Goal: Task Accomplishment & Management: Use online tool/utility

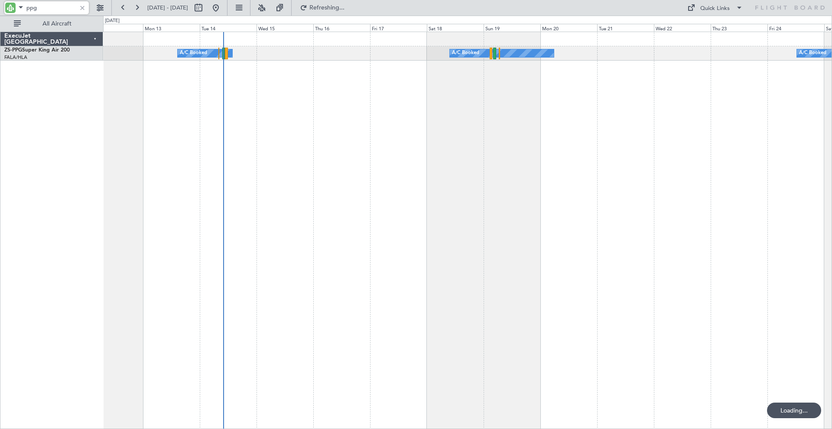
click at [22, 7] on div "ppg" at bounding box center [46, 7] width 84 height 13
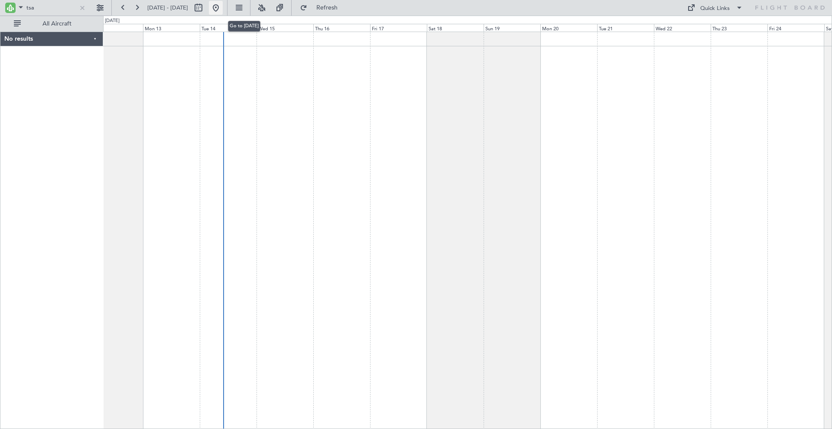
click at [223, 8] on button at bounding box center [216, 8] width 14 height 14
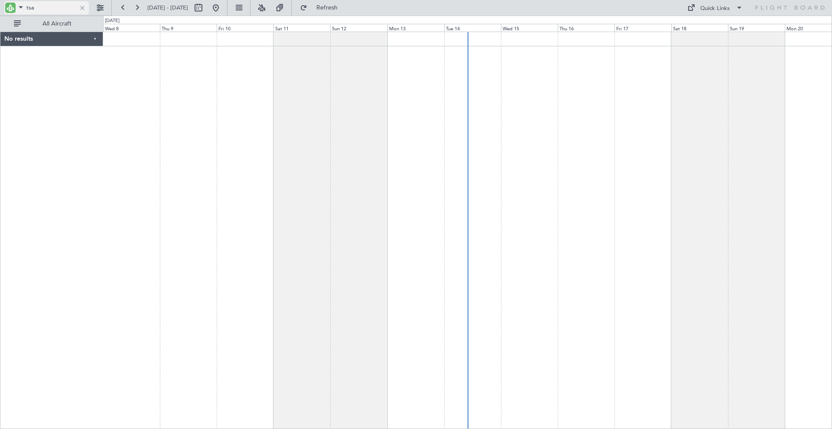
click at [48, 12] on input "tsa" at bounding box center [51, 7] width 50 height 13
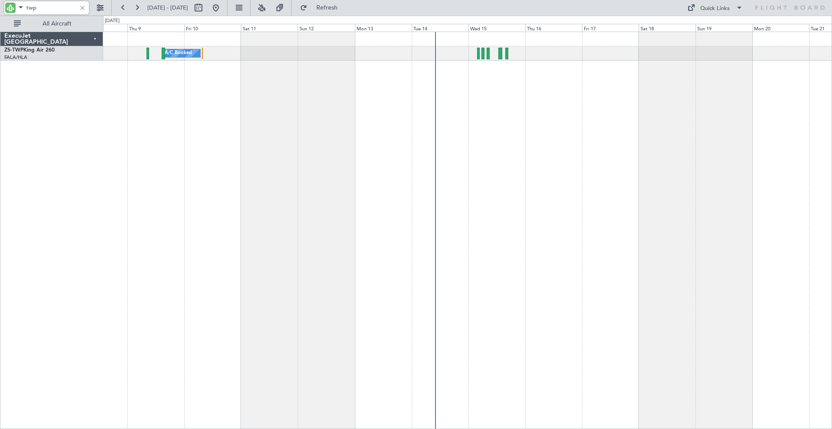
click at [355, 97] on div "A/C Booked A/C Booked A/C Booked A/C Booked" at bounding box center [467, 231] width 729 height 398
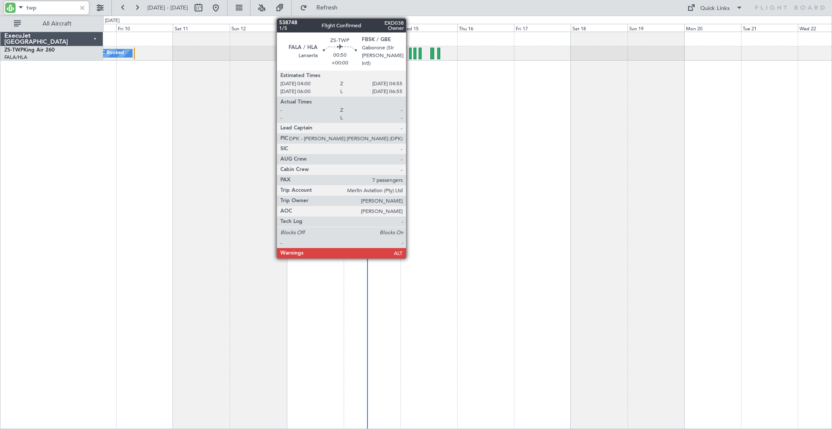
click at [410, 55] on div at bounding box center [410, 54] width 3 height 12
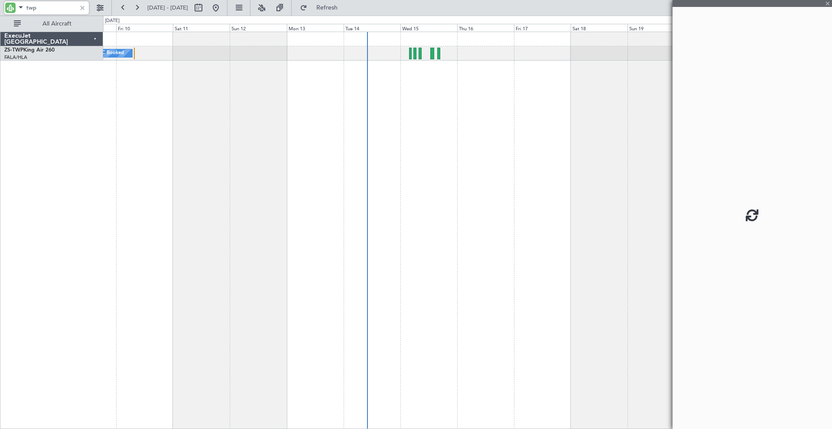
type input "twp"
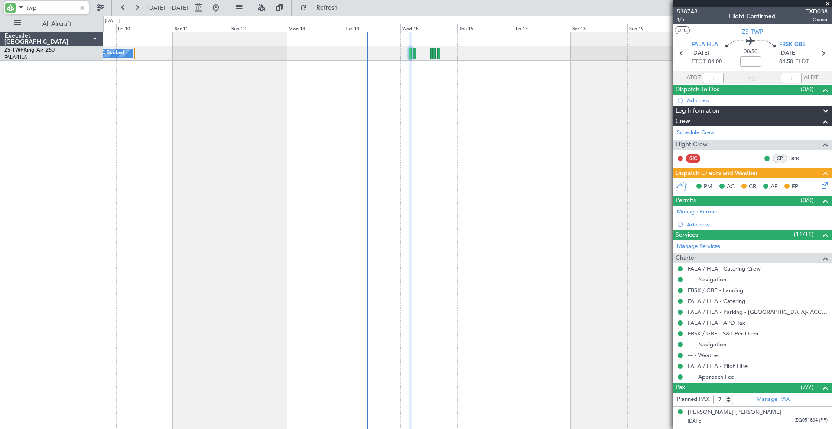
click at [81, 8] on div at bounding box center [83, 8] width 10 height 10
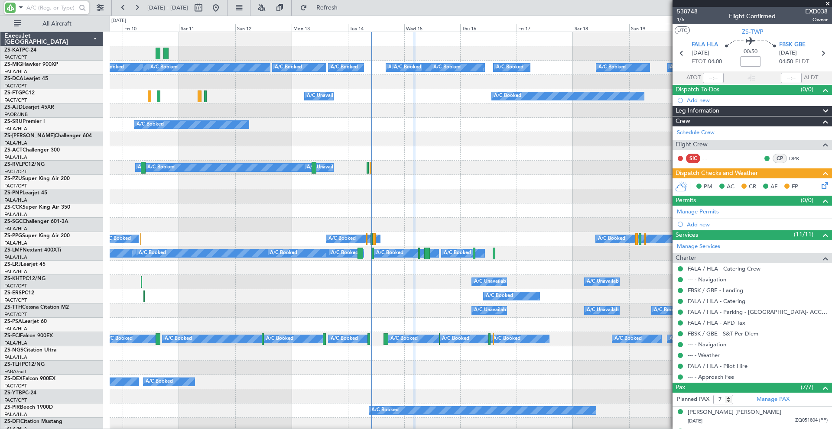
click at [52, 8] on input "text" at bounding box center [51, 7] width 50 height 13
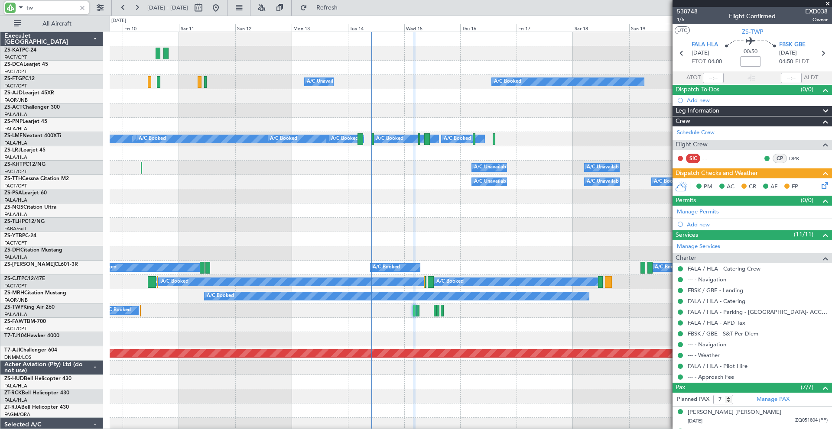
type input "twp"
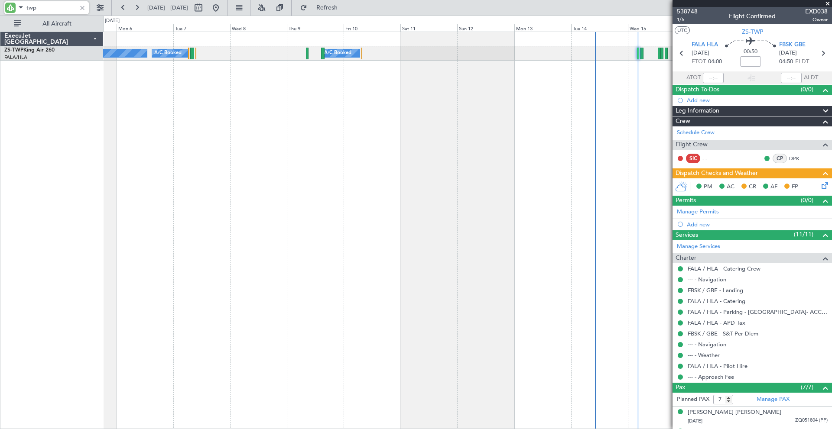
click at [645, 96] on div "A/C Booked A/C Booked A/C Booked" at bounding box center [467, 231] width 729 height 398
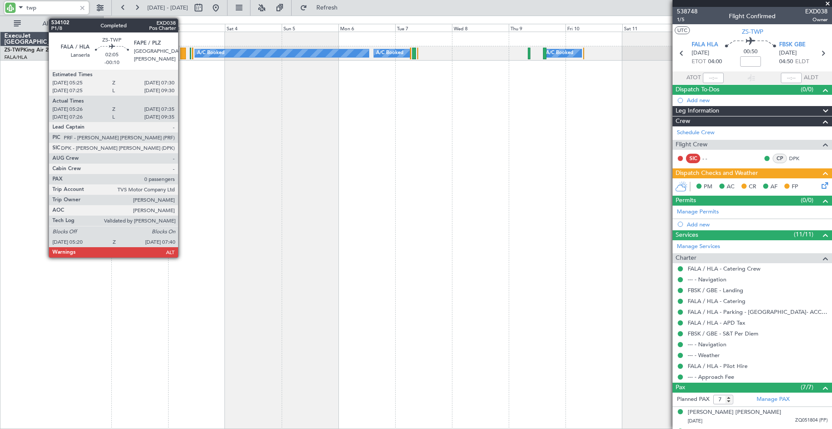
click at [182, 53] on div at bounding box center [183, 54] width 6 height 12
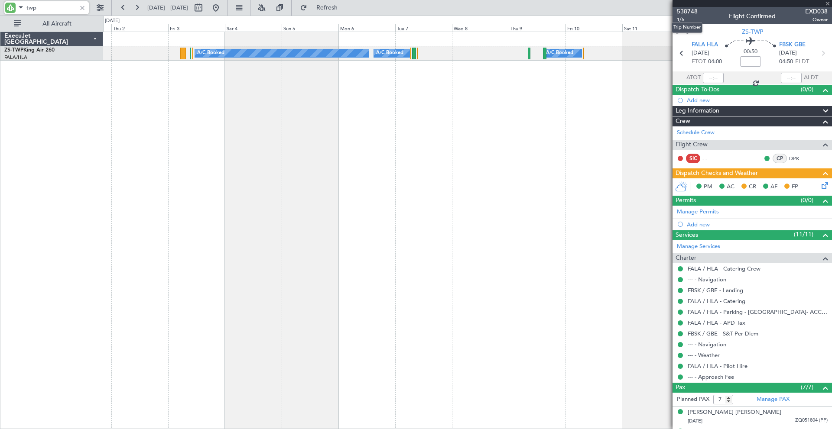
type input "-00:10"
type input "05:26"
type input "07:35"
type input "0"
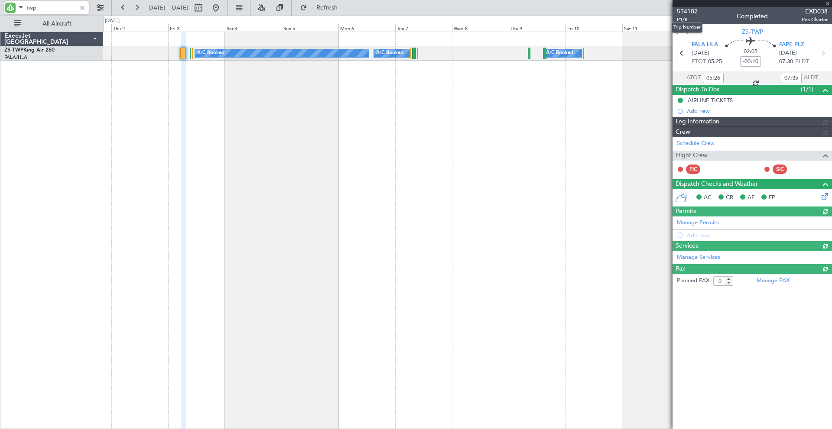
type input "twp"
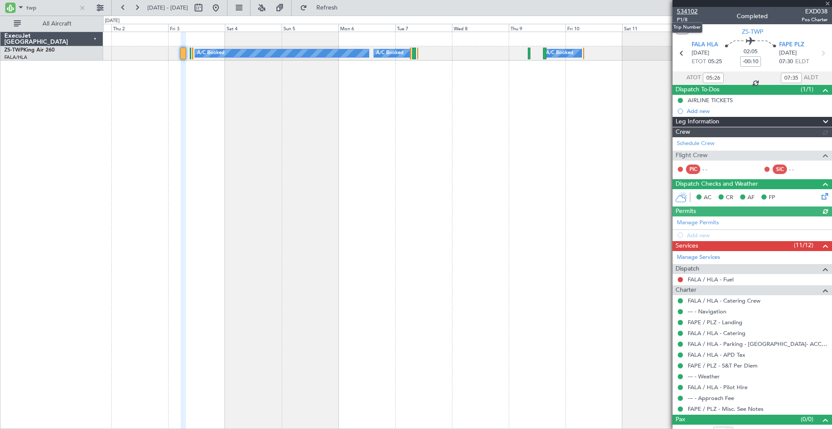
click at [689, 12] on span "534102" at bounding box center [687, 11] width 21 height 9
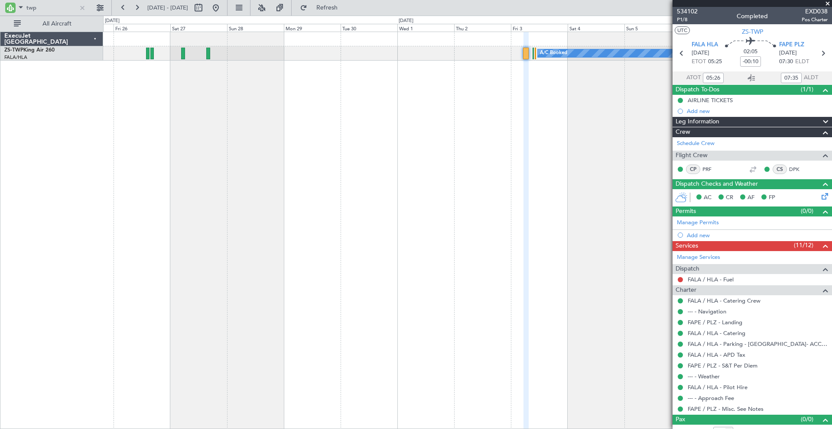
click at [616, 187] on div "A/C Booked A/C Booked A/C Booked A/C Booked" at bounding box center [467, 231] width 729 height 398
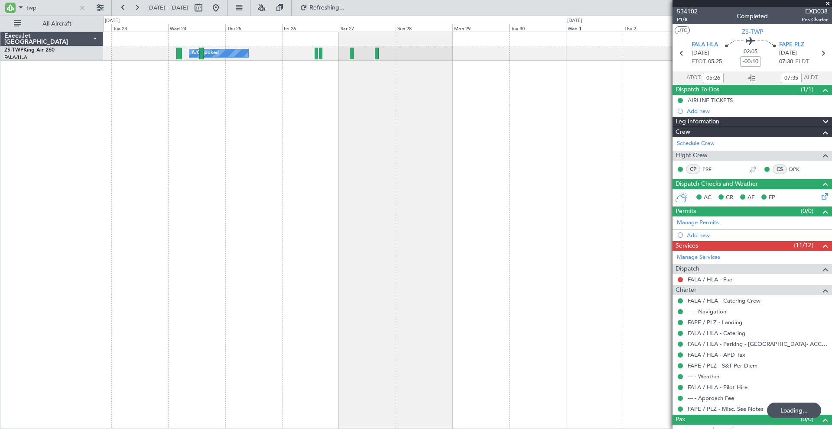
click at [317, 129] on div "A/C Booked A/C Booked A/C Booked A/C Booked" at bounding box center [467, 231] width 729 height 398
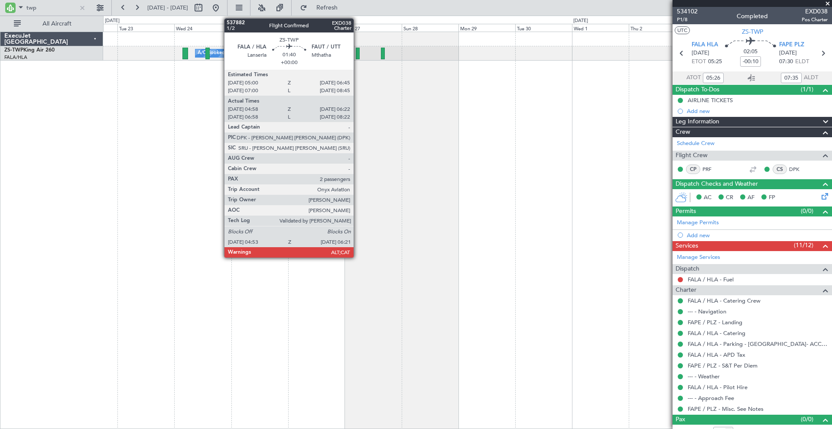
click at [357, 53] on div at bounding box center [358, 54] width 4 height 12
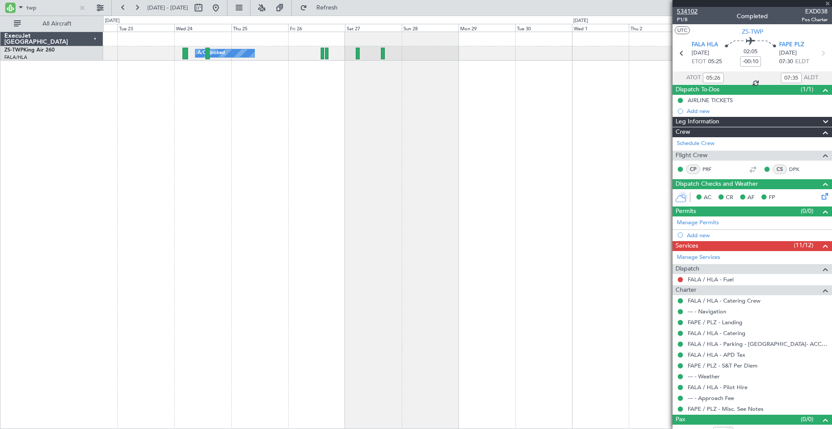
type input "04:58"
type input "06:17"
type input "2"
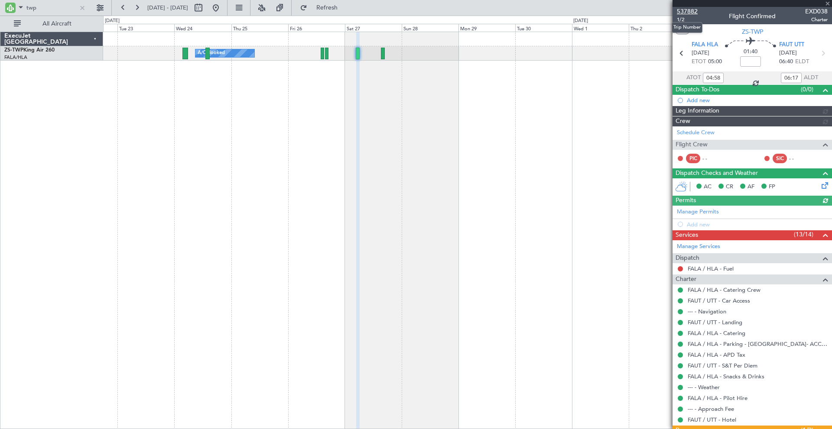
click at [689, 10] on span "537882" at bounding box center [687, 11] width 21 height 9
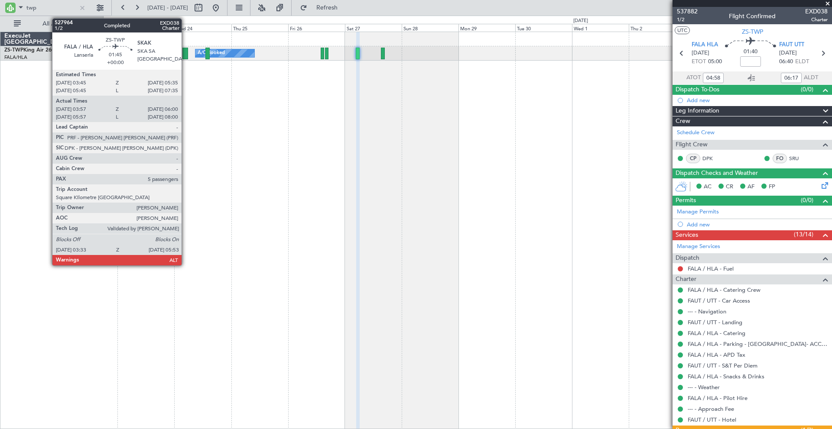
click at [185, 54] on div at bounding box center [185, 54] width 6 height 12
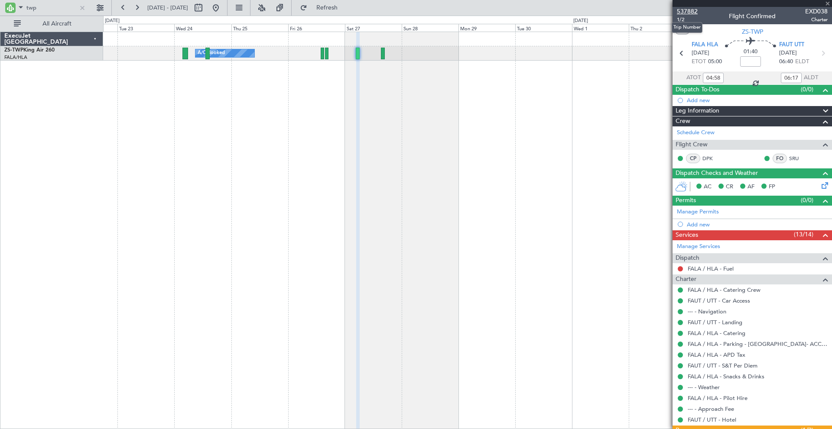
type input "03:57"
type input "05:55"
type input "5"
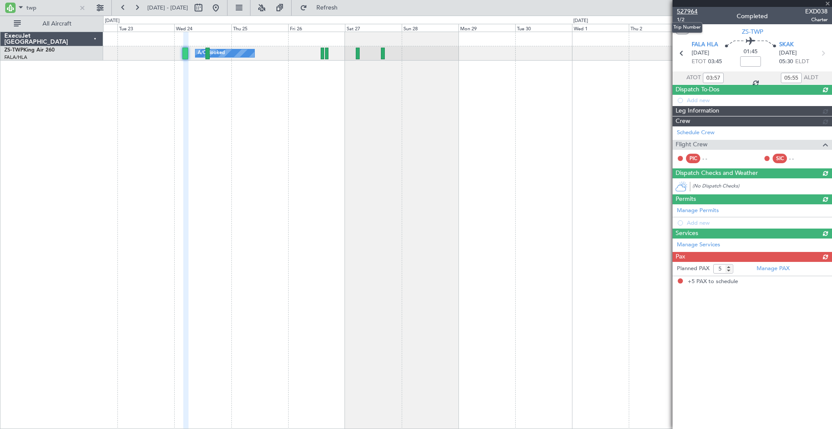
click at [692, 11] on span "527964" at bounding box center [687, 11] width 21 height 9
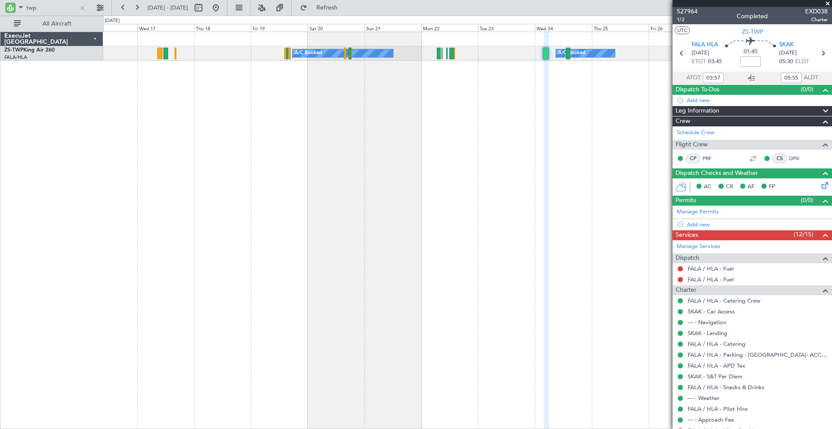
click at [522, 155] on div "A/C Booked A/C Booked" at bounding box center [467, 231] width 729 height 398
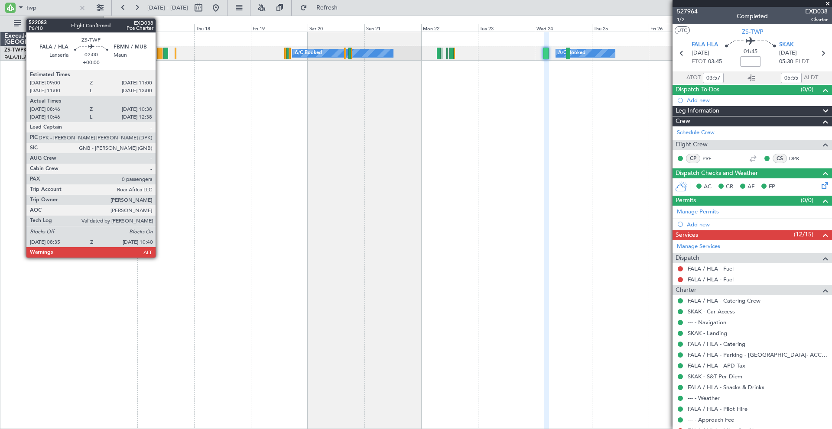
click at [159, 54] on div at bounding box center [159, 54] width 5 height 12
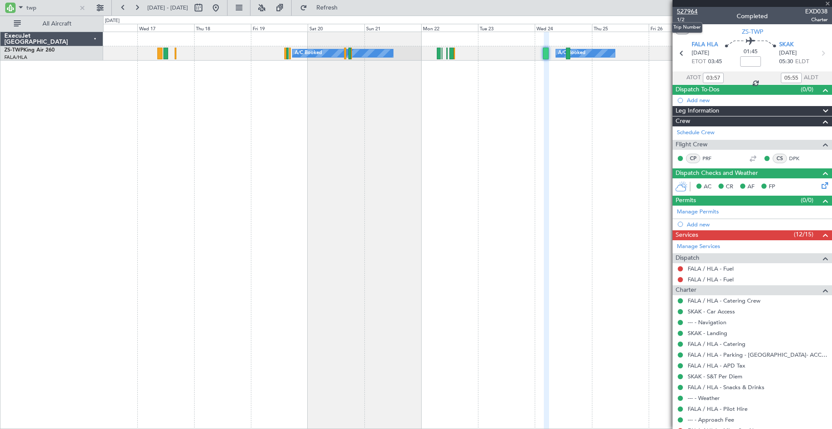
type input "08:46"
type input "10:38"
type input "0"
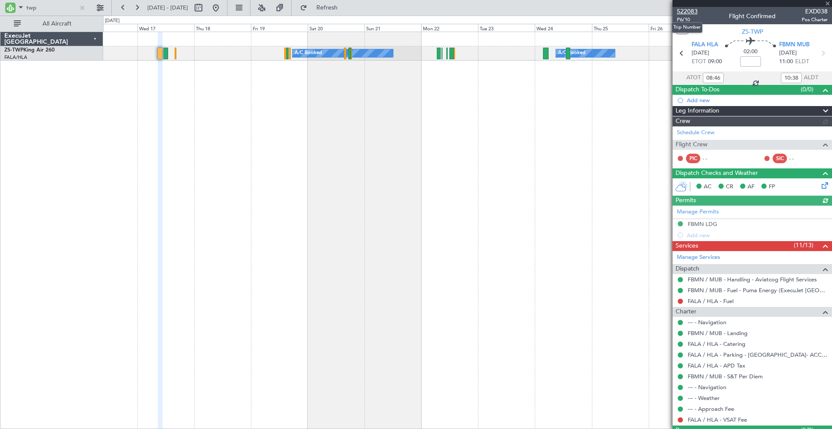
click at [688, 11] on span "522083" at bounding box center [687, 11] width 21 height 9
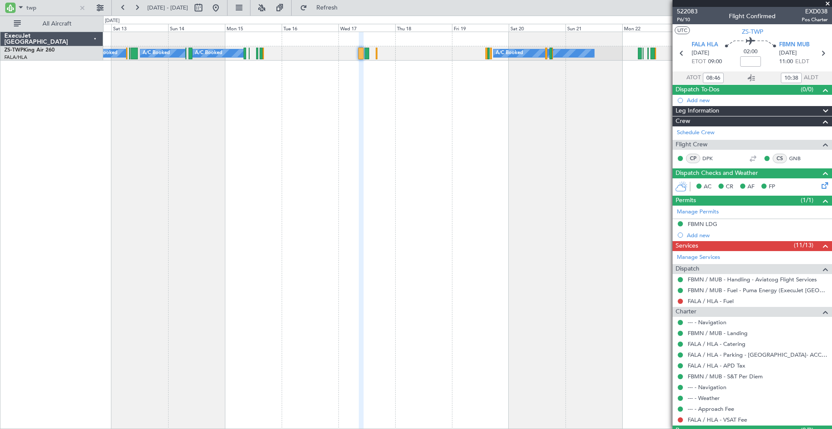
click at [434, 176] on div "A/C Booked A/C Booked A/C Booked A/C Booked A/C Booked A/C Booked" at bounding box center [467, 231] width 729 height 398
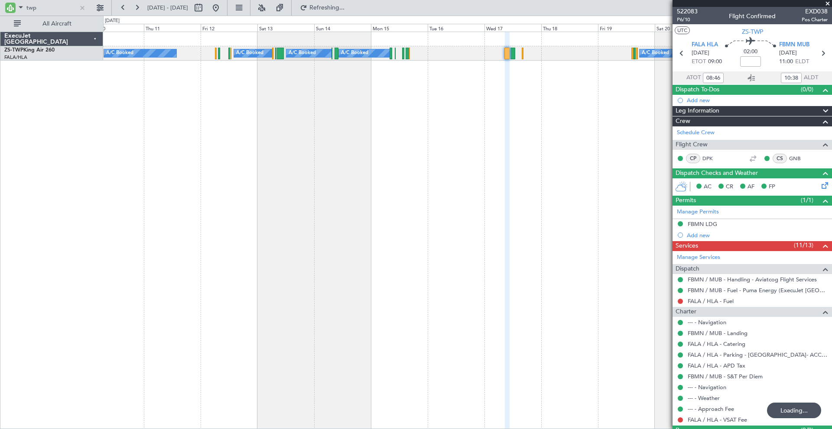
click at [349, 133] on div "A/C Booked A/C Booked A/C Booked A/C Booked A/C Booked A/C Booked" at bounding box center [467, 231] width 729 height 398
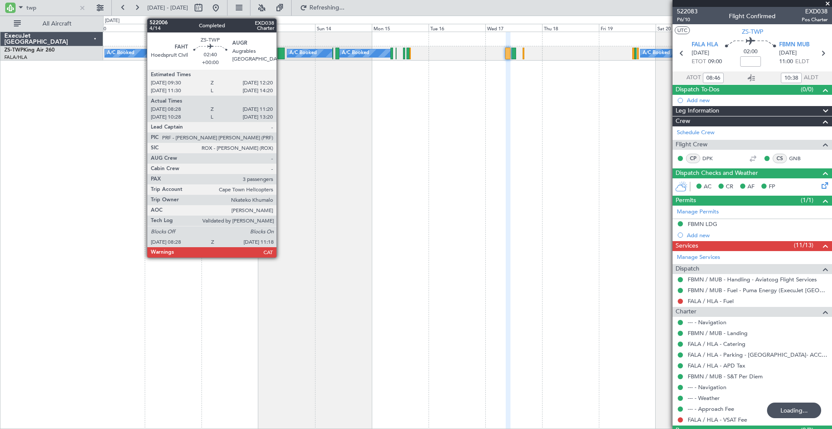
click at [280, 54] on div at bounding box center [281, 54] width 7 height 12
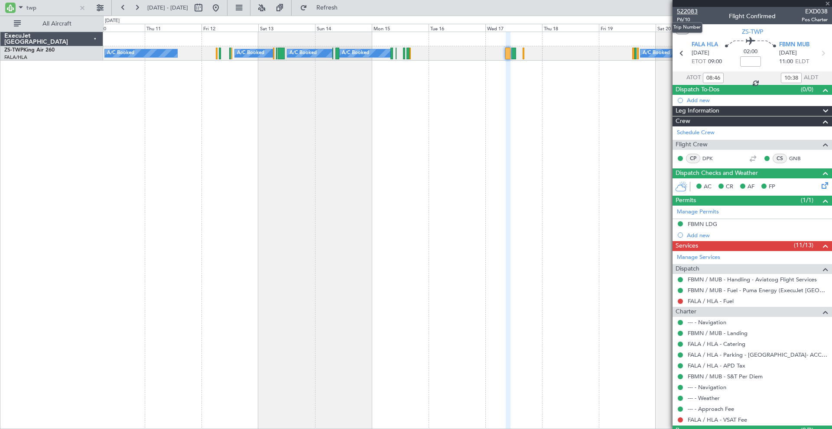
type input "08:33"
type input "11:15"
type input "3"
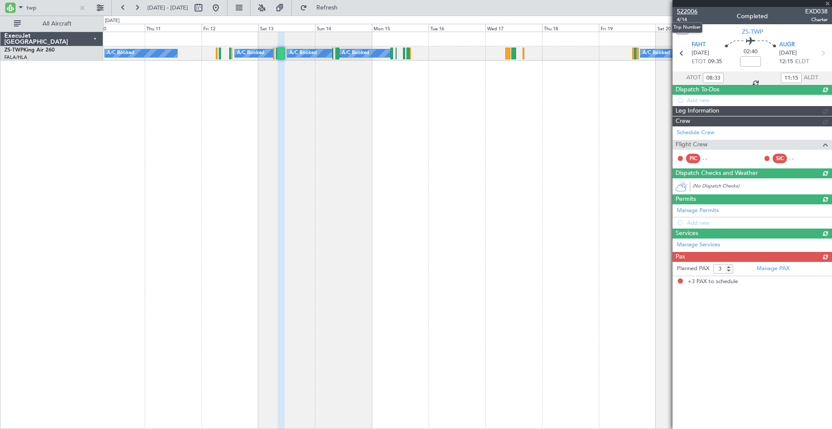
click at [681, 11] on span "522006" at bounding box center [687, 11] width 21 height 9
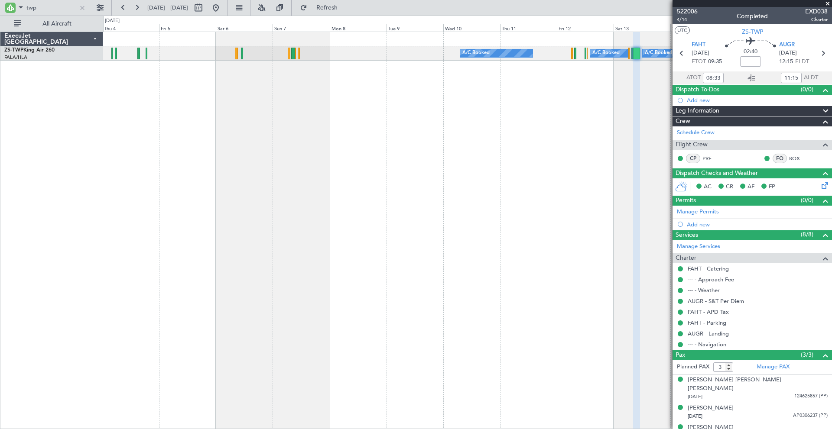
click at [535, 124] on div "A/C Booked A/C Booked A/C Booked A/C Booked A/C Booked A/C Booked A/C Booked" at bounding box center [467, 231] width 729 height 398
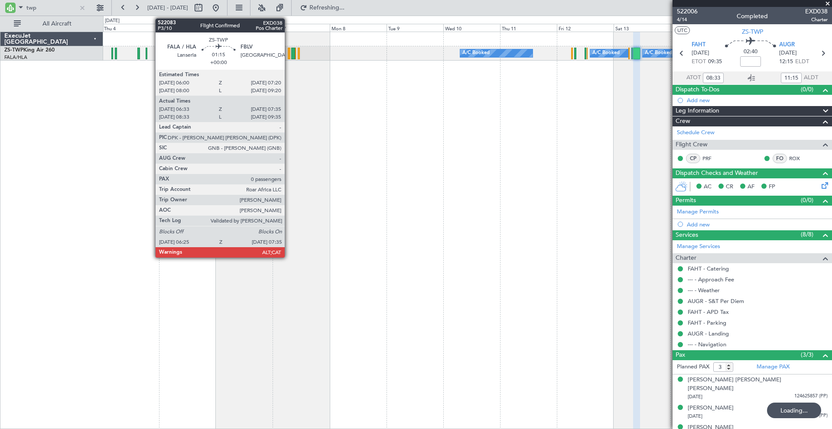
click at [288, 55] on div at bounding box center [289, 54] width 3 height 12
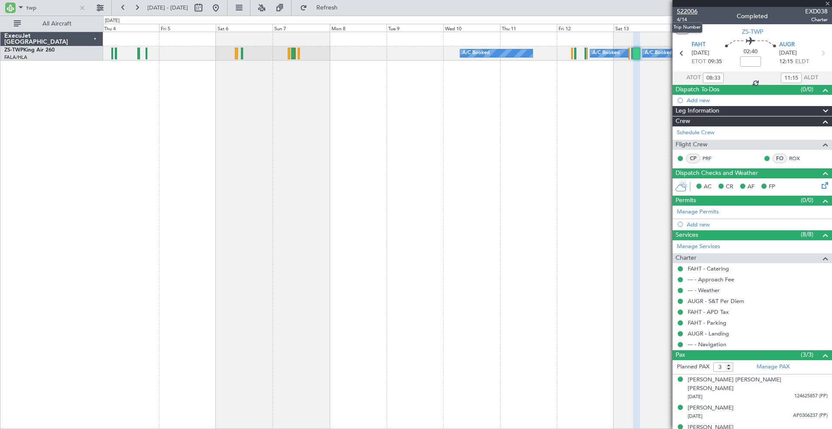
type input "06:33"
type input "07:30"
type input "0"
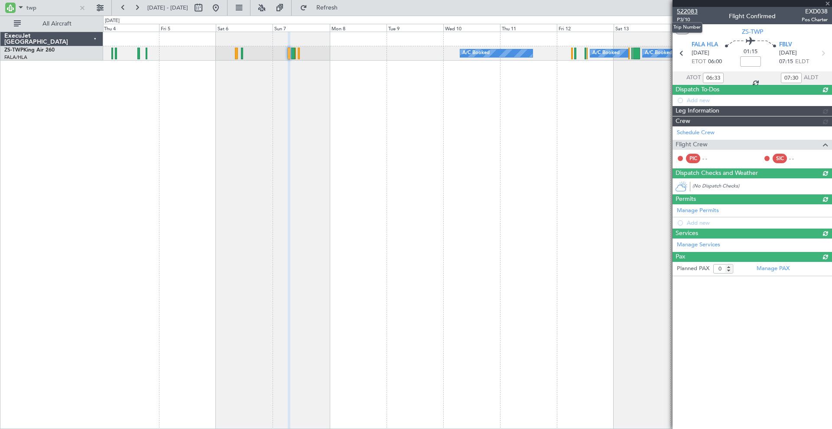
click at [689, 10] on span "522083" at bounding box center [687, 11] width 21 height 9
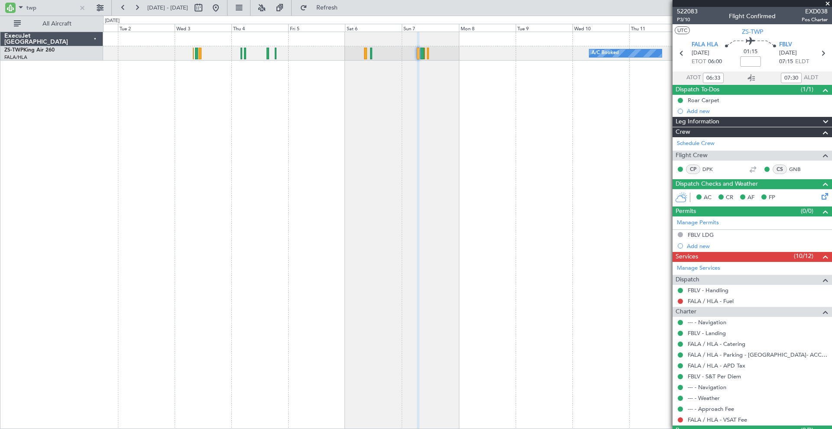
click at [339, 106] on div "A/C Booked A/C Booked A/C Booked A/C Booked A/C Booked A/C Booked A/C Unavailab…" at bounding box center [467, 231] width 729 height 398
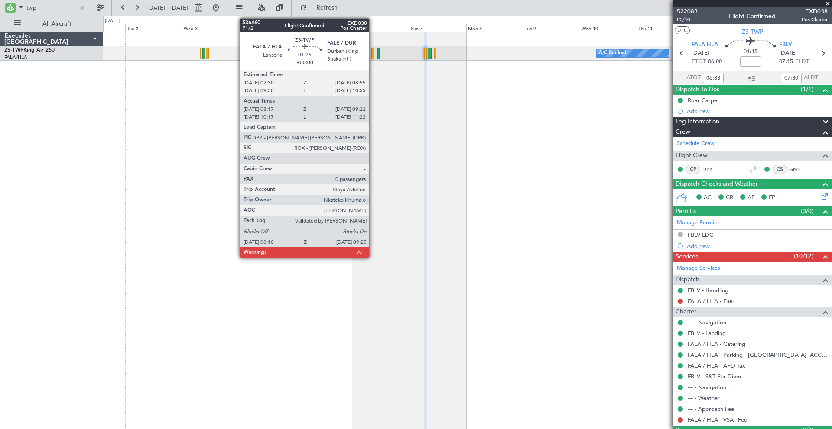
click at [373, 51] on div at bounding box center [372, 54] width 3 height 12
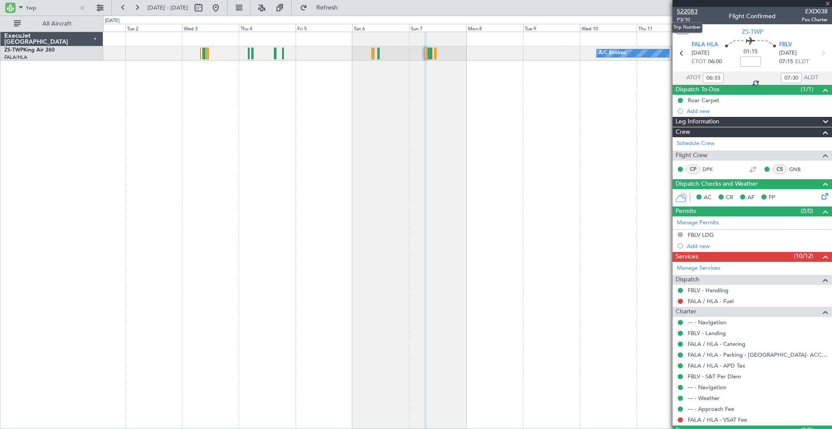
type input "08:17"
type input "09:22"
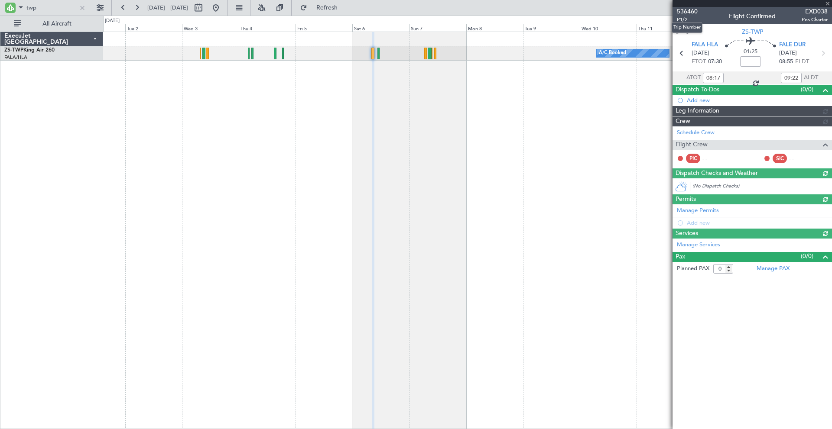
click at [684, 12] on span "536460" at bounding box center [687, 11] width 21 height 9
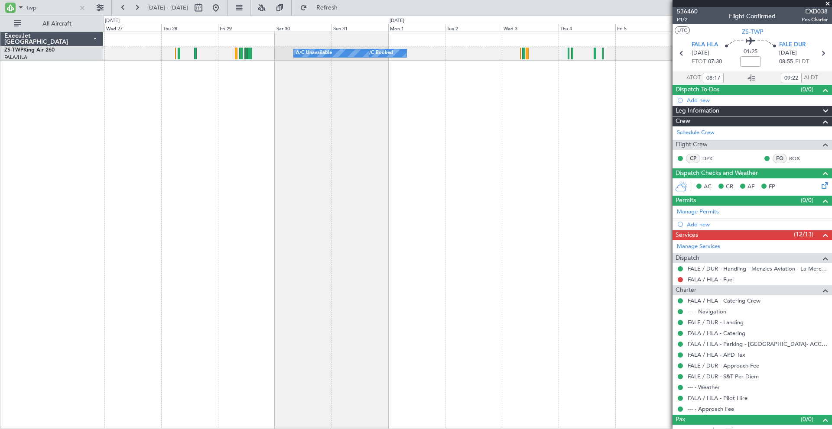
click at [520, 147] on div "A/C Booked A/C Booked A/C Unavailable A/C Booked" at bounding box center [467, 231] width 729 height 398
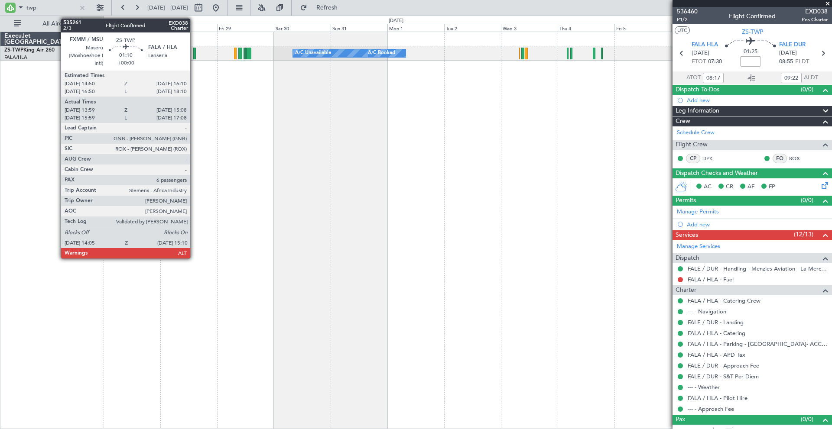
click at [194, 55] on div at bounding box center [194, 54] width 3 height 12
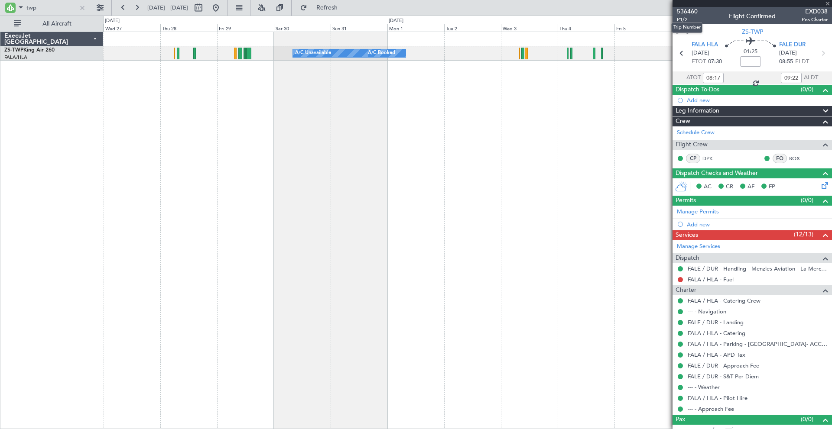
type input "14:09"
type input "15:08"
type input "6"
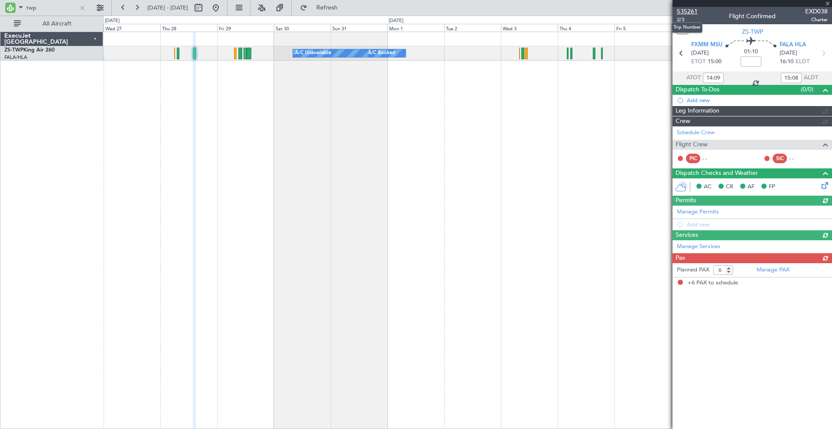
click at [688, 10] on span "535261" at bounding box center [687, 11] width 21 height 9
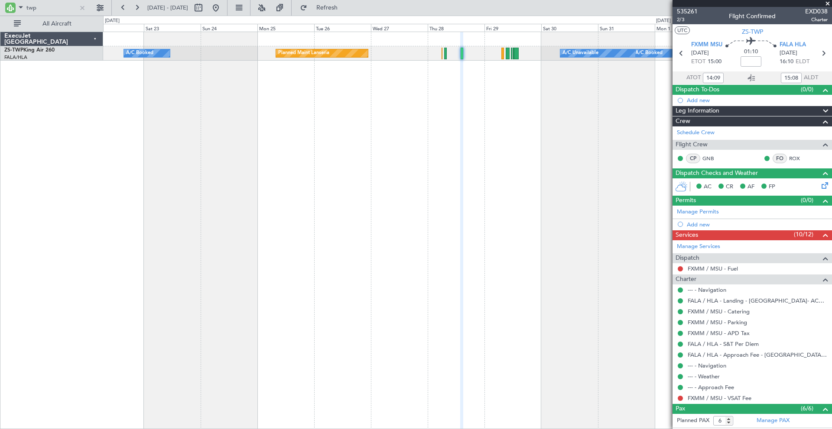
click at [431, 168] on div "A/C Booked A/C Booked A/C Unavailable Planned Maint Lanseria A/C Booked A/C Boo…" at bounding box center [467, 231] width 729 height 398
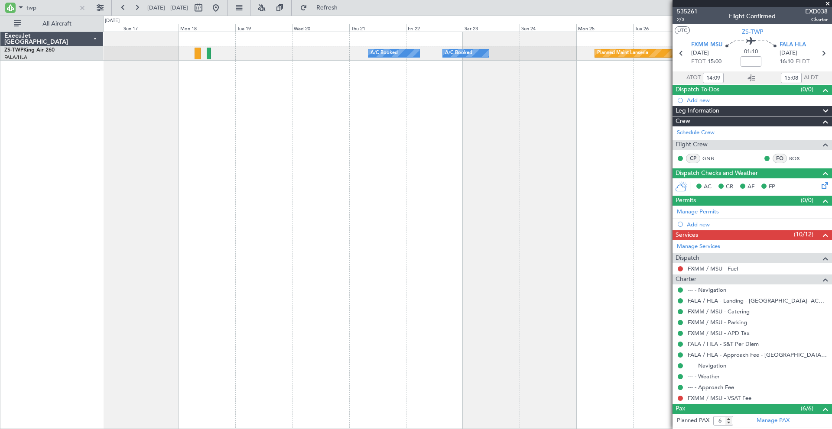
click at [552, 172] on div "Planned Maint Lanseria A/C Booked A/C Booked A/C Booked A/C Unavailable A/C Boo…" at bounding box center [467, 231] width 729 height 398
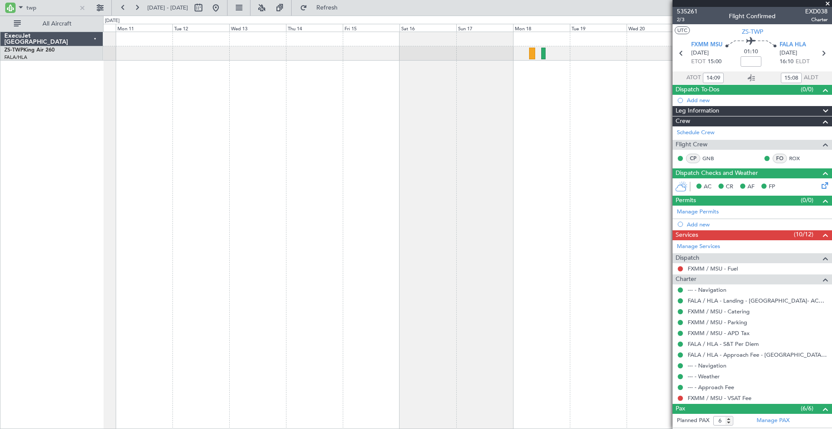
click at [529, 130] on div "A/C Booked A/C Booked Planned Maint Lanseria" at bounding box center [467, 231] width 729 height 398
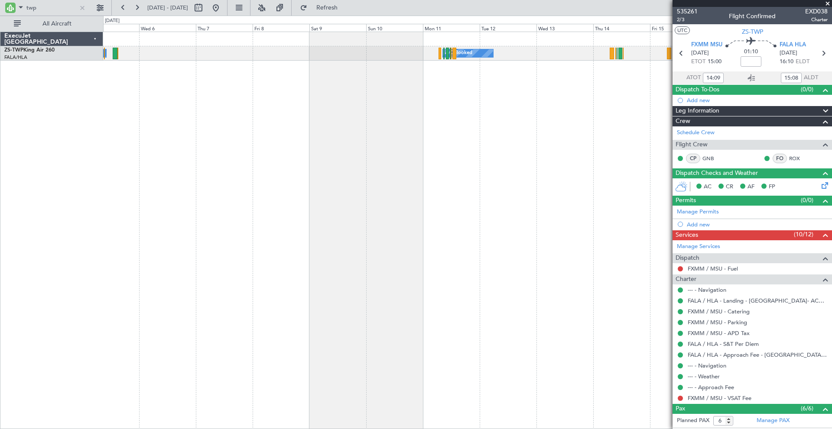
click at [474, 118] on div "A/C Booked A/C Booked A/C Booked A/C Booked" at bounding box center [467, 231] width 729 height 398
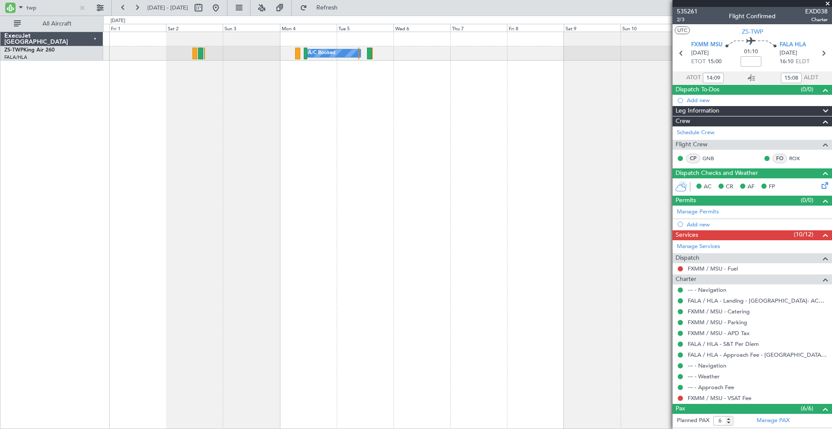
click at [459, 141] on div "A/C Booked A/C Booked A/C Booked" at bounding box center [467, 231] width 729 height 398
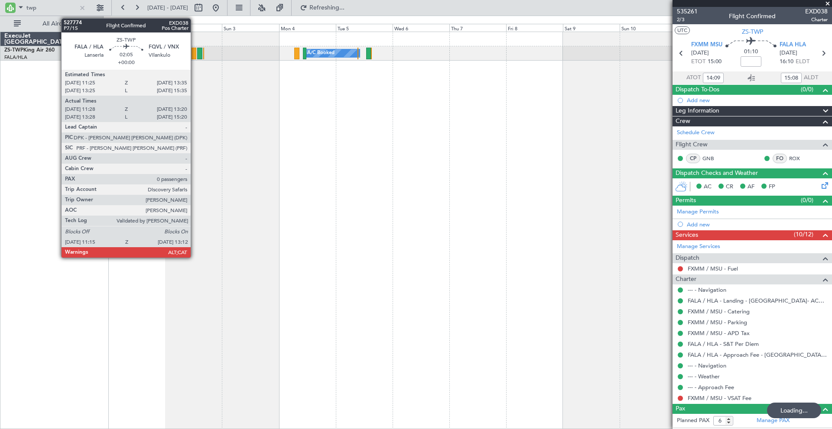
click at [194, 52] on div at bounding box center [193, 54] width 5 height 12
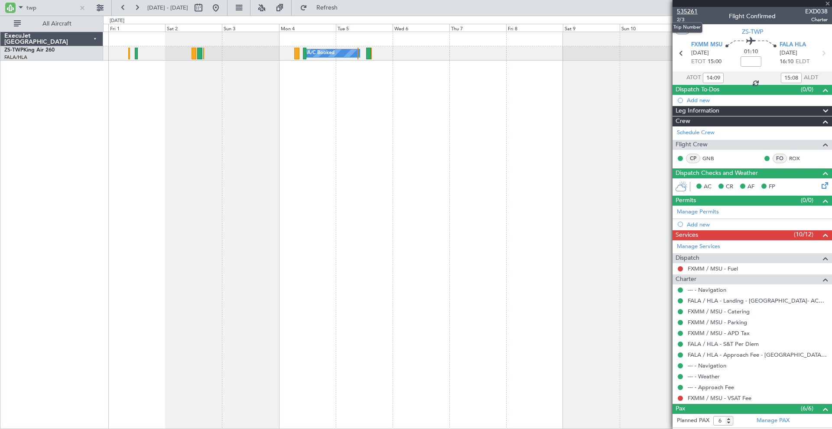
type input "11:28"
type input "13:15"
type input "0"
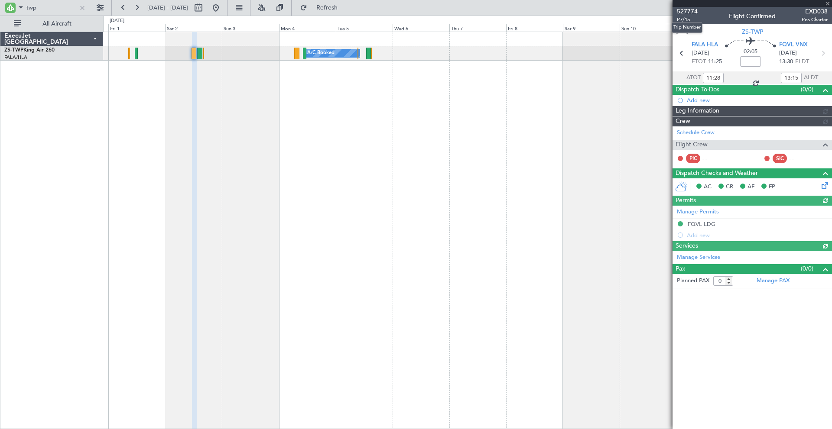
click at [687, 10] on span "527774" at bounding box center [687, 11] width 21 height 9
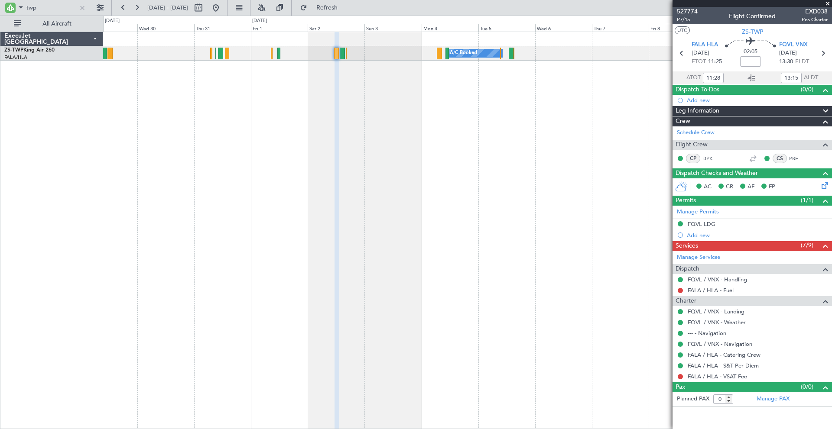
click at [298, 137] on div "A/C Booked A/C Booked A/C Booked" at bounding box center [467, 231] width 729 height 398
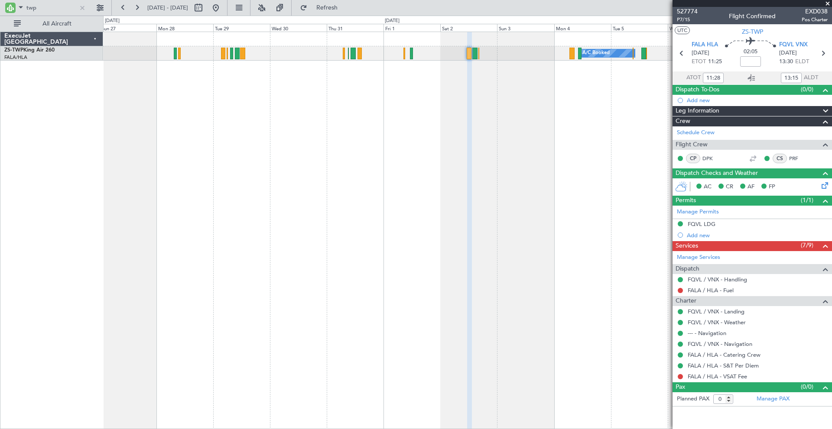
click at [495, 141] on div "A/C Booked A/C Booked A/C Booked A/C Booked" at bounding box center [467, 231] width 729 height 398
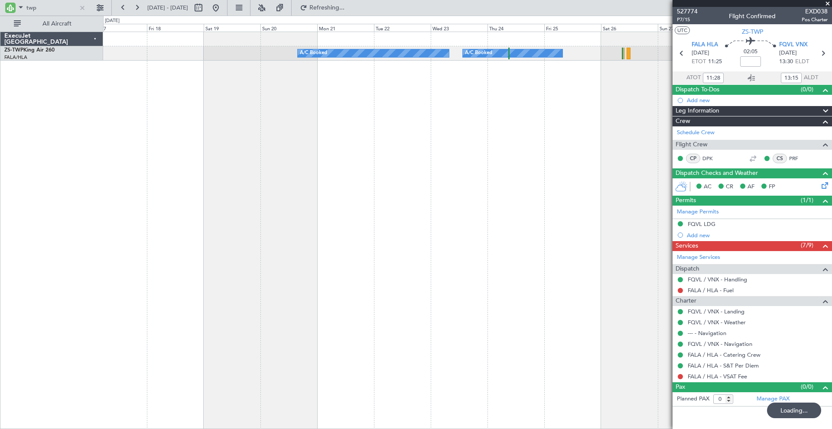
click at [560, 172] on div "A/C Booked A/C Booked" at bounding box center [467, 231] width 729 height 398
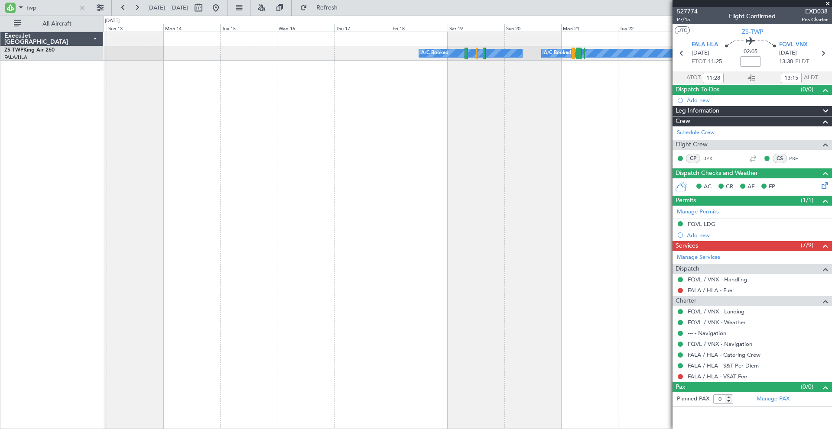
click at [511, 162] on div "A/C Booked A/C Booked A/C Booked" at bounding box center [467, 231] width 729 height 398
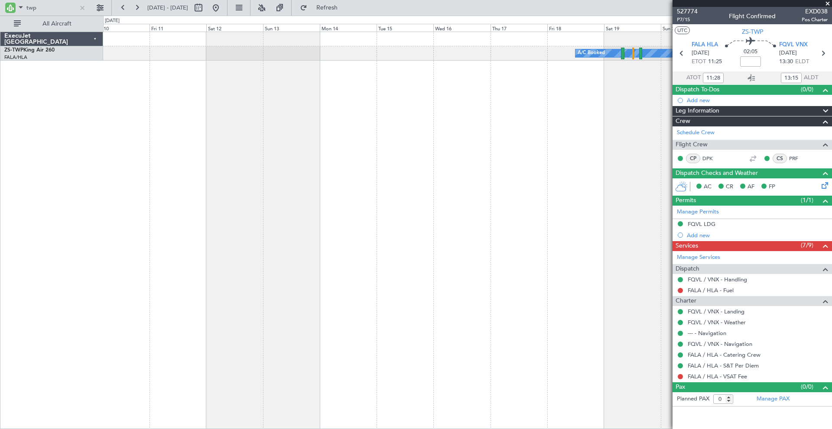
click at [428, 162] on div "A/C Booked A/C Booked A/C Booked" at bounding box center [467, 231] width 729 height 398
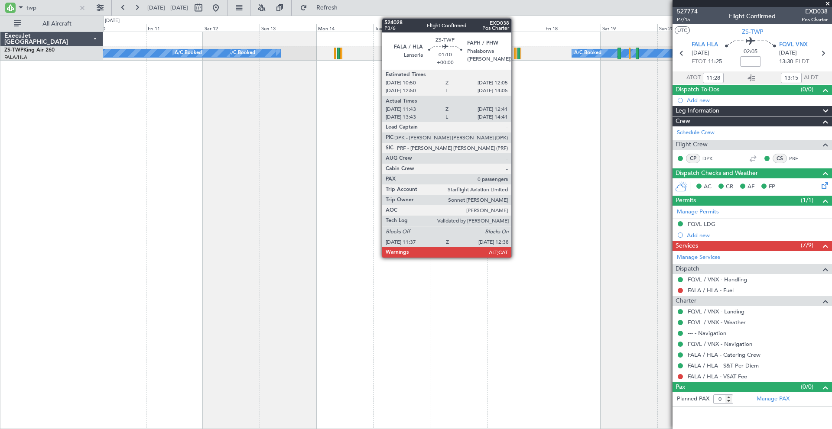
click at [515, 51] on div at bounding box center [515, 54] width 3 height 12
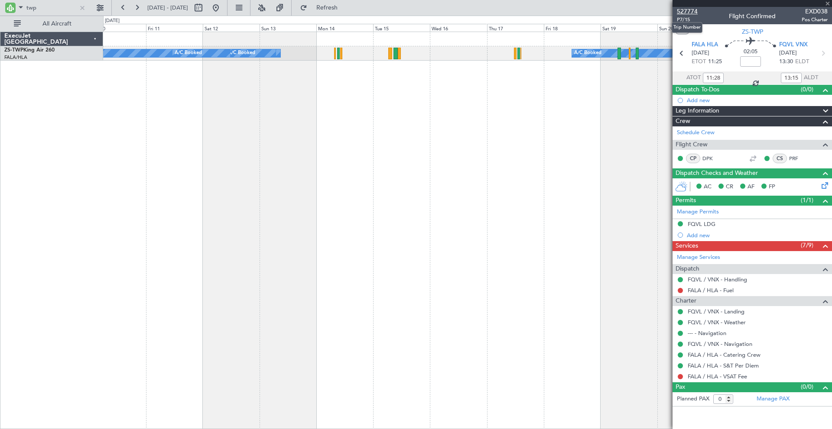
type input "11:43"
type input "12:36"
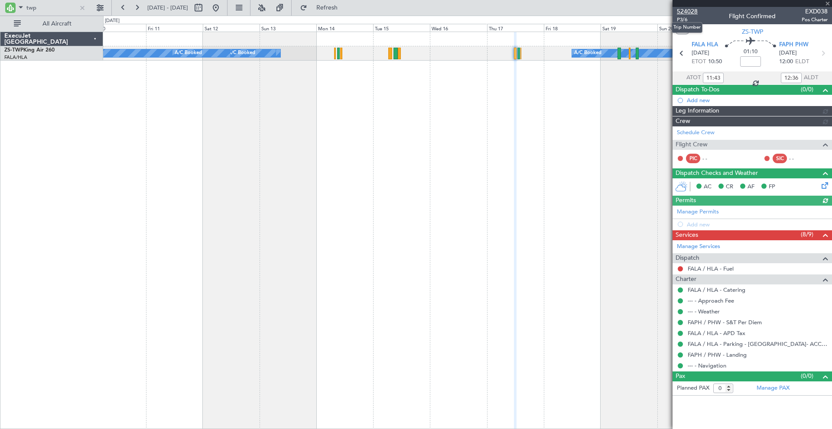
click at [692, 11] on span "524028" at bounding box center [687, 11] width 21 height 9
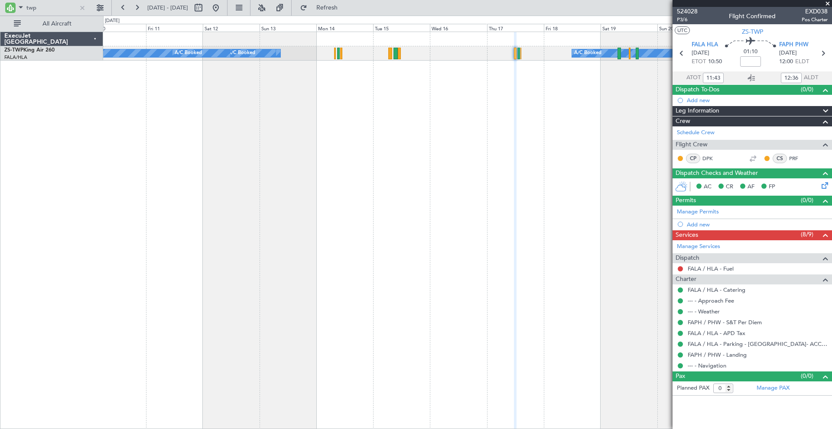
click at [171, 135] on div "A/C Booked A/C Booked A/C Booked A/C Booked A/C Booked A/C Booked A/C Booked" at bounding box center [467, 231] width 729 height 398
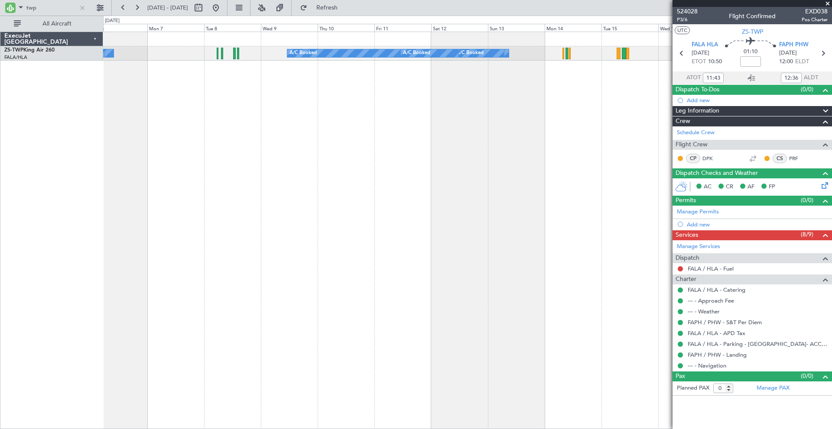
click at [443, 144] on div "A/C Booked A/C Booked A/C Booked A/C Booked A/C Booked A/C Booked A/C Booked A/…" at bounding box center [467, 231] width 729 height 398
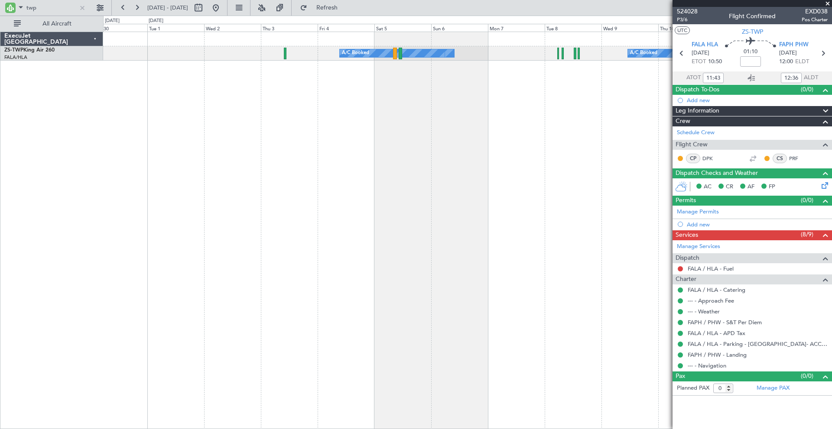
click at [492, 205] on div "A/C Booked A/C Booked A/C Booked A/C Booked A/C Booked A/C Booked" at bounding box center [467, 231] width 729 height 398
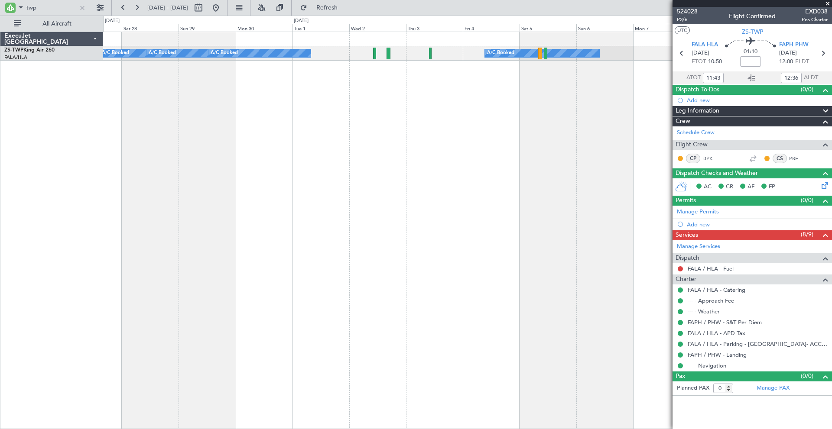
click at [463, 152] on div "A/C Booked A/C Booked A/C Booked A/C Booked A/C Booked A/C Booked A/C Booked A/…" at bounding box center [467, 231] width 729 height 398
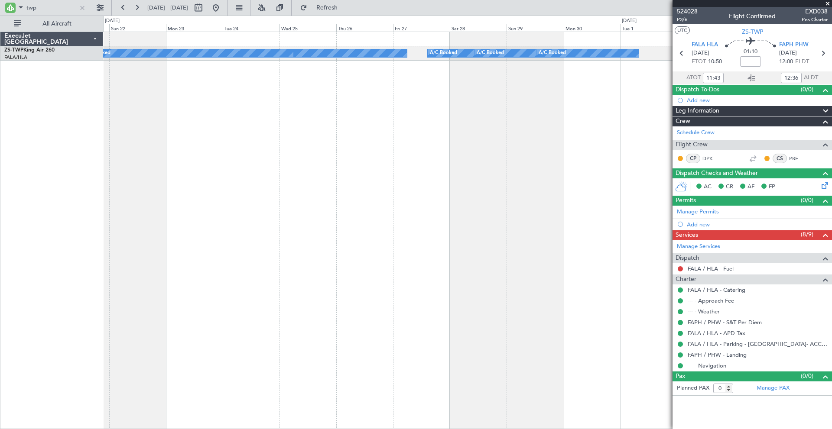
click at [446, 133] on div "A/C Booked A/C Booked A/C Booked A/C Booked A/C Booked A/C Booked A/C Booked A/…" at bounding box center [467, 231] width 729 height 398
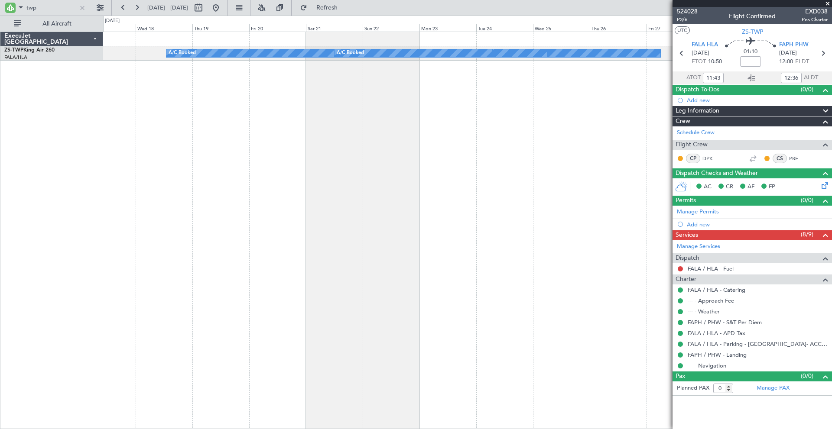
click at [503, 149] on div "A/C Booked A/C Booked A/C Booked A/C Booked A/C Booked A/C Booked" at bounding box center [467, 231] width 729 height 398
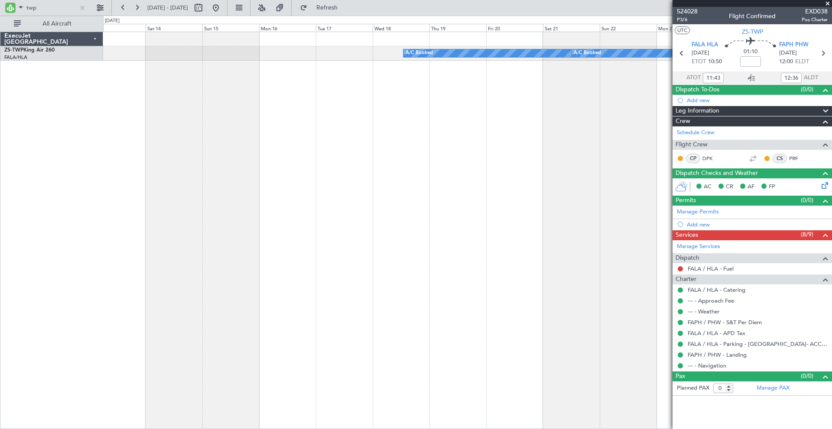
click at [463, 137] on div "A/C Booked A/C Booked A/C Booked A/C Booked A/C Booked" at bounding box center [467, 231] width 729 height 398
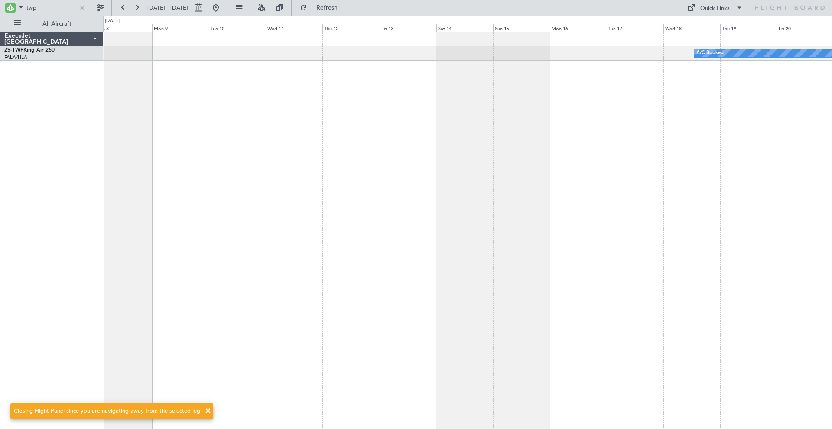
click at [493, 159] on div "A/C Booked A/C Booked A/C Booked" at bounding box center [467, 231] width 729 height 398
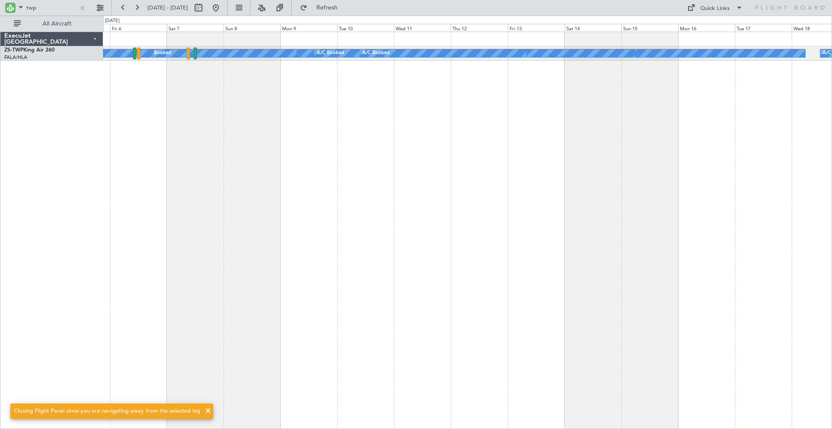
click at [334, 144] on div "A/C Booked A/C Booked A/C Booked A/C Booked A/C Booked A/C Booked A/C Booked A/…" at bounding box center [467, 231] width 729 height 398
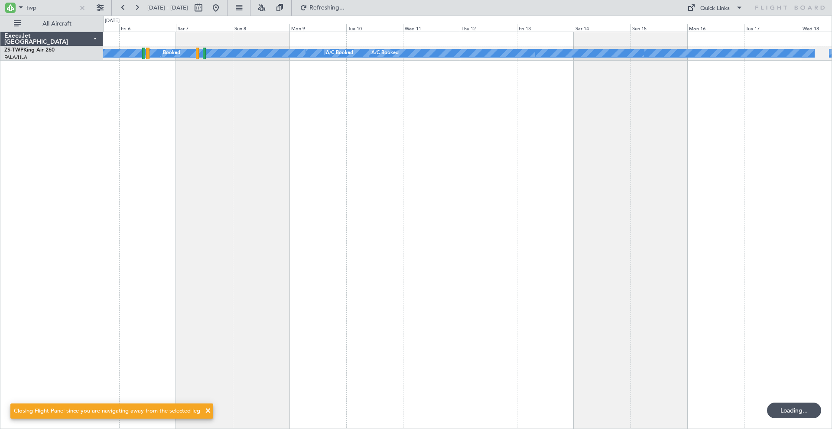
click at [282, 137] on div "A/C Booked A/C Booked A/C Booked A/C Booked A/C Booked A/C Booked A/C Booked A/…" at bounding box center [467, 231] width 729 height 398
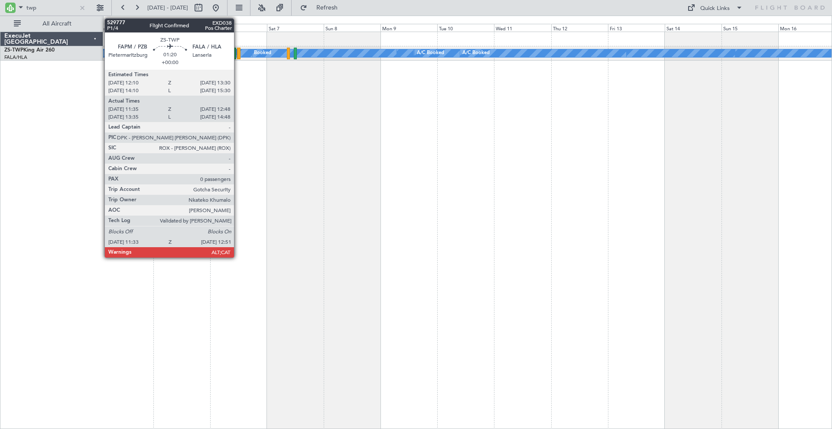
click at [238, 53] on div at bounding box center [238, 54] width 3 height 12
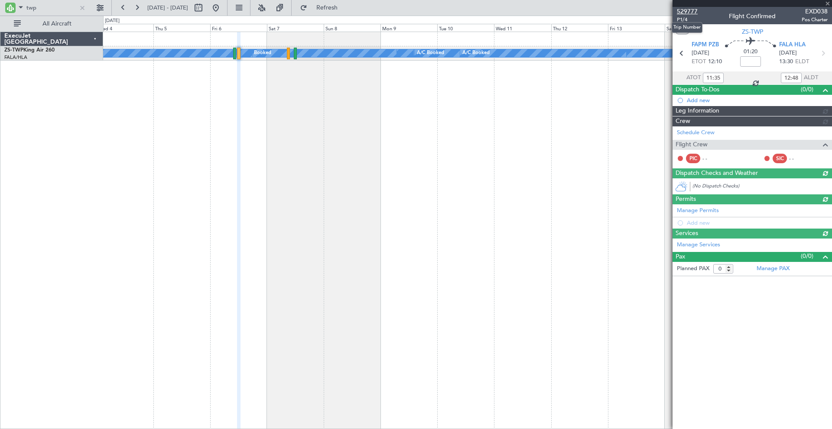
click at [691, 8] on span "529777" at bounding box center [687, 11] width 21 height 9
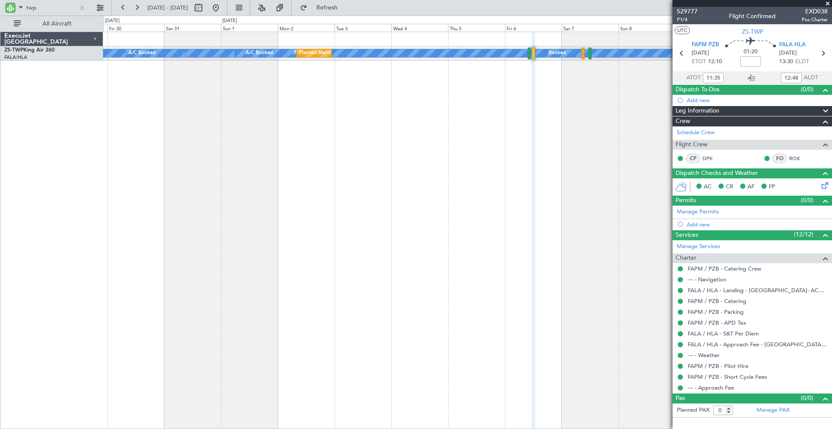
click at [472, 114] on div "A/C Booked A/C Booked A/C Booked A/C Booked A/C Booked A/C Booked A/C Booked Pl…" at bounding box center [467, 231] width 729 height 398
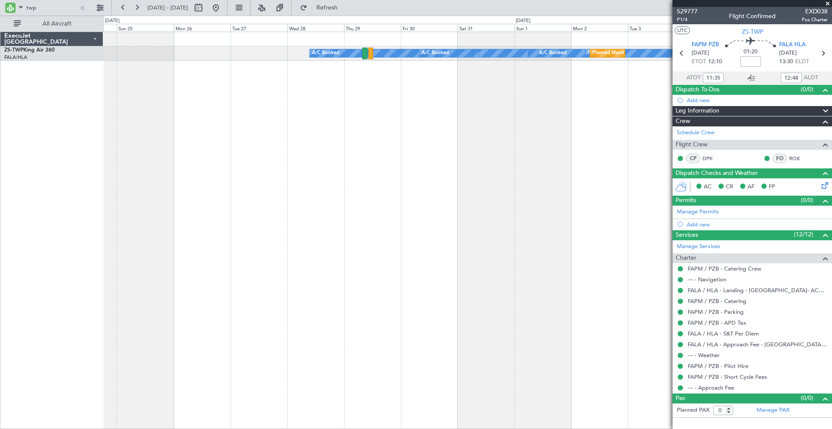
click at [494, 120] on div "A/C Booked A/C Booked A/C Booked Planned Maint Planned Maint Lanseria A/C Booke…" at bounding box center [467, 231] width 729 height 398
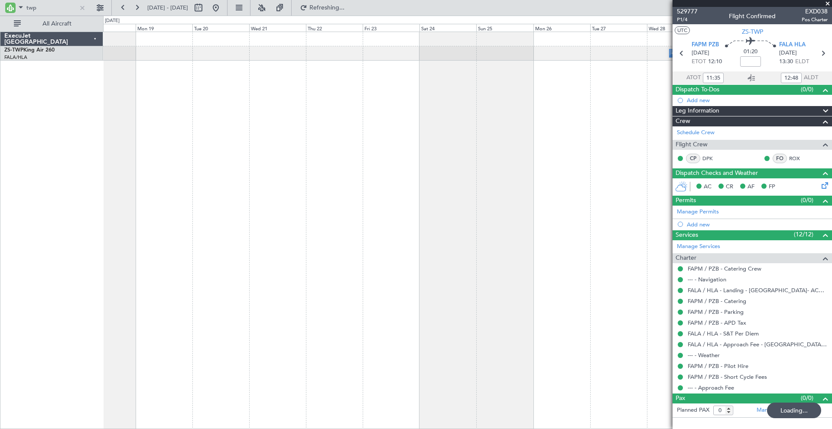
click at [544, 157] on div "A/C Booked A/C Booked A/C Booked A/C Booked A/C Booked Planned Maint Planned Ma…" at bounding box center [467, 231] width 729 height 398
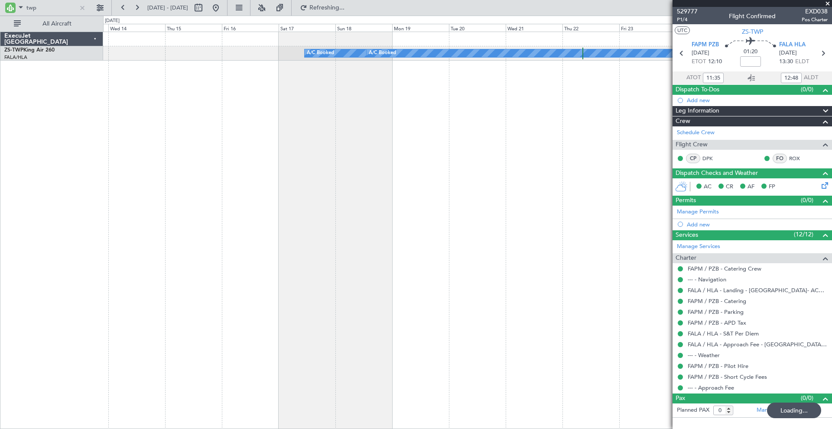
click at [462, 117] on div "A/C Booked A/C Booked A/C Unavailable A/C Booked A/C Booked" at bounding box center [467, 231] width 729 height 398
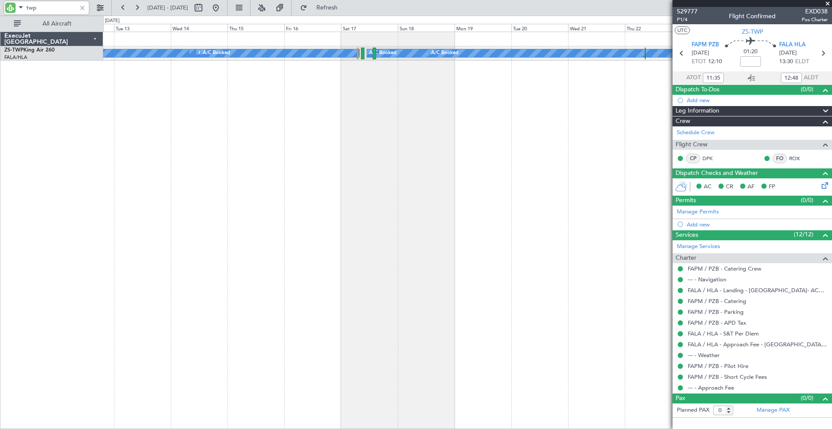
drag, startPoint x: 51, startPoint y: 10, endPoint x: 0, endPoint y: 10, distance: 51.1
click at [0, 10] on div "twp" at bounding box center [55, 8] width 111 height 16
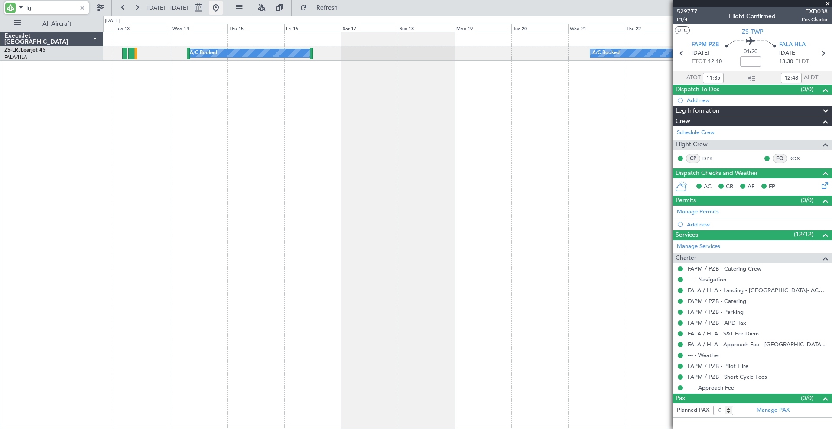
type input "lrj"
click at [223, 6] on button at bounding box center [216, 8] width 14 height 14
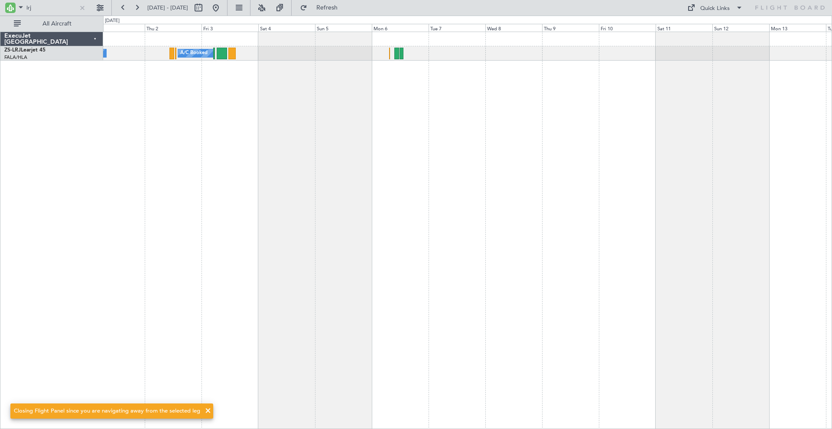
click at [615, 129] on div "A/C Booked A/C Booked" at bounding box center [467, 231] width 729 height 398
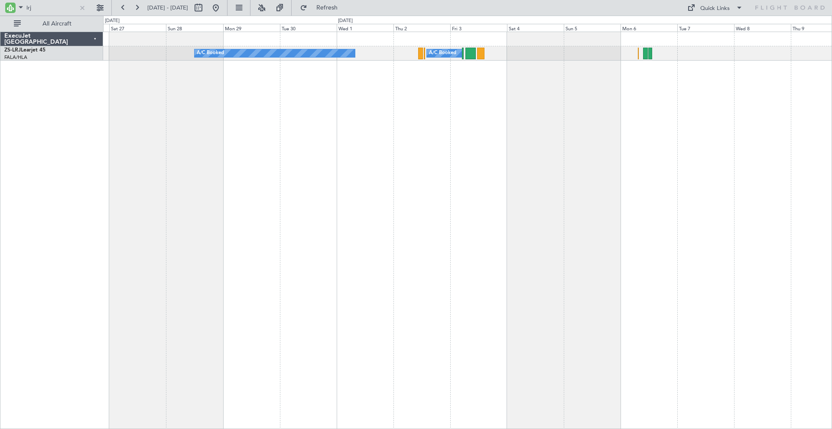
click at [483, 98] on div "A/C Booked A/C Booked" at bounding box center [467, 231] width 729 height 398
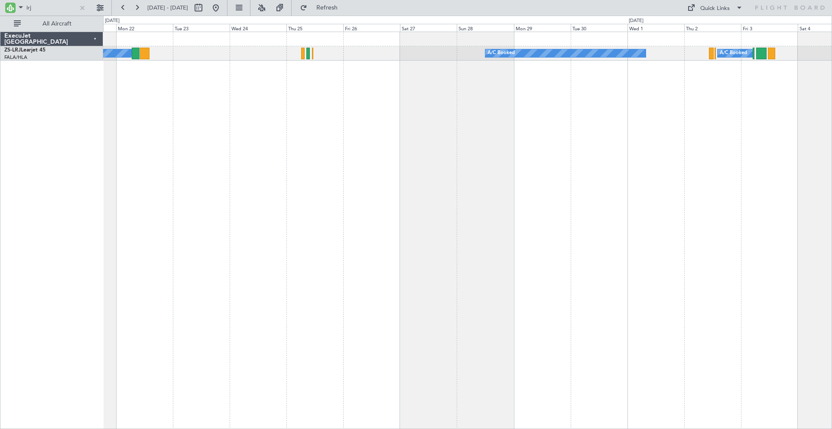
click at [490, 110] on div "A/C Booked A/C Booked A/C Booked" at bounding box center [467, 231] width 729 height 398
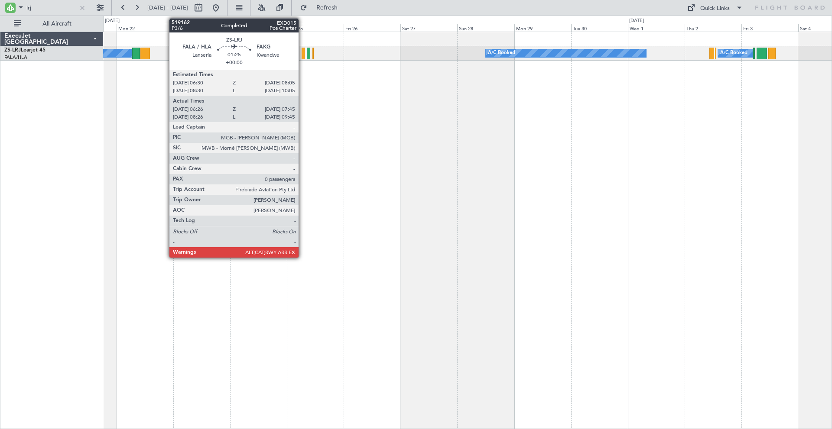
click at [302, 56] on div at bounding box center [302, 54] width 3 height 12
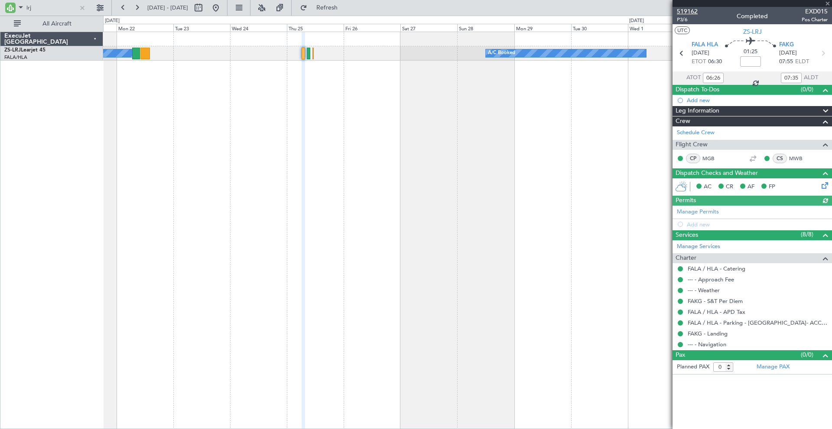
click at [679, 10] on span "519162" at bounding box center [687, 11] width 21 height 9
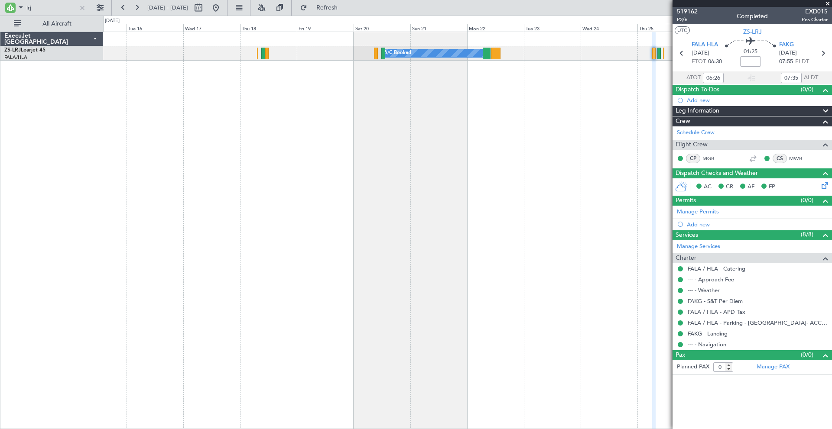
click at [537, 140] on div "A/C Booked A/C Booked" at bounding box center [467, 231] width 729 height 398
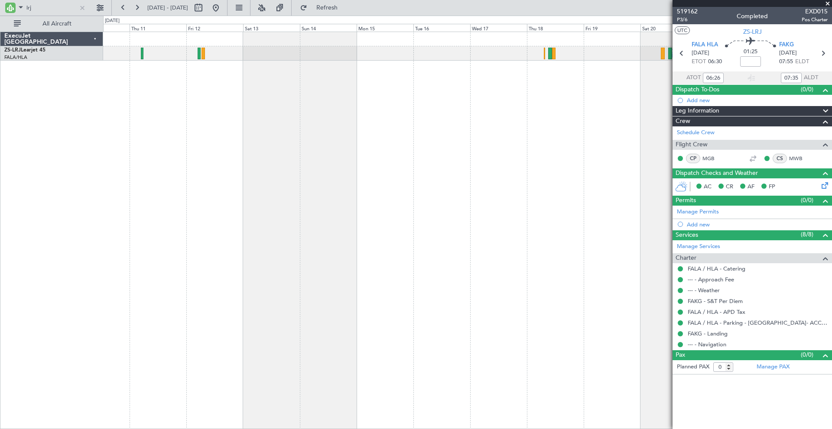
click at [496, 140] on div "A/C Booked A/C Booked" at bounding box center [467, 231] width 729 height 398
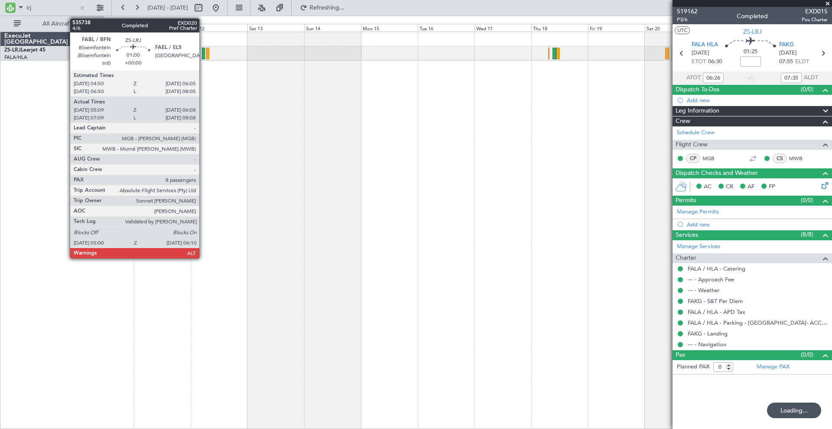
click at [203, 52] on div at bounding box center [203, 54] width 3 height 12
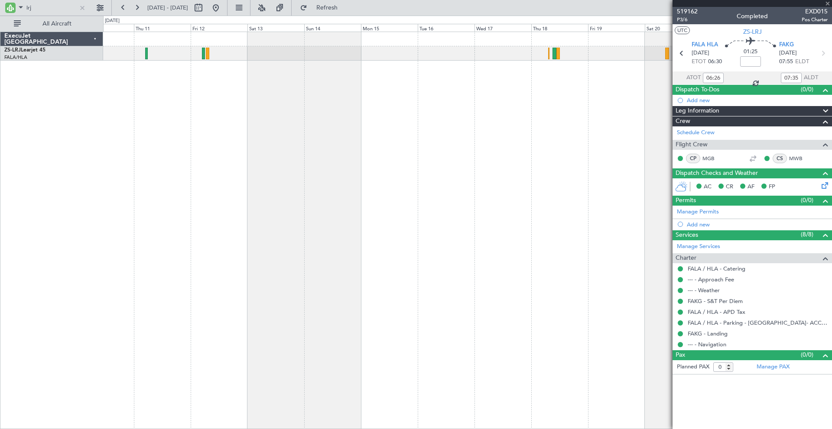
type input "05:19"
type input "06:03"
type input "8"
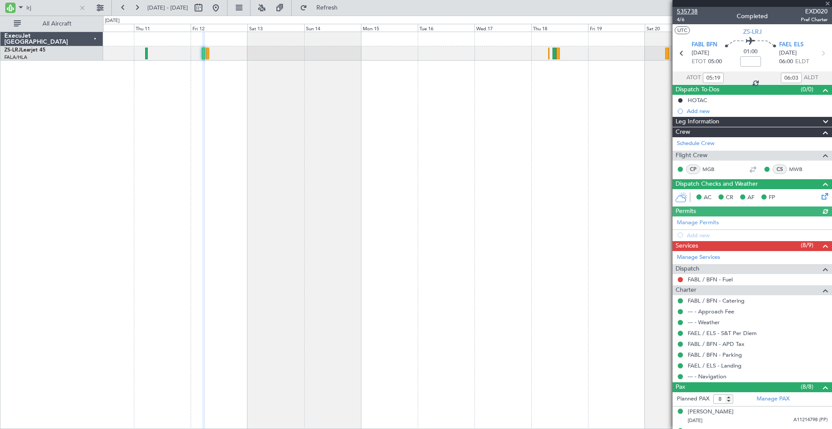
click at [680, 11] on span "535738" at bounding box center [687, 11] width 21 height 9
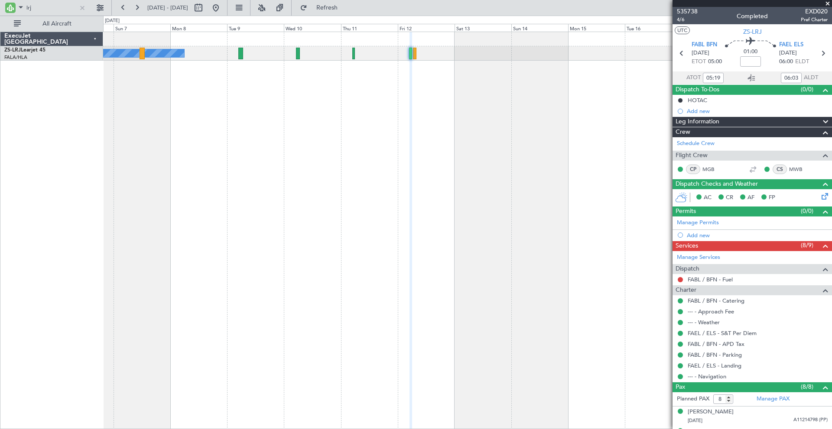
click at [496, 109] on div "A/C Booked A/C Booked" at bounding box center [467, 231] width 729 height 398
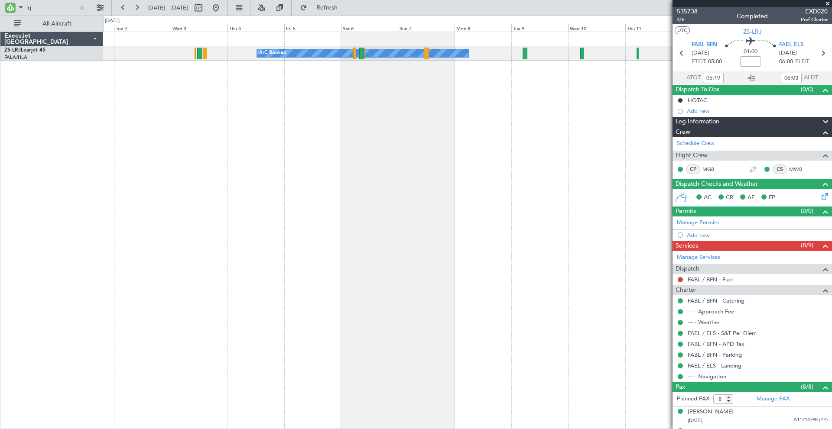
click at [395, 145] on div "A/C Booked" at bounding box center [467, 231] width 729 height 398
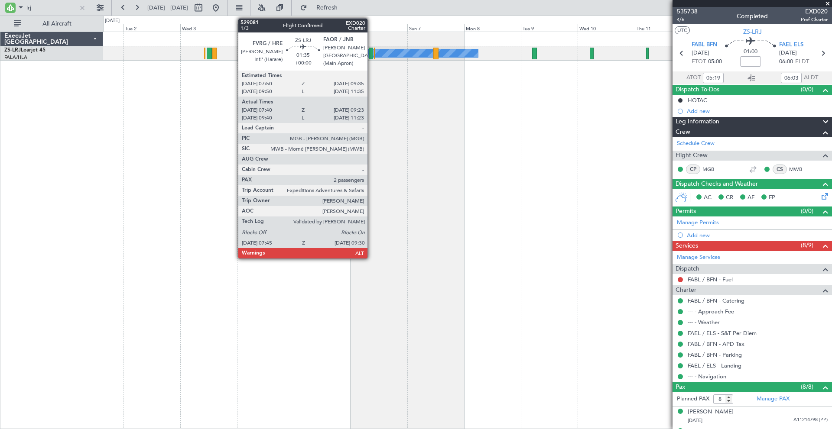
click at [371, 53] on div at bounding box center [371, 54] width 4 height 12
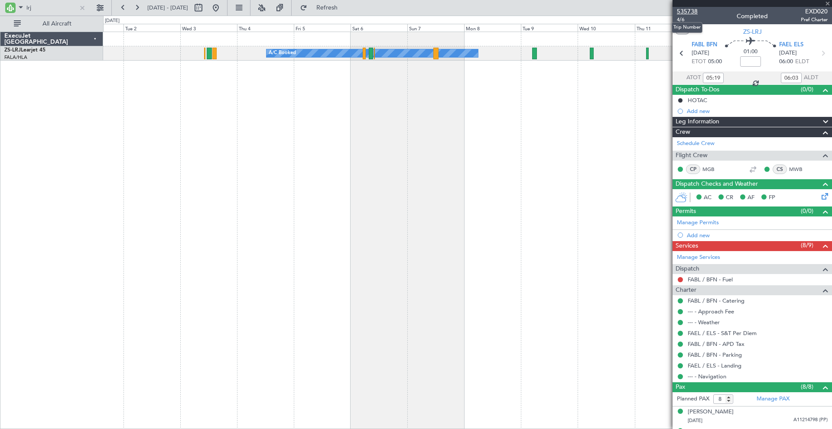
type input "07:50"
type input "09:23"
type input "2"
click at [684, 10] on span "535738" at bounding box center [687, 11] width 21 height 9
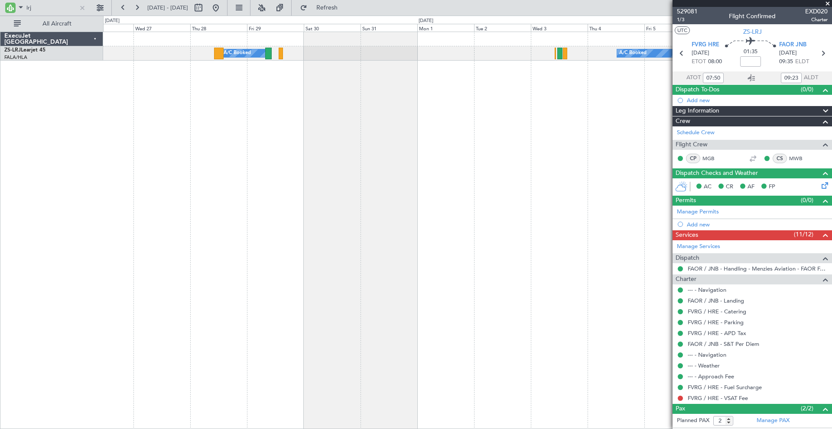
click at [522, 110] on div "A/C Booked A/C Booked A/C Booked" at bounding box center [467, 231] width 729 height 398
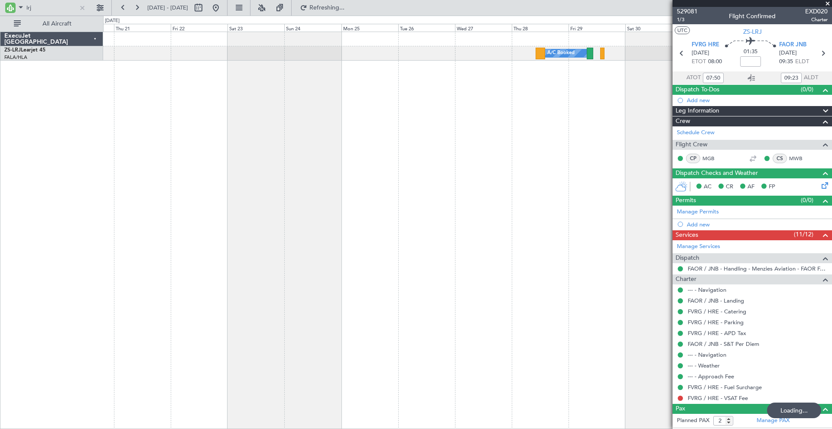
click at [537, 112] on div "A/C Booked A/C Booked A/C Booked A/C Booked" at bounding box center [467, 231] width 729 height 398
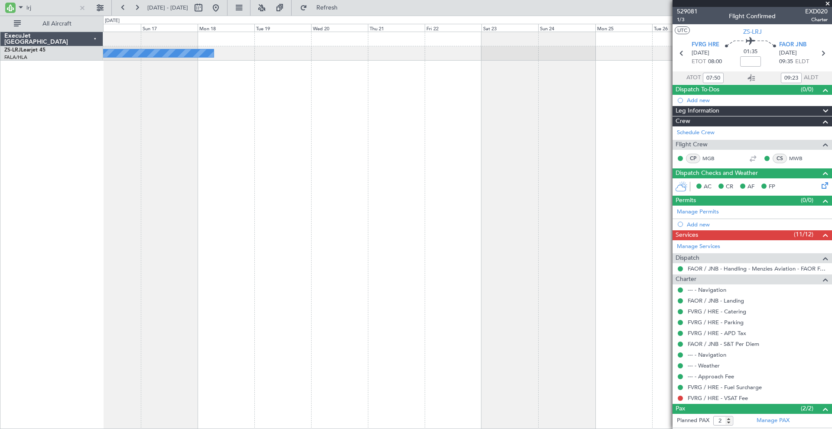
click at [459, 139] on div "A/C Booked A/C Booked A/C Booked" at bounding box center [467, 231] width 729 height 398
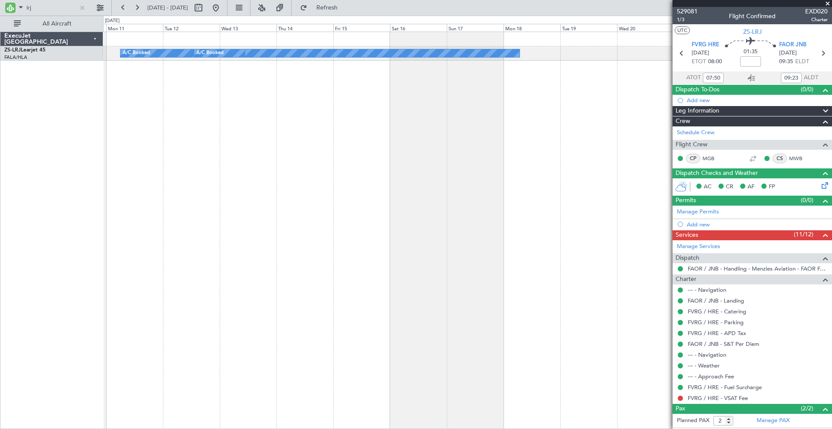
click at [454, 117] on div "A/C Booked A/C Booked A/C Booked A/C Booked A/C Booked" at bounding box center [467, 231] width 729 height 398
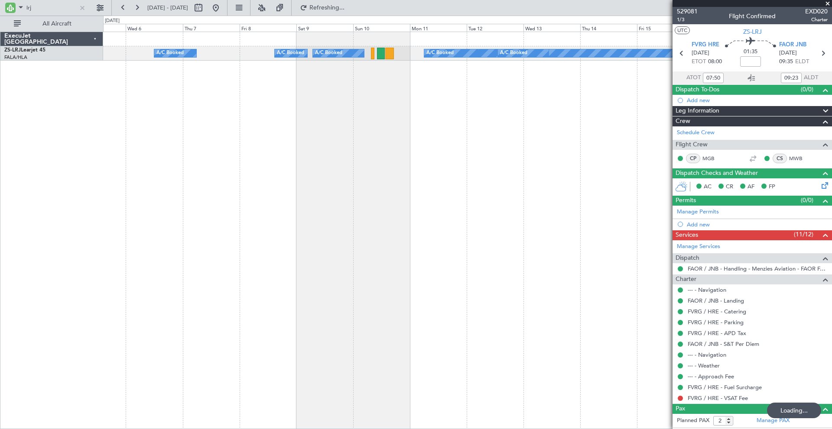
click at [531, 109] on div "A/C Booked A/C Booked A/C Booked A/C Booked A/C Booked A/C Booked" at bounding box center [467, 231] width 729 height 398
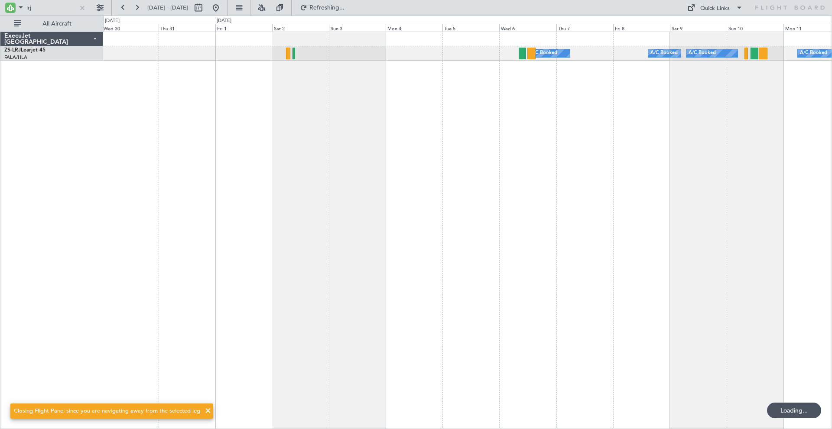
click at [554, 155] on div "A/C Booked A/C Booked A/C Booked A/C Booked A/C Booked A/C Booked A/C Booked A/…" at bounding box center [467, 231] width 729 height 398
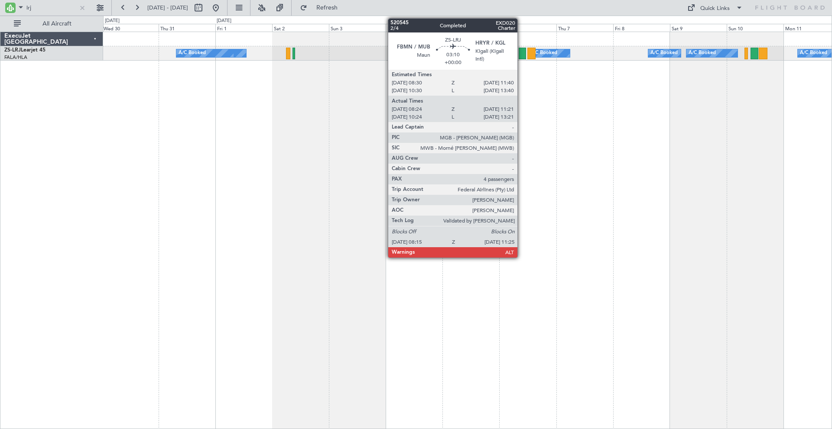
click at [521, 54] on div at bounding box center [522, 54] width 8 height 12
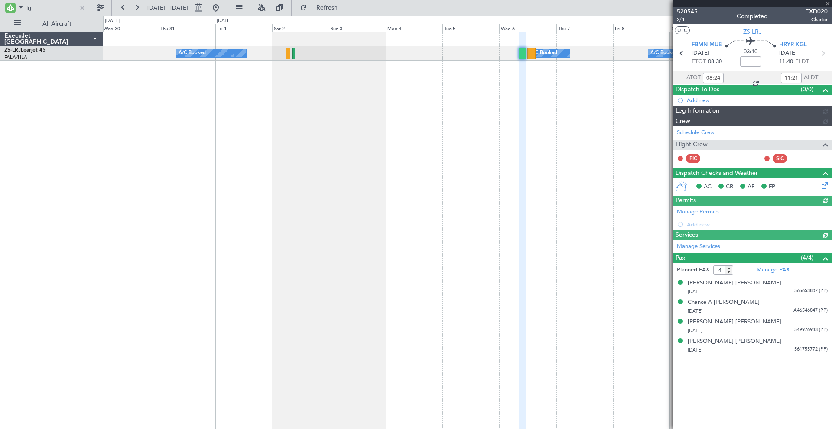
click at [686, 11] on span "520545" at bounding box center [687, 11] width 21 height 9
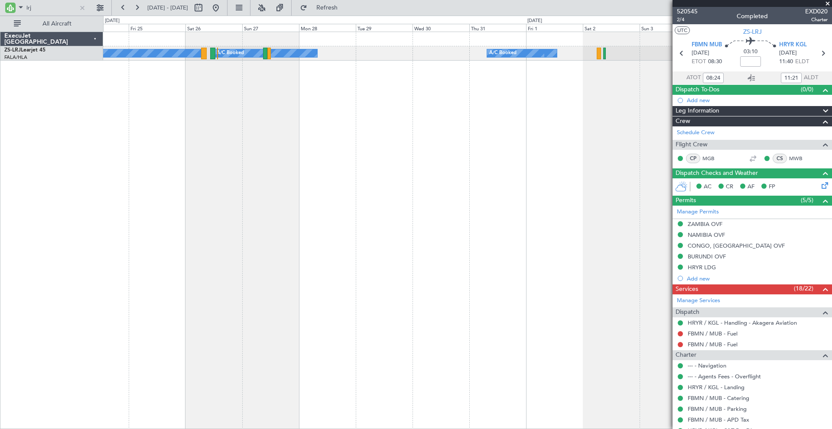
click at [511, 127] on div "A/C Booked A/C Booked A/C Booked A/C Booked A/C Booked A/C Booked A/C Booked A/…" at bounding box center [467, 231] width 729 height 398
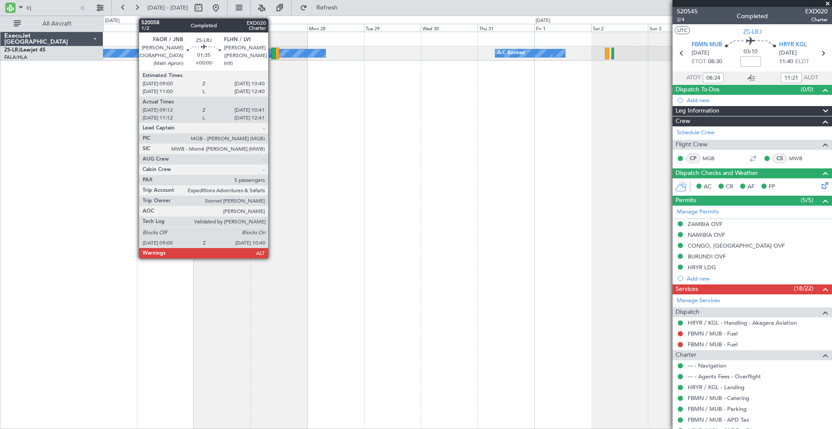
click at [272, 54] on div at bounding box center [273, 54] width 4 height 12
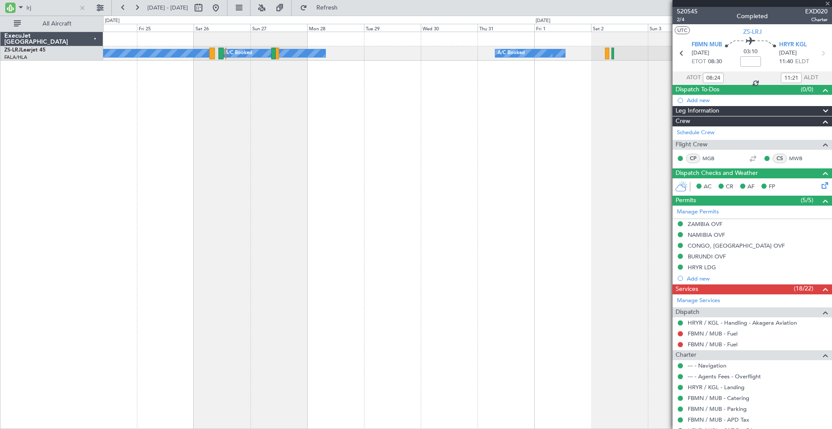
type input "09:12"
type input "10:36"
type input "5"
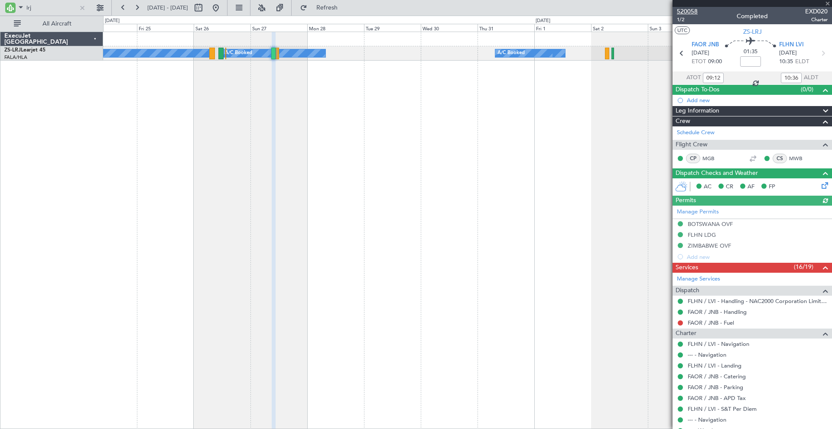
click at [692, 12] on span "520058" at bounding box center [687, 11] width 21 height 9
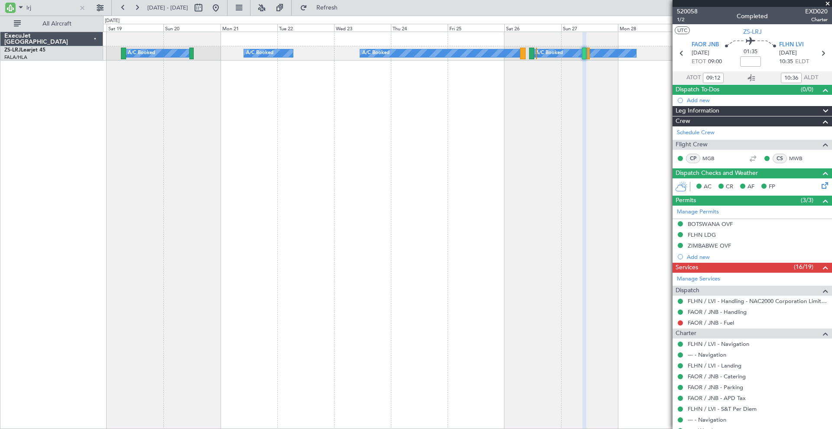
click at [510, 108] on div "A/C Booked A/C Booked A/C Booked A/C Booked A/C Booked A/C Booked A/C Booked A/…" at bounding box center [467, 231] width 729 height 398
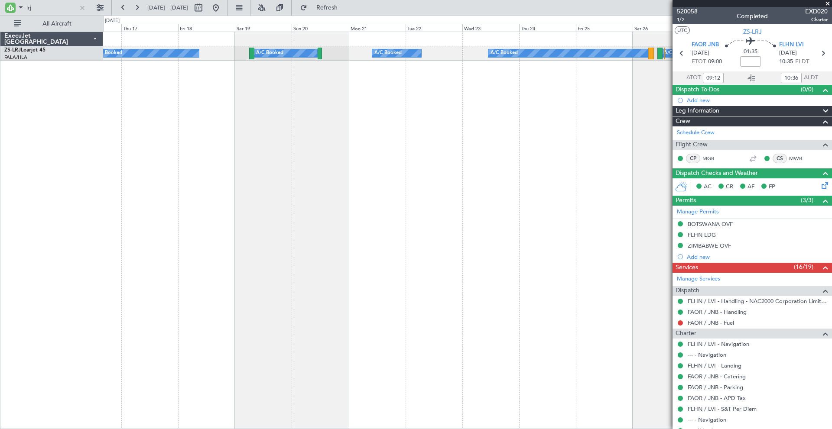
click at [356, 119] on div "A/C Booked A/C Booked A/C Booked A/C Booked A/C Booked A/C Booked A/C Booked A/…" at bounding box center [467, 231] width 729 height 398
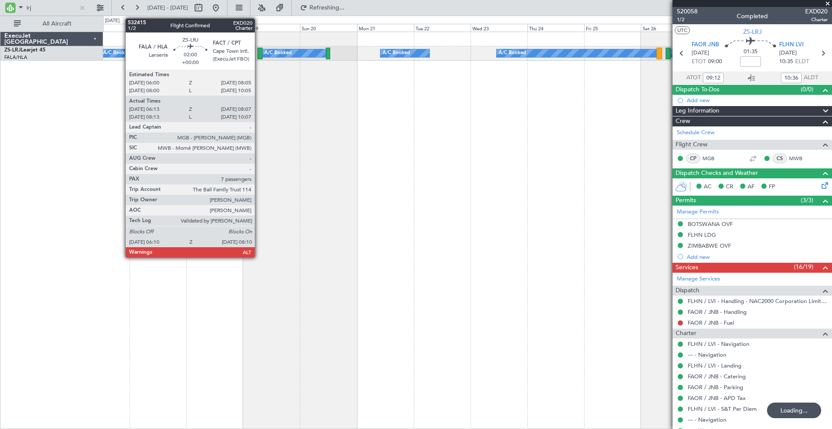
click at [259, 50] on div at bounding box center [259, 54] width 5 height 12
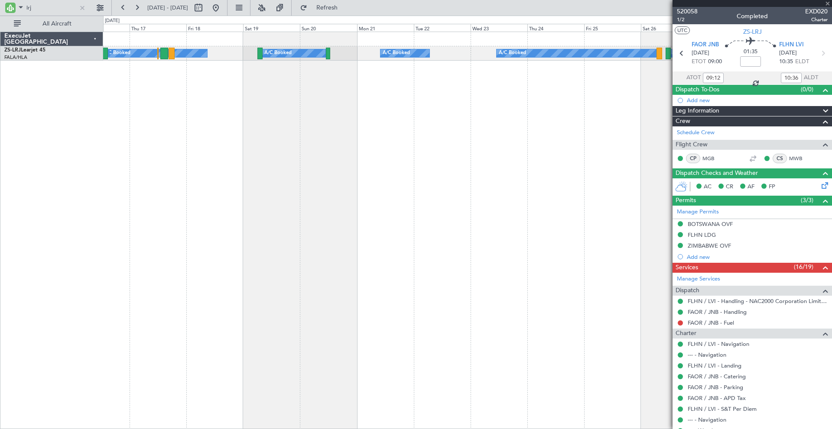
type input "06:13"
type input "08:02"
type input "7"
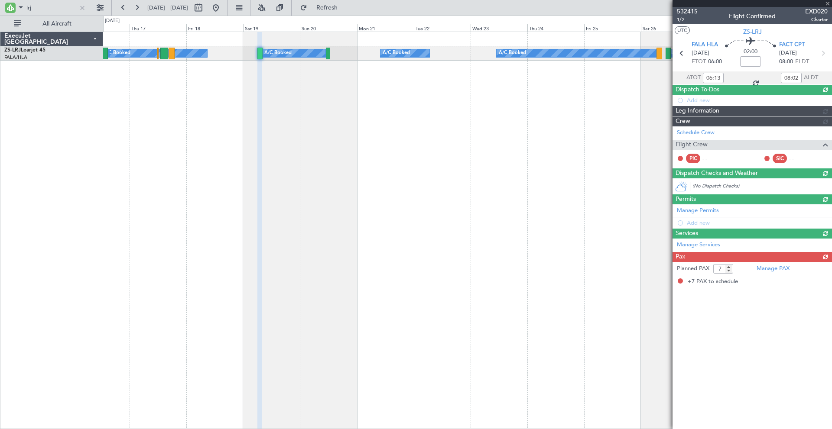
drag, startPoint x: 684, startPoint y: 10, endPoint x: 680, endPoint y: 11, distance: 4.4
click at [681, 10] on span "532415" at bounding box center [687, 11] width 21 height 9
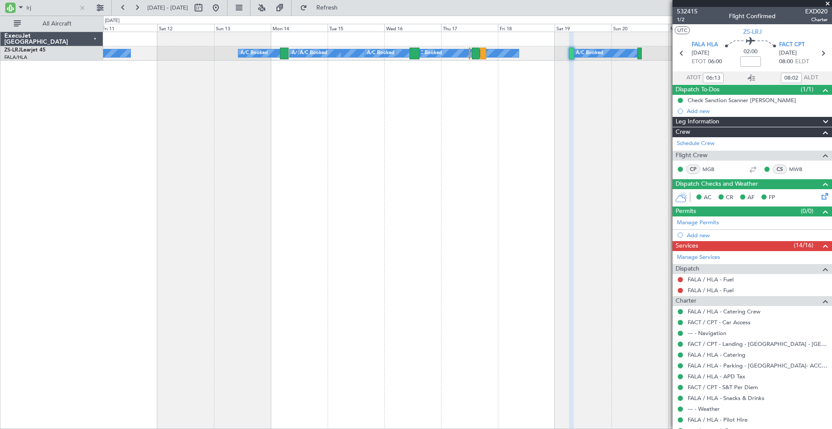
click at [477, 107] on div "A/C Booked A/C Booked A/C Booked A/C Booked A/C Booked A/C Booked A/C Booked A/…" at bounding box center [467, 231] width 729 height 398
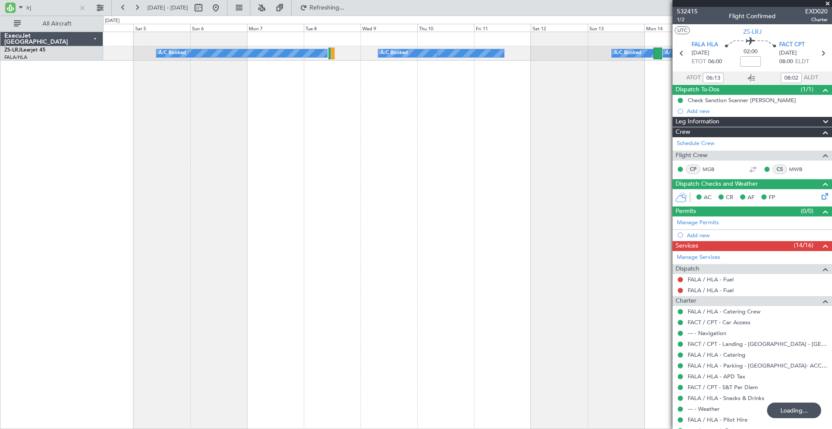
click at [587, 109] on div "A/C Booked A/C Booked A/C Booked A/C Booked A/C Booked A/C Booked A/C Booked A/…" at bounding box center [467, 231] width 729 height 398
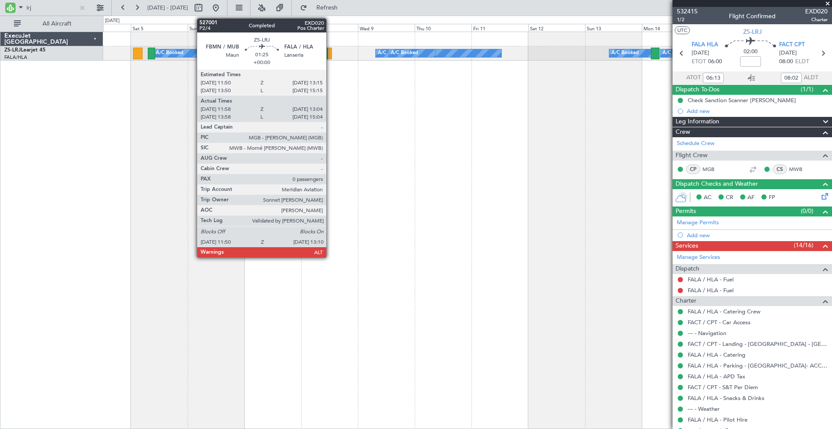
click at [330, 52] on div at bounding box center [329, 54] width 3 height 12
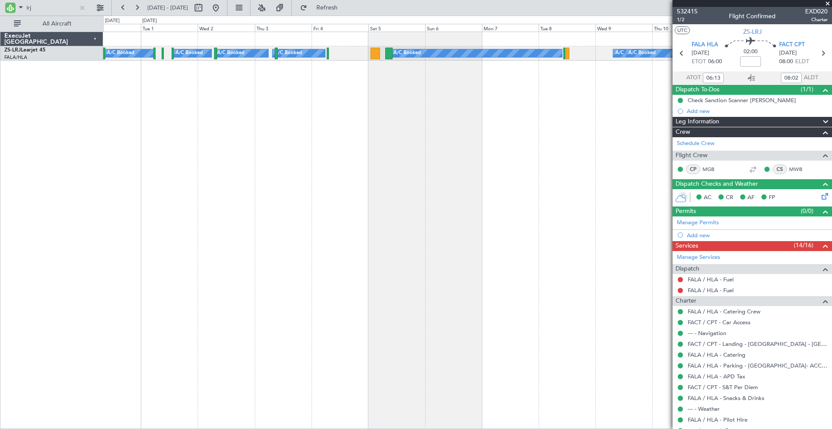
click at [408, 130] on div "A/C Booked A/C Booked A/C Booked A/C Booked A/C Booked A/C Booked A/C Booked A/…" at bounding box center [467, 231] width 729 height 398
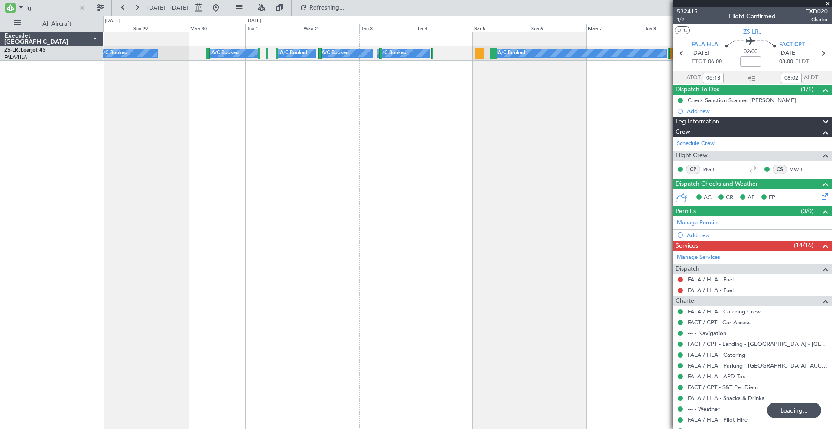
click at [305, 150] on div "A/C Booked A/C Booked A/C Booked A/C Booked A/C Booked A/C Booked A/C Booked A/…" at bounding box center [467, 231] width 729 height 398
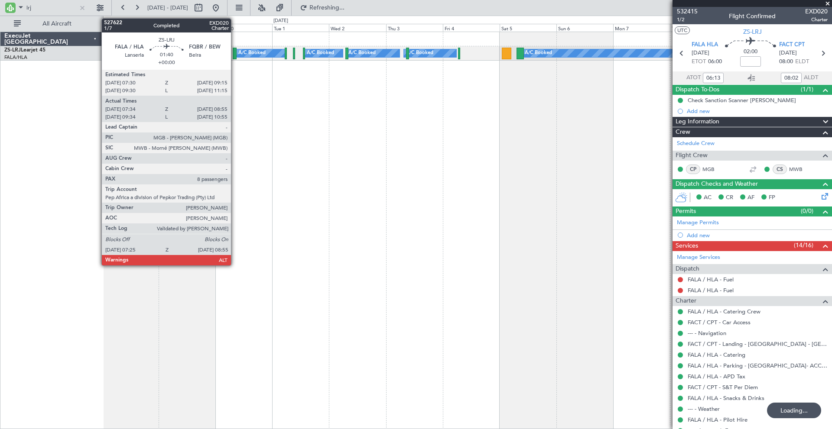
click at [235, 54] on div at bounding box center [235, 54] width 4 height 12
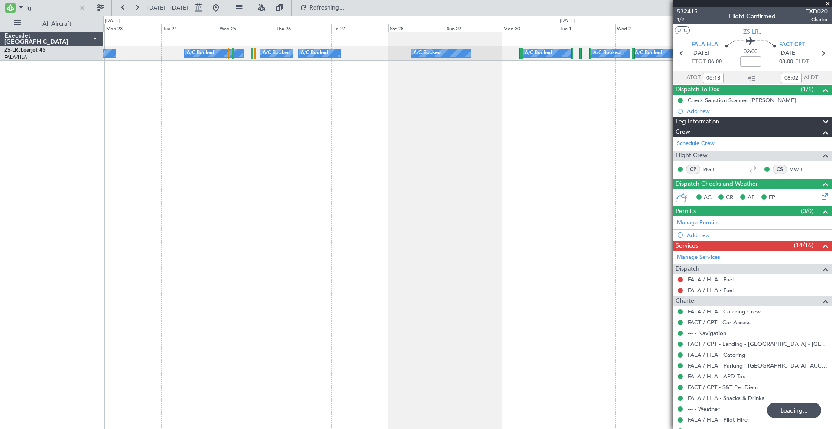
click at [463, 123] on div "A/C Booked A/C Booked A/C Booked A/C Booked A/C Booked A/C Booked A/C Booked A/…" at bounding box center [467, 231] width 729 height 398
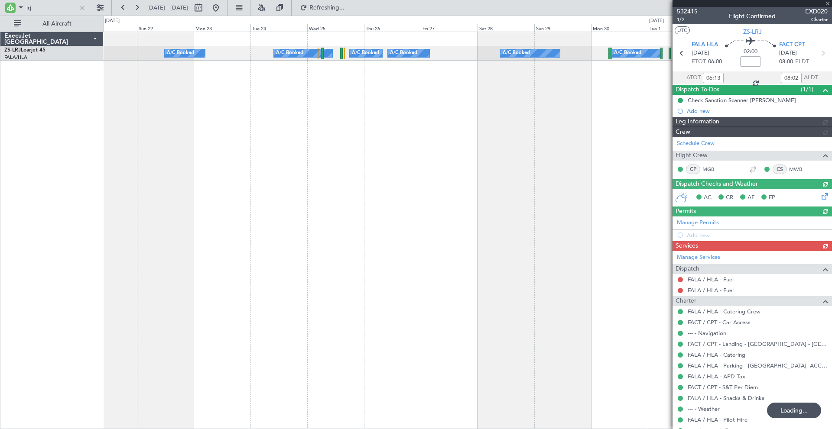
click at [286, 112] on div "A/C Booked A/C Booked A/C Booked A/C Booked A/C Booked A/C Booked A/C Booked A/…" at bounding box center [467, 231] width 729 height 398
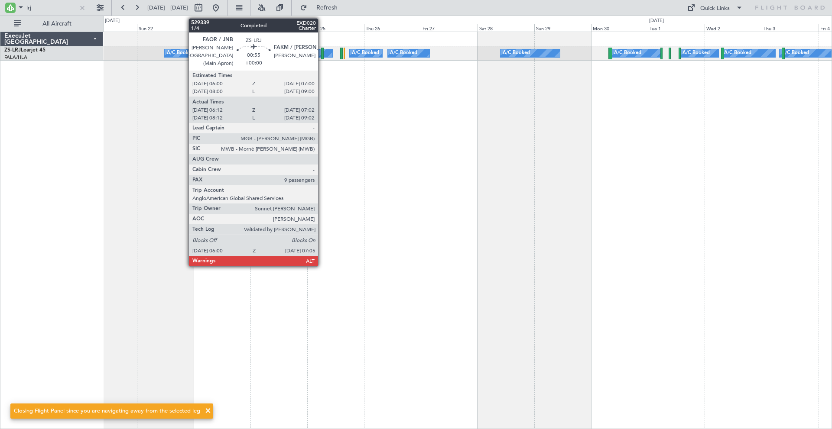
click at [322, 51] on div at bounding box center [322, 54] width 3 height 12
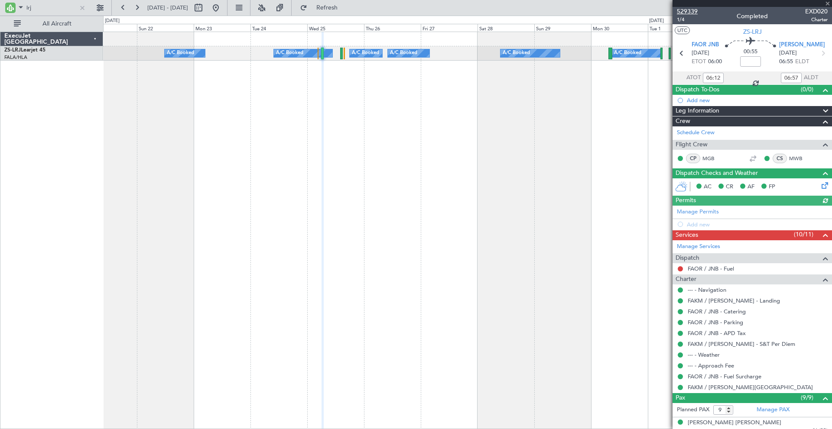
click at [691, 10] on span "529339" at bounding box center [687, 11] width 21 height 9
click at [43, 7] on input "lrj" at bounding box center [51, 7] width 50 height 13
type input "l"
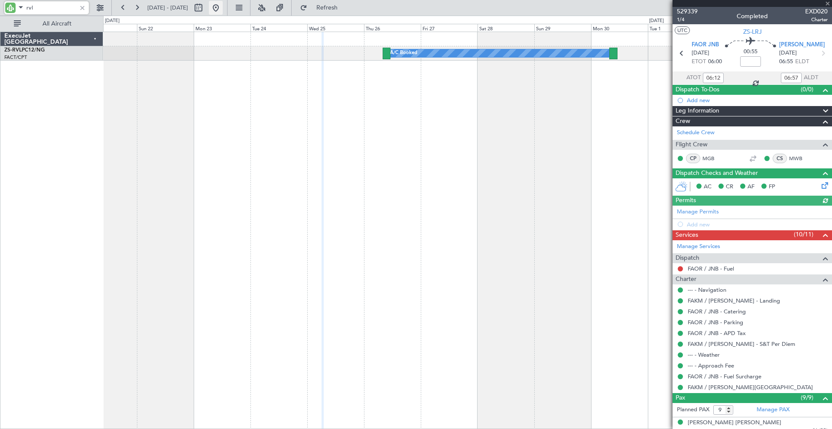
type input "rvl"
click at [223, 10] on button at bounding box center [216, 8] width 14 height 14
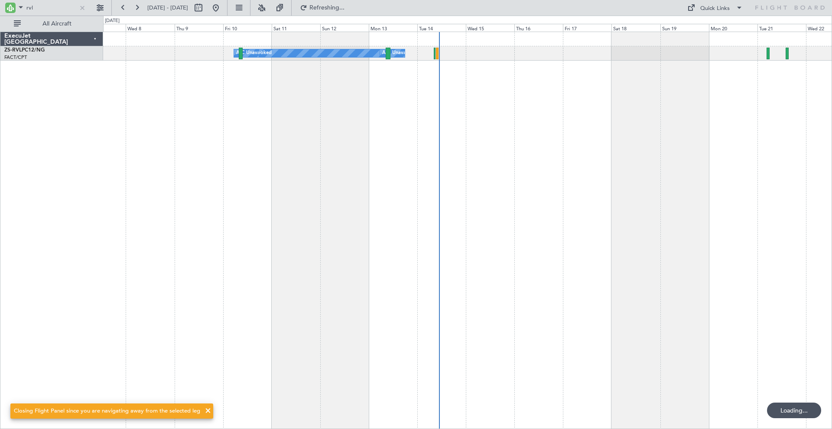
click at [421, 104] on div "A/C Booked A/C Booked A/C Booked A/C Booked A/C Unavailable A/C Unavailable A/C…" at bounding box center [467, 231] width 729 height 398
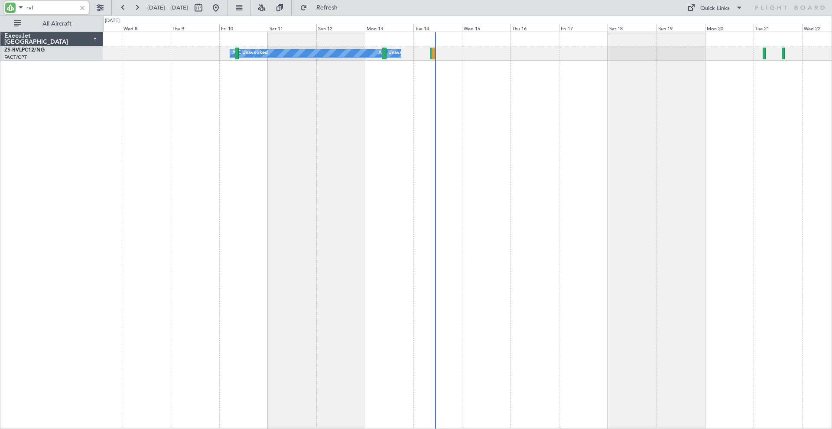
click at [63, 6] on input "rvl" at bounding box center [51, 7] width 50 height 13
type input "r"
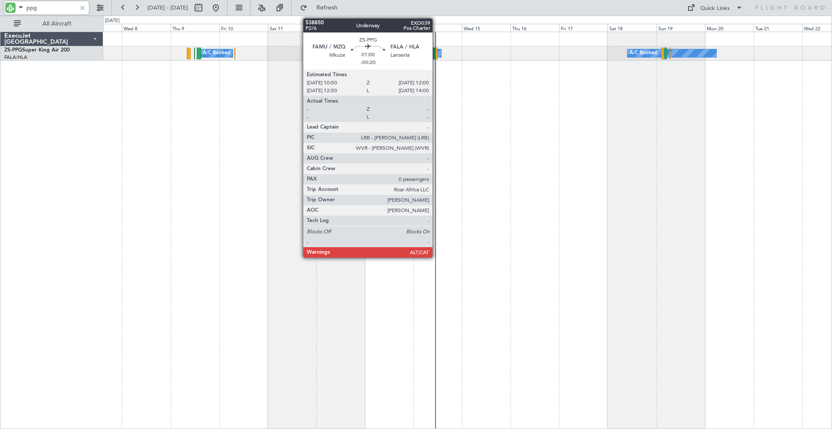
click at [436, 52] on div at bounding box center [436, 54] width 3 height 12
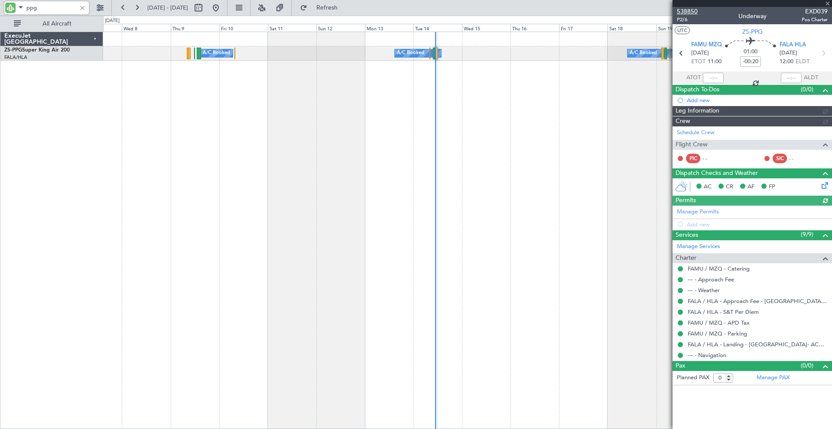
click at [689, 10] on span "538850" at bounding box center [687, 11] width 21 height 9
click at [46, 8] on input "ppg" at bounding box center [51, 7] width 50 height 13
type input "p"
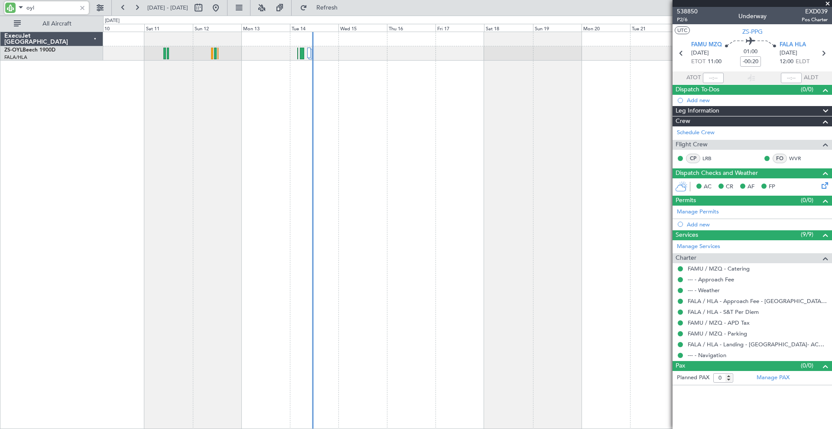
click at [392, 157] on div "A/C Booked A/C Booked A/C Booked A/C Booked A/C Booked A/C Booked A/C Booked A/…" at bounding box center [467, 231] width 729 height 398
type input "oyl"
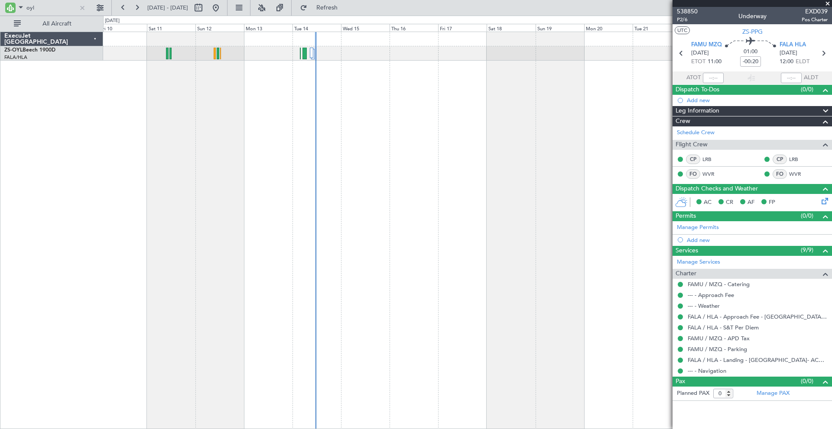
type input "11:05"
drag, startPoint x: 52, startPoint y: 7, endPoint x: 21, endPoint y: 8, distance: 31.2
click at [21, 8] on div "oyl" at bounding box center [46, 7] width 84 height 13
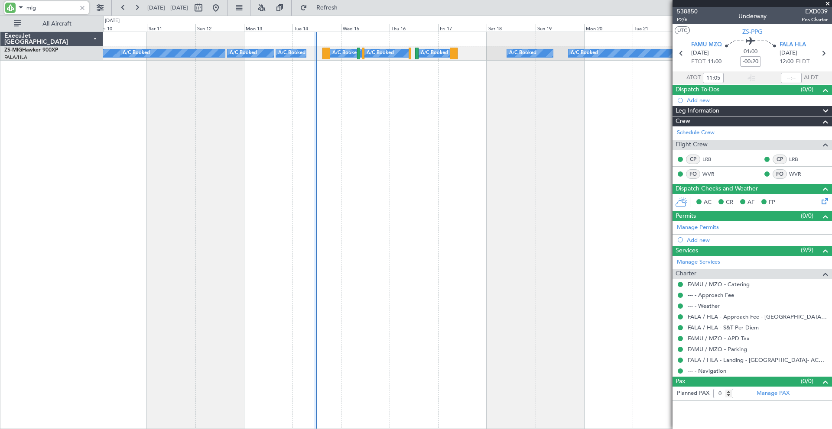
click at [50, 5] on input "mig" at bounding box center [51, 7] width 50 height 13
type input "m"
type input "f"
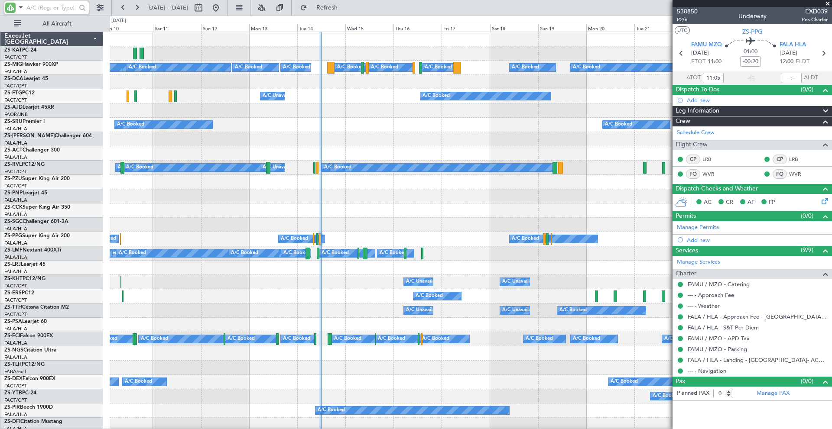
click at [72, 7] on input "text" at bounding box center [51, 7] width 50 height 13
click at [75, 6] on input "text" at bounding box center [51, 7] width 50 height 13
click at [34, 9] on input "text" at bounding box center [51, 7] width 50 height 13
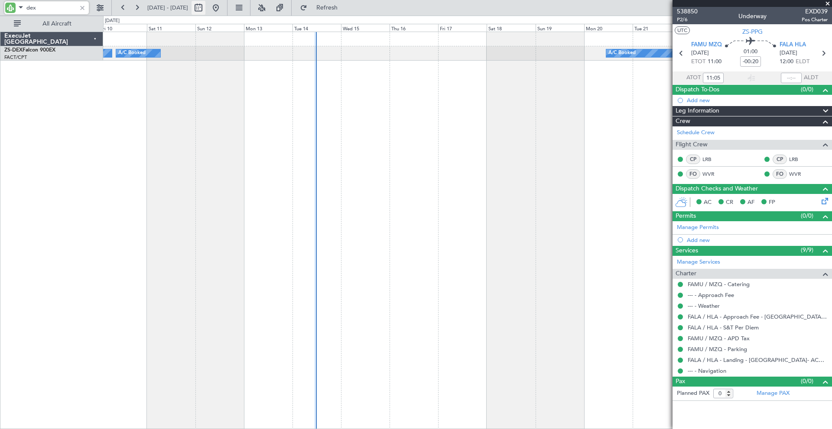
type input "dex"
click at [205, 6] on button at bounding box center [198, 8] width 14 height 14
select select "10"
select select "2025"
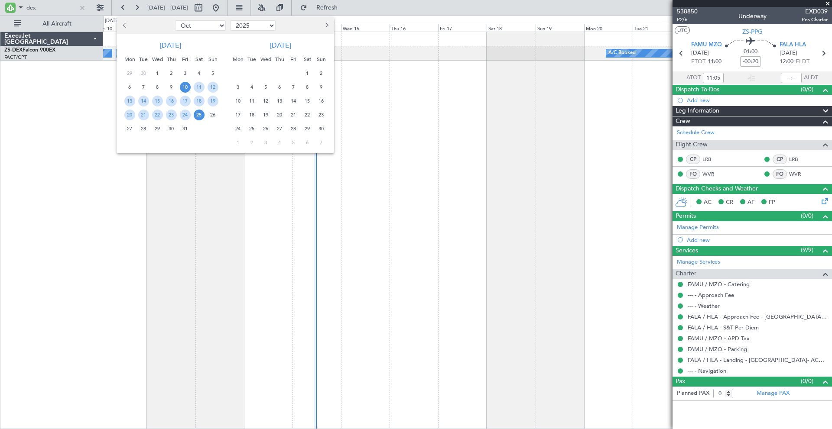
click at [324, 25] on span "Next month" at bounding box center [325, 25] width 5 height 5
click at [326, 26] on span "Next month" at bounding box center [325, 25] width 5 height 5
select select "12"
click at [198, 113] on span "27" at bounding box center [199, 115] width 11 height 11
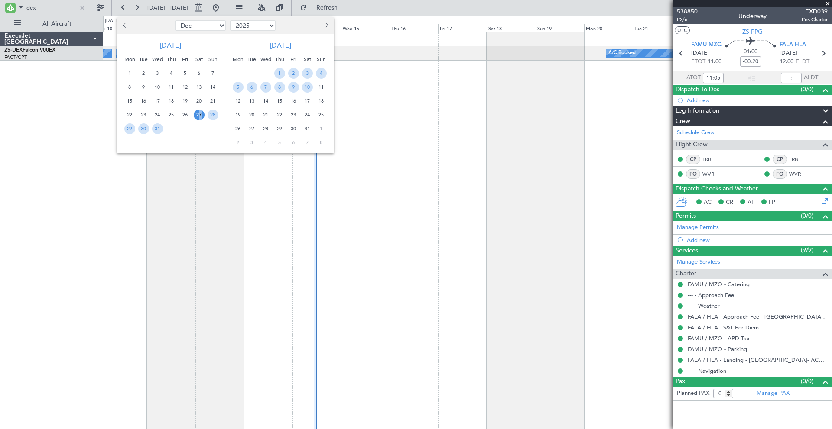
click at [198, 113] on span "27" at bounding box center [199, 115] width 11 height 11
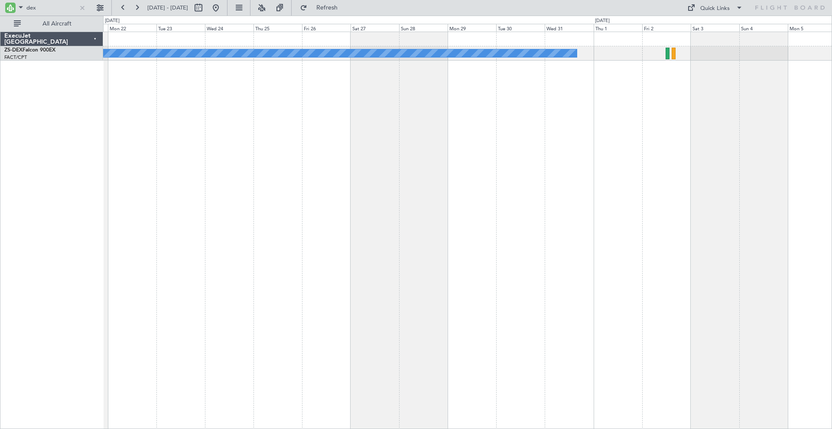
click at [532, 123] on div "A/C Unavailable A/C Unavailable" at bounding box center [467, 231] width 729 height 398
click at [49, 9] on input "dex" at bounding box center [51, 7] width 50 height 13
type input "d"
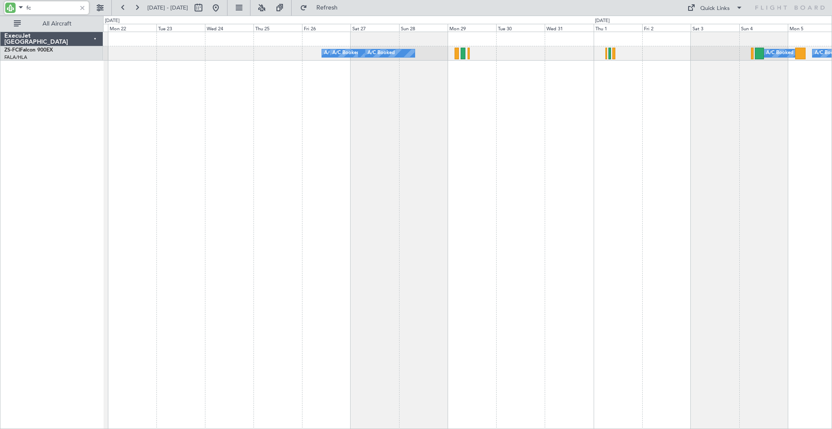
type input "f"
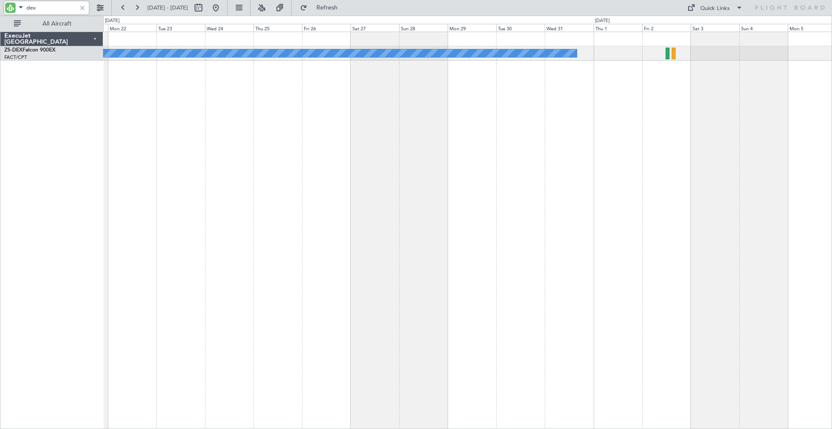
click at [55, 8] on input "dex" at bounding box center [51, 7] width 50 height 13
type input "d"
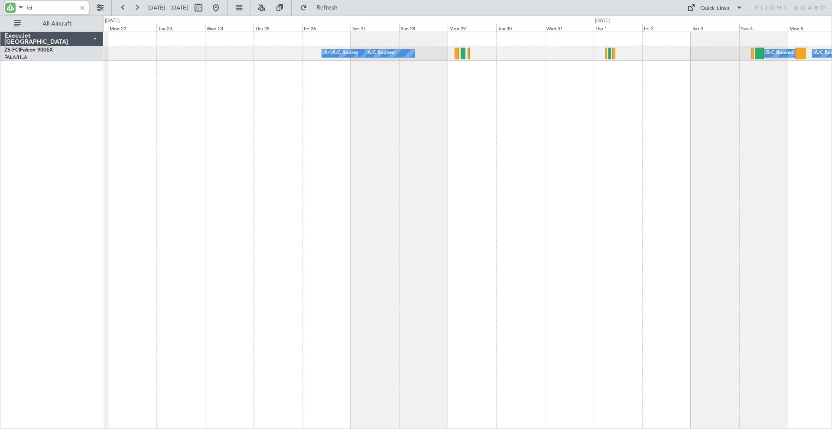
click at [70, 7] on input "fci" at bounding box center [51, 7] width 50 height 13
type input "f"
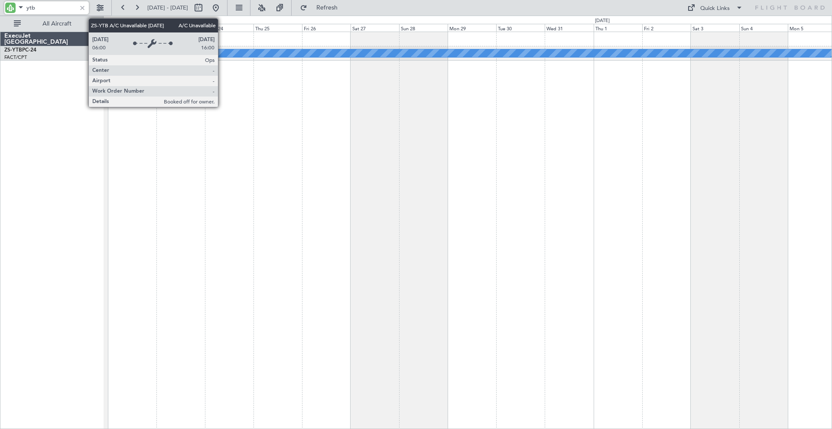
click at [222, 50] on div "A/C Unavailable" at bounding box center [518, 53] width 1671 height 8
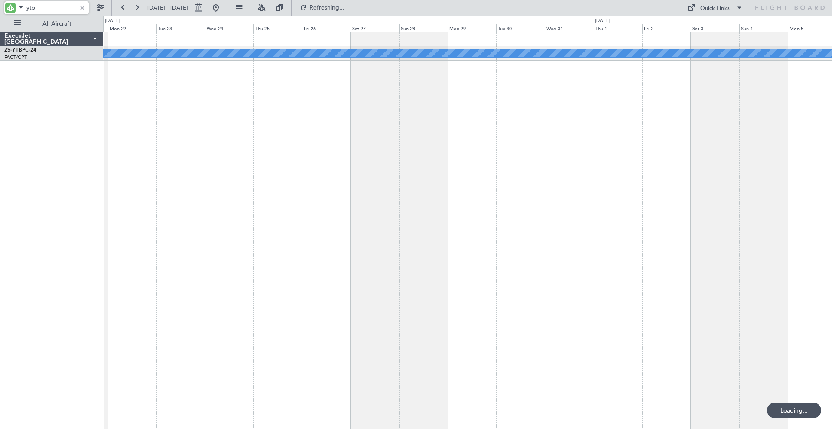
click at [59, 8] on input "ytb" at bounding box center [51, 7] width 50 height 13
type input "y"
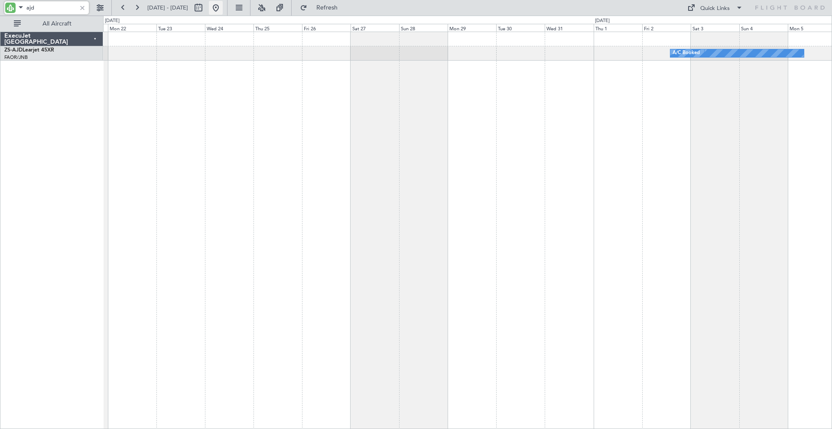
click at [223, 8] on button at bounding box center [216, 8] width 14 height 14
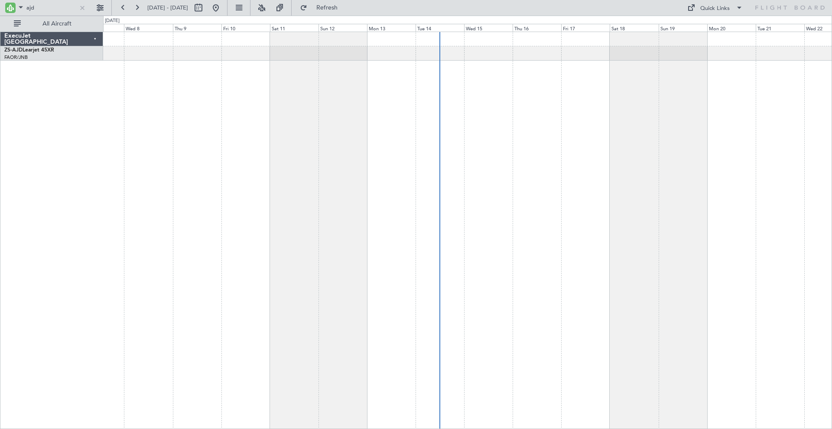
click at [422, 117] on div at bounding box center [467, 231] width 729 height 398
click at [40, 5] on input "ajd" at bounding box center [51, 7] width 50 height 13
type input "a"
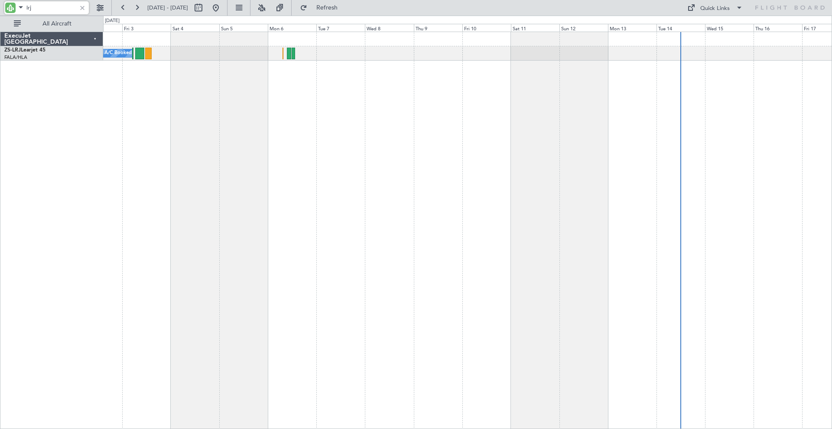
click at [428, 77] on div "A/C Booked A/C Booked" at bounding box center [467, 231] width 729 height 398
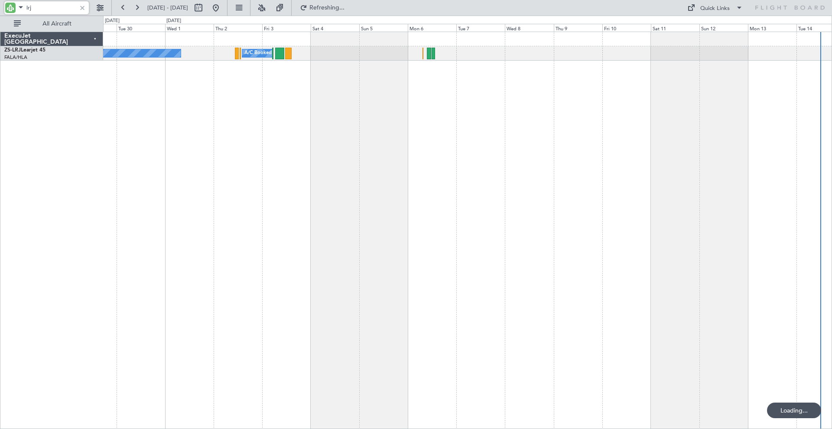
click at [395, 81] on div "A/C Booked A/C Booked" at bounding box center [467, 231] width 729 height 398
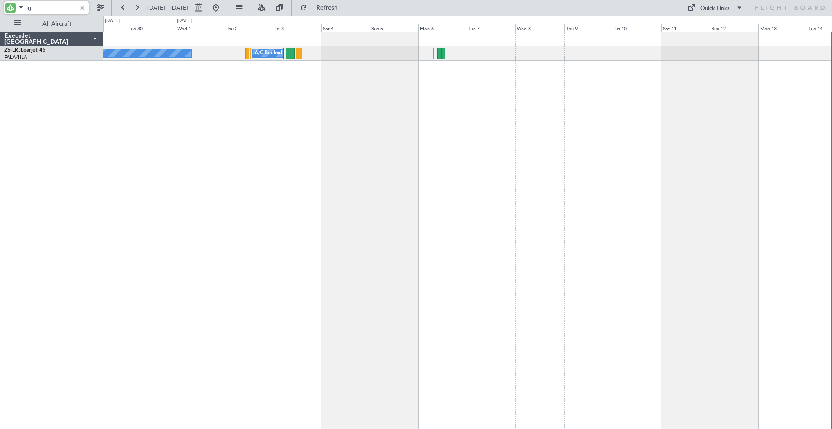
click at [595, 173] on div "A/C Booked A/C Booked" at bounding box center [467, 231] width 729 height 398
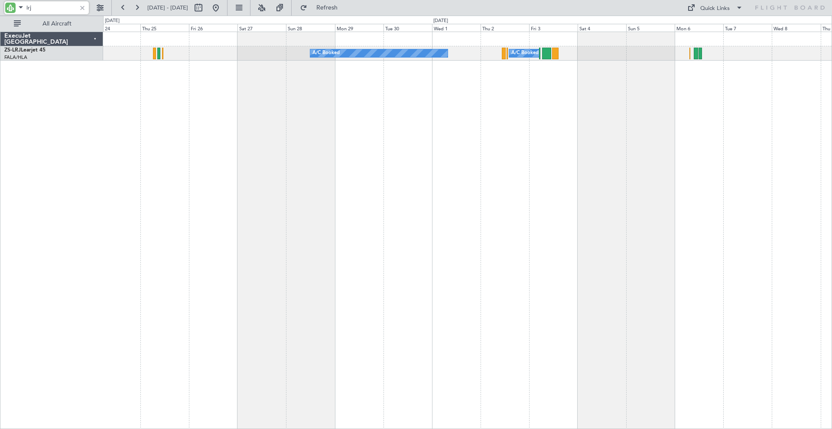
click at [451, 163] on div "A/C Booked A/C Booked A/C Booked" at bounding box center [467, 231] width 729 height 398
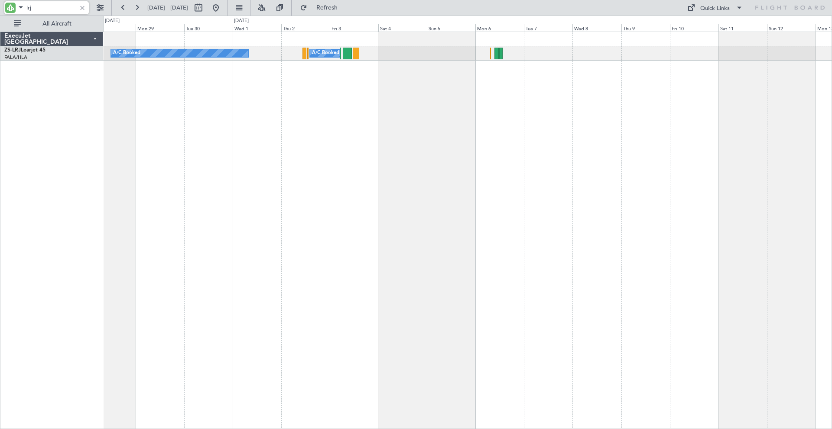
click at [376, 158] on div "A/C Booked A/C Booked" at bounding box center [467, 231] width 729 height 398
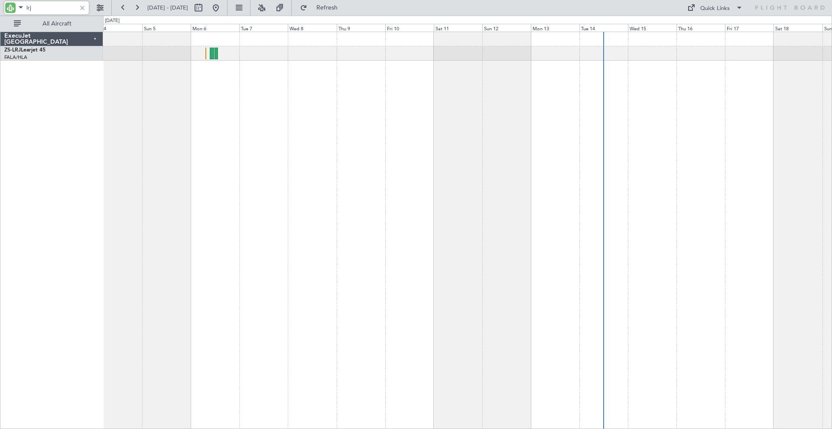
click at [410, 162] on div "A/C Booked A/C Booked" at bounding box center [467, 231] width 729 height 398
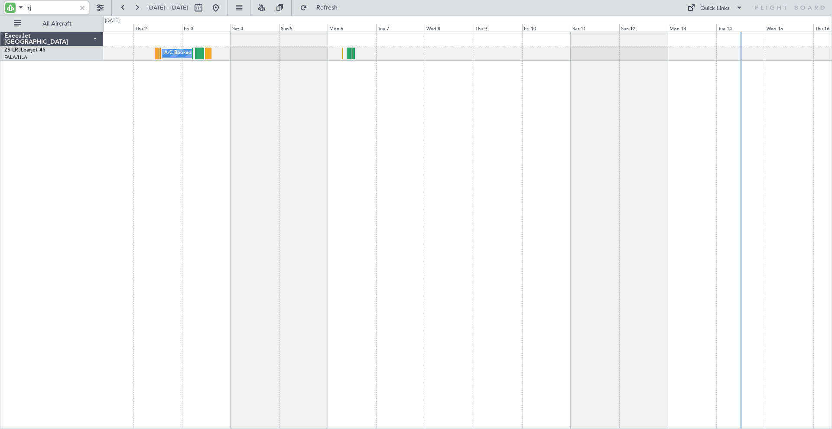
click at [372, 99] on div "A/C Booked A/C Booked" at bounding box center [467, 231] width 729 height 398
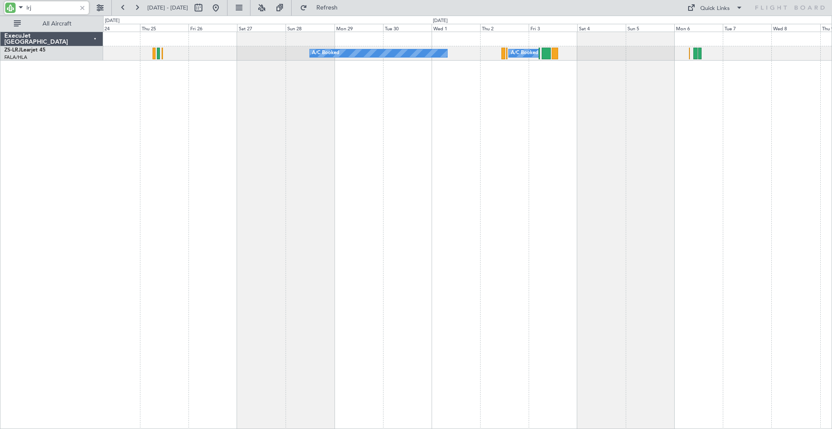
click at [507, 104] on div "A/C Booked A/C Booked A/C Booked" at bounding box center [467, 231] width 729 height 398
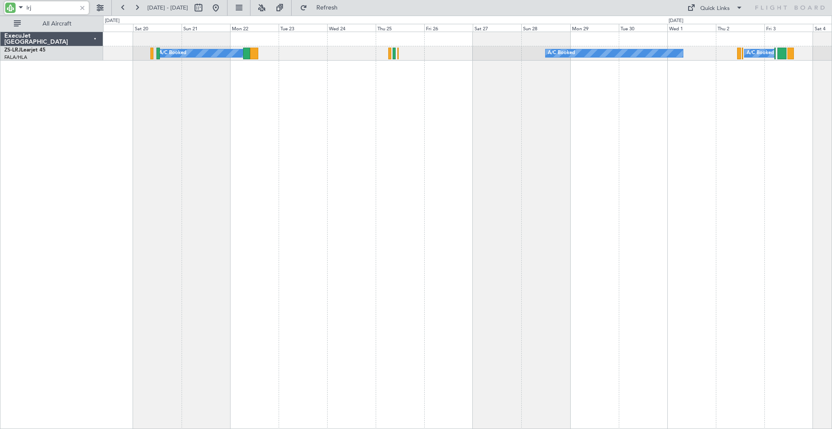
click at [464, 87] on div "A/C Booked A/C Booked A/C Booked" at bounding box center [467, 231] width 729 height 398
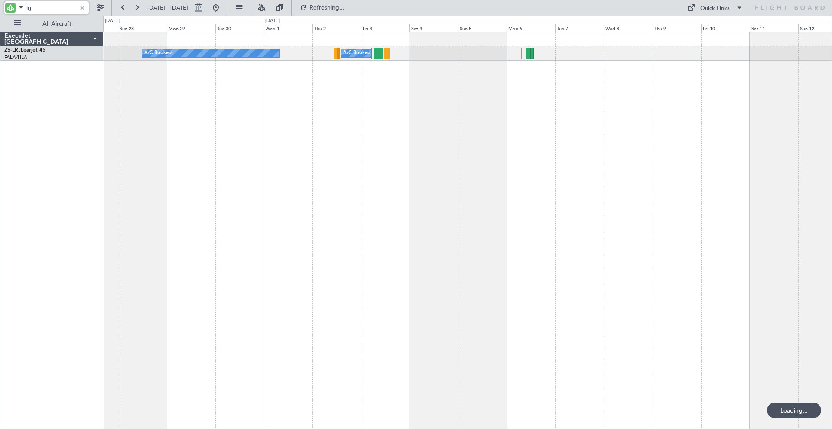
click at [275, 136] on div "A/C Booked A/C Booked" at bounding box center [467, 231] width 729 height 398
click at [57, 8] on input "lrj" at bounding box center [51, 7] width 50 height 13
type input "l"
type input "dca"
click at [223, 6] on button at bounding box center [216, 8] width 14 height 14
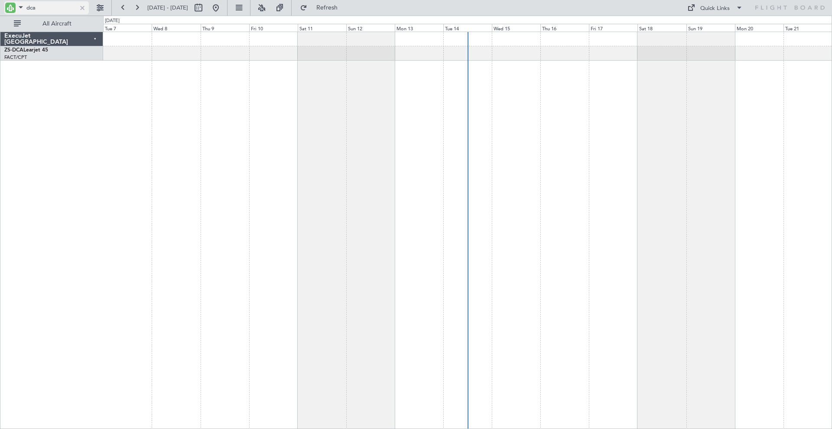
click at [83, 7] on div at bounding box center [83, 8] width 10 height 10
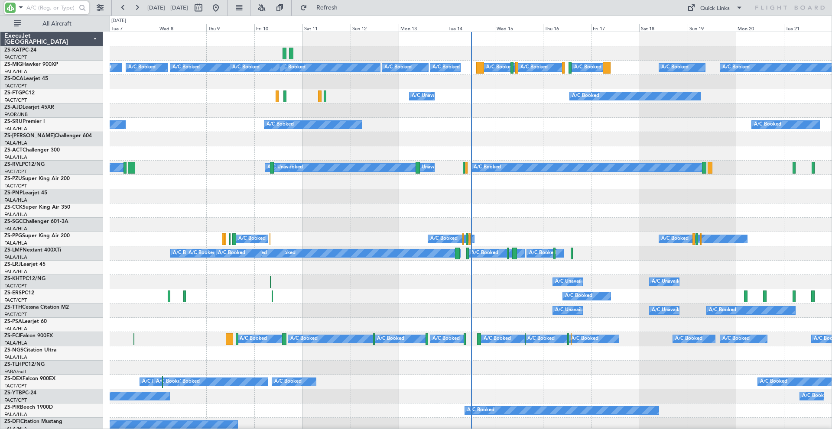
click at [51, 9] on input "text" at bounding box center [51, 7] width 50 height 13
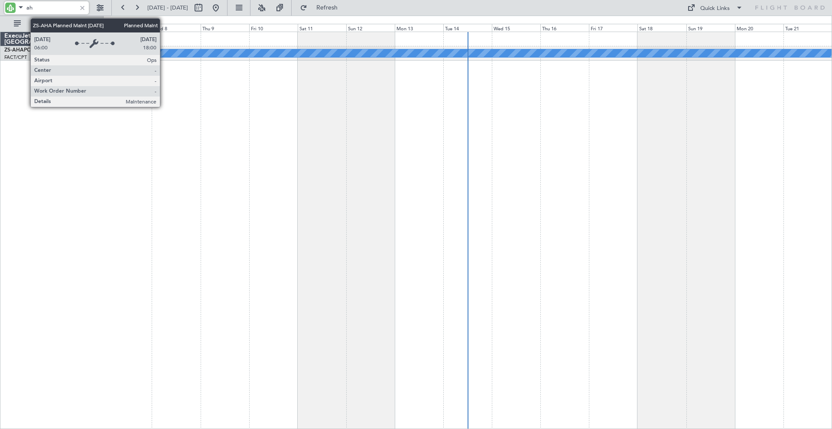
type input "a"
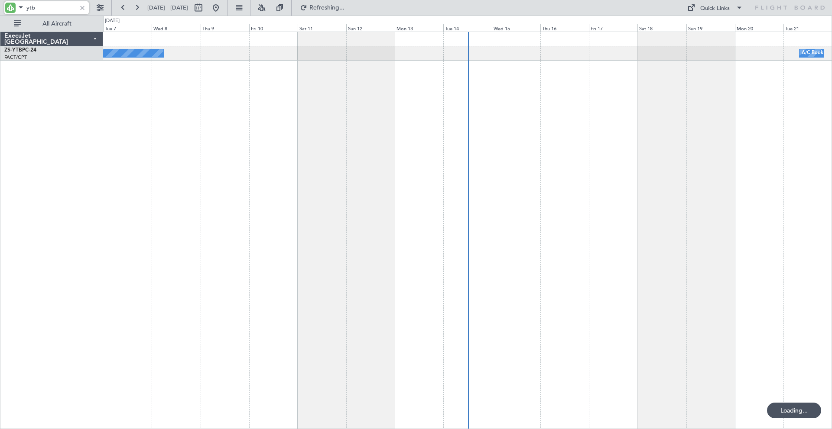
click at [49, 7] on input "ytb" at bounding box center [51, 7] width 50 height 13
type input "y"
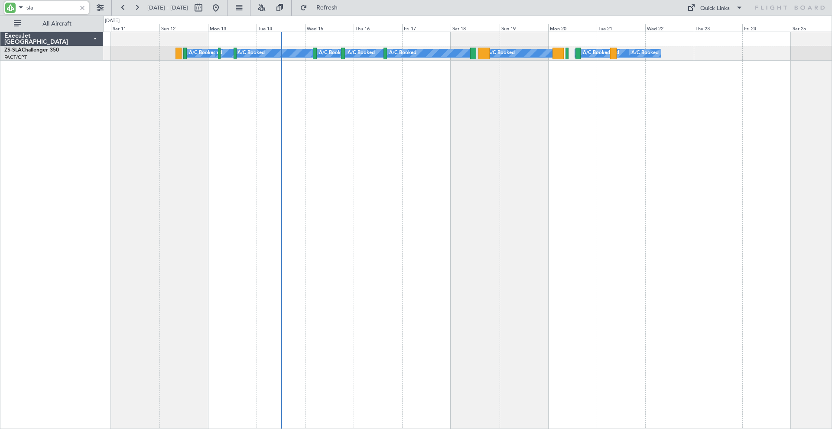
click at [289, 114] on div "A/C Booked A/C Booked A/C Booked A/C Booked A/C Booked A/C Booked A/C Booked A/…" at bounding box center [467, 231] width 729 height 398
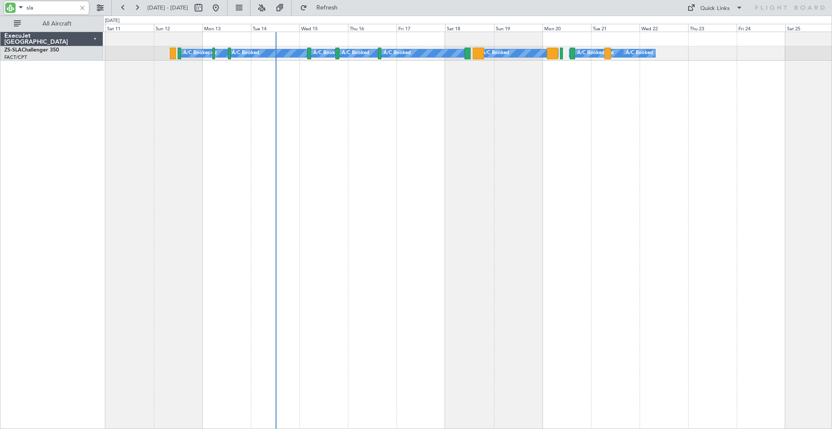
click at [54, 7] on input "sla" at bounding box center [51, 7] width 50 height 13
type input "s"
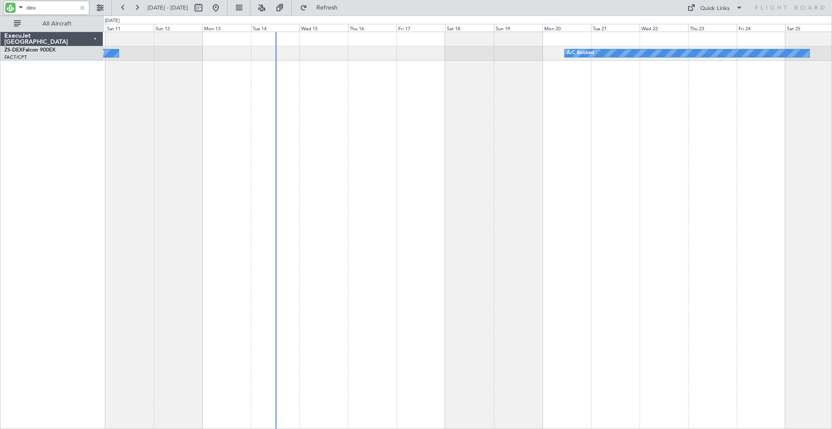
click at [53, 11] on input "dex" at bounding box center [51, 7] width 50 height 13
type input "d"
click at [67, 4] on input "ajd" at bounding box center [51, 7] width 50 height 13
type input "a"
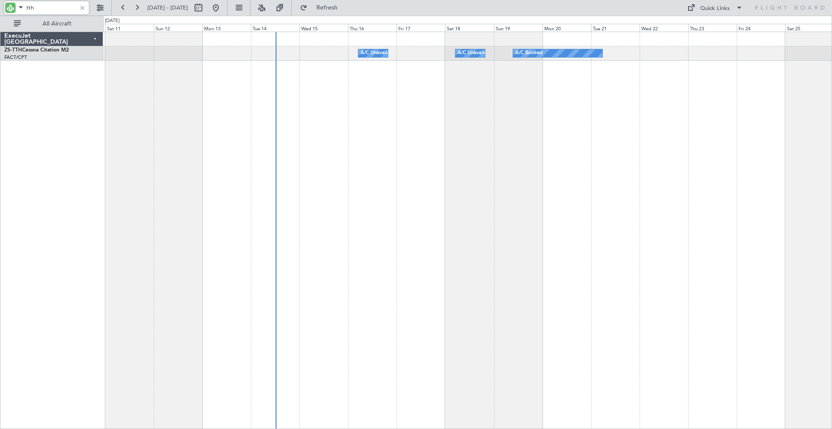
click at [46, 6] on input "tth" at bounding box center [51, 7] width 50 height 13
type input "t"
click at [223, 9] on button at bounding box center [216, 8] width 14 height 14
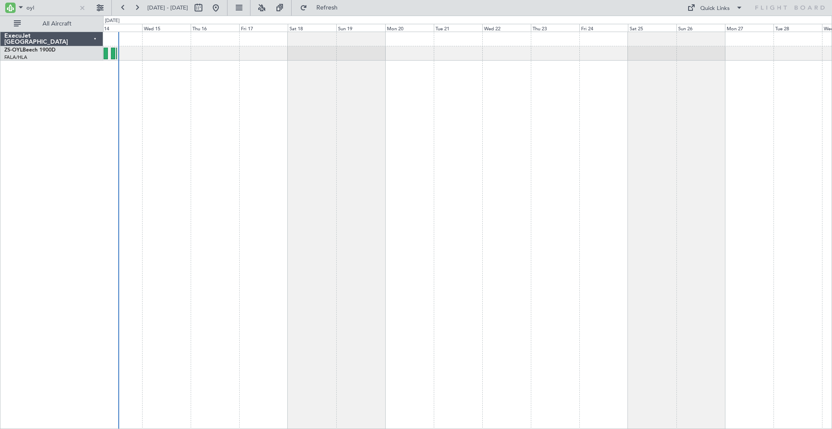
click at [275, 206] on div at bounding box center [467, 231] width 729 height 398
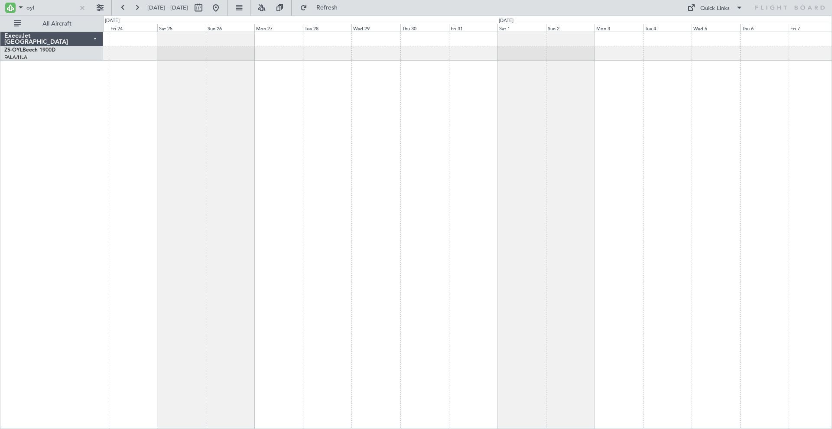
click at [225, 277] on div at bounding box center [467, 231] width 729 height 398
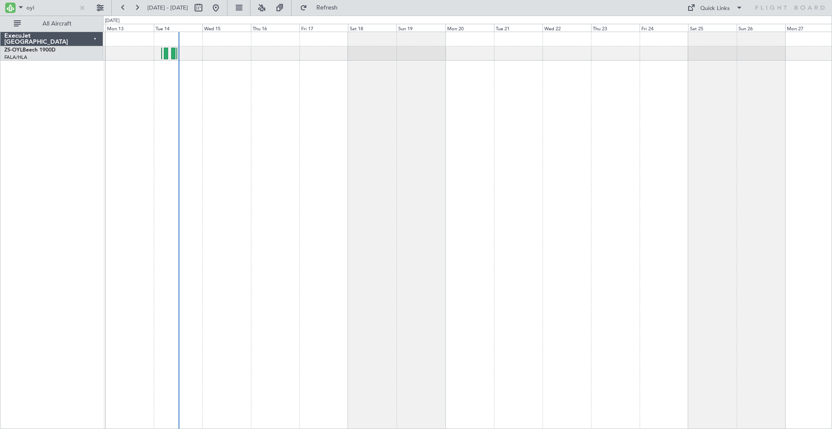
click at [715, 137] on div at bounding box center [467, 231] width 729 height 398
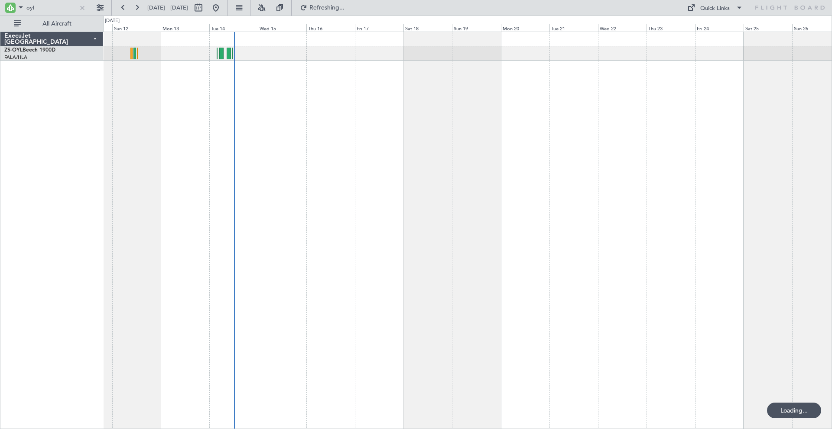
click at [389, 172] on div at bounding box center [467, 231] width 729 height 398
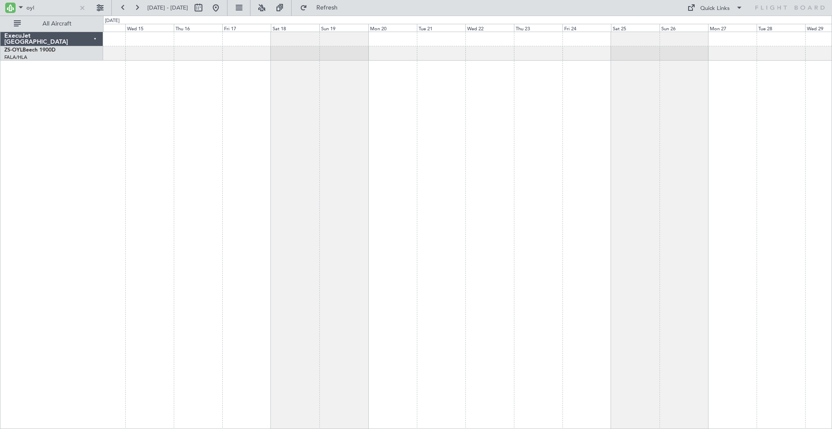
click at [544, 194] on div at bounding box center [467, 231] width 729 height 398
drag, startPoint x: 49, startPoint y: 7, endPoint x: 6, endPoint y: 6, distance: 42.5
click at [6, 6] on div "oyl" at bounding box center [46, 7] width 84 height 13
click at [43, 9] on input "oyl" at bounding box center [51, 7] width 50 height 13
type input "o"
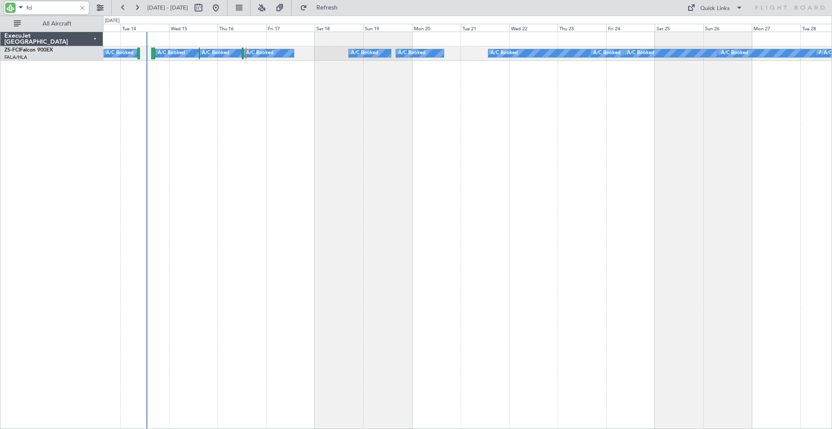
click at [266, 91] on div "A/C Booked A/C Booked A/C Booked A/C Booked A/C Booked A/C Booked A/C Booked A/…" at bounding box center [467, 231] width 729 height 398
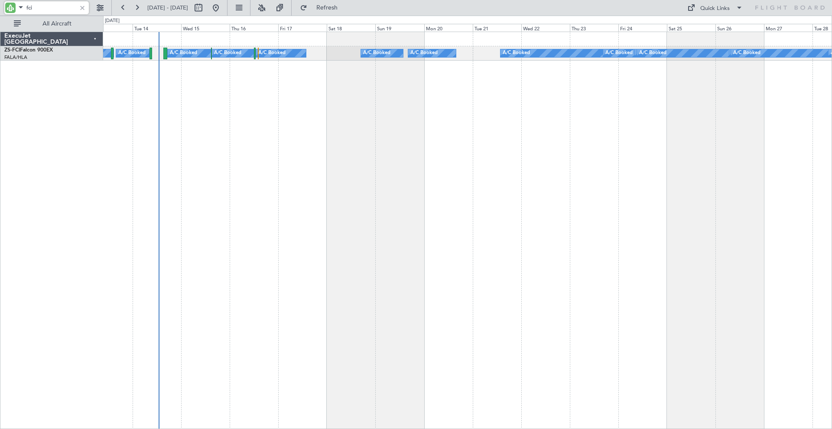
click at [49, 8] on input "fci" at bounding box center [51, 7] width 50 height 13
type input "f"
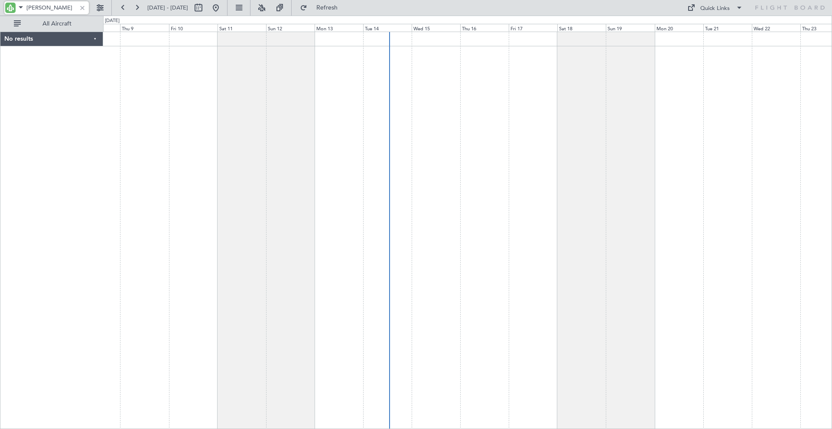
click at [592, 91] on div at bounding box center [467, 231] width 729 height 398
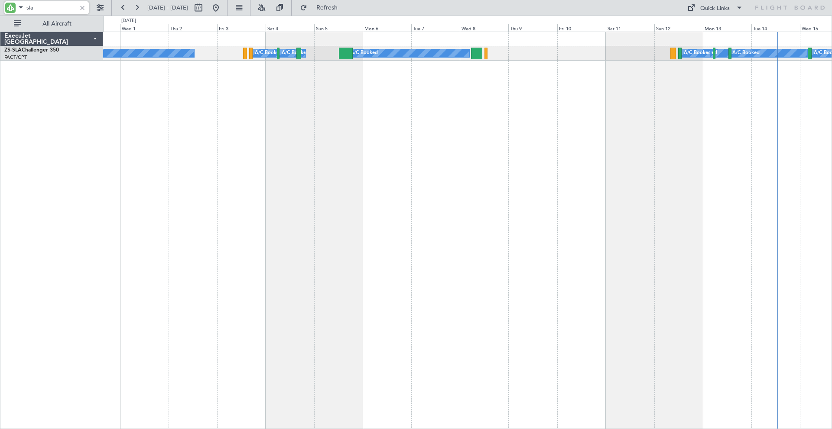
click at [369, 120] on div "A/C Booked A/C Booked A/C Booked A/C Booked A/C Booked A/C Booked A/C Booked A/…" at bounding box center [467, 231] width 729 height 398
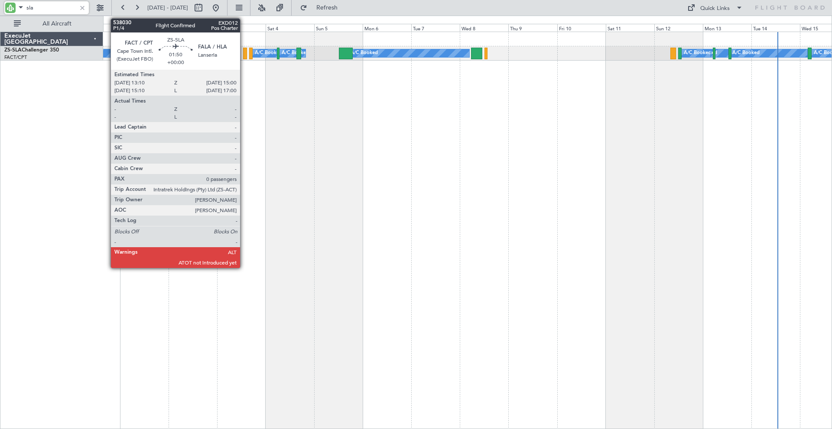
click at [244, 52] on div at bounding box center [245, 54] width 4 height 12
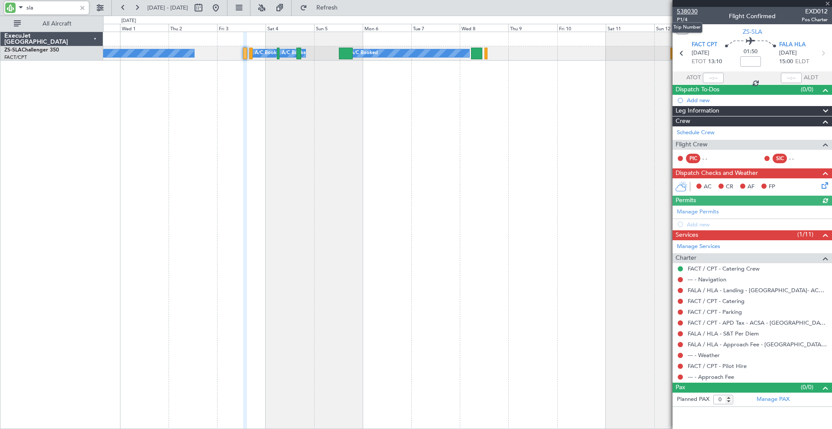
type input "sla"
click at [687, 11] on span "538030" at bounding box center [687, 11] width 21 height 9
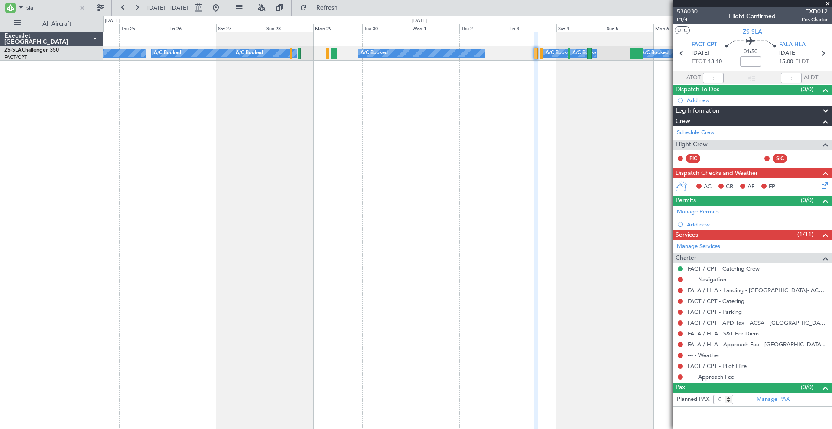
click at [519, 130] on div "A/C Booked A/C Booked A/C Booked A/C Booked A/C Booked A/C Booked A/C Booked A/…" at bounding box center [467, 231] width 729 height 398
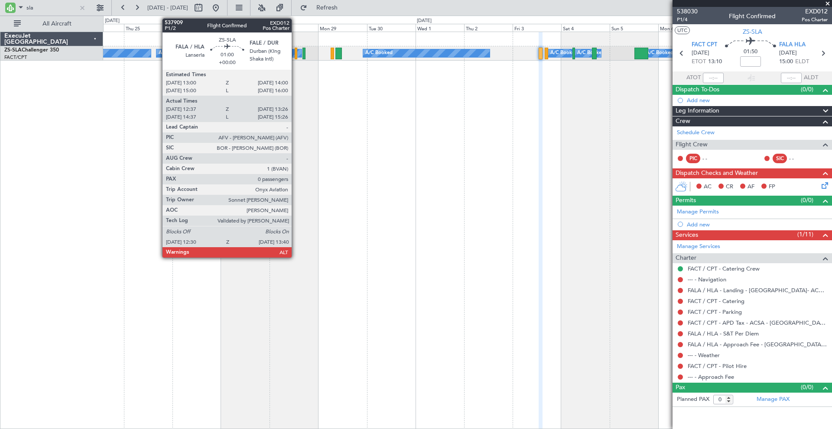
click at [295, 55] on div at bounding box center [296, 54] width 3 height 12
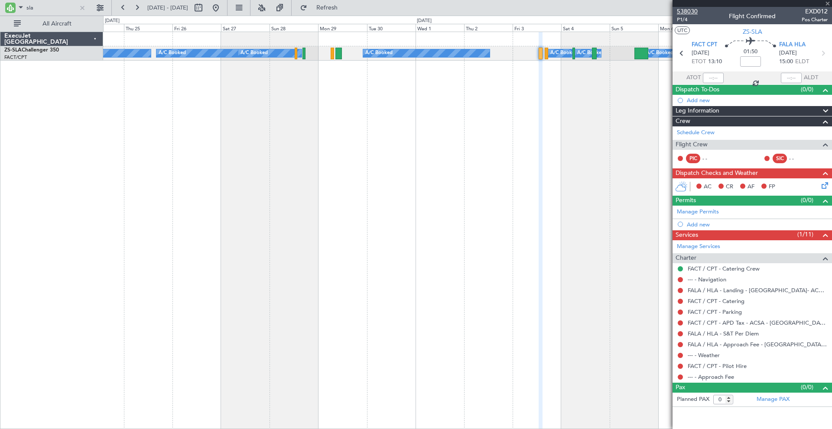
type input "12:37"
type input "13:26"
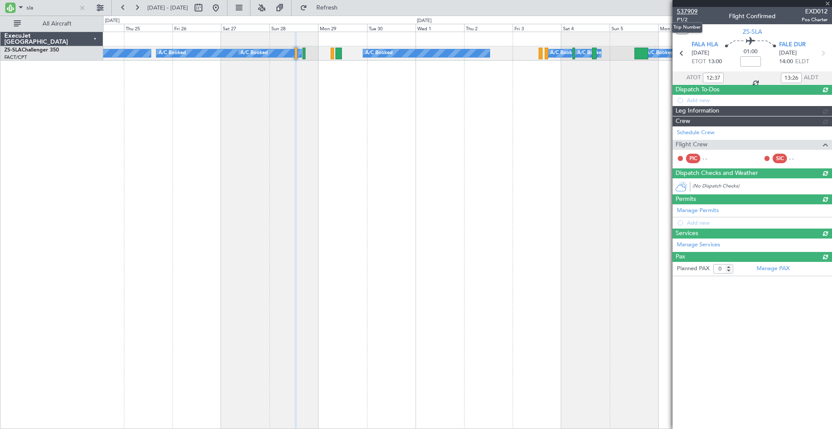
click at [691, 11] on span "537909" at bounding box center [687, 11] width 21 height 9
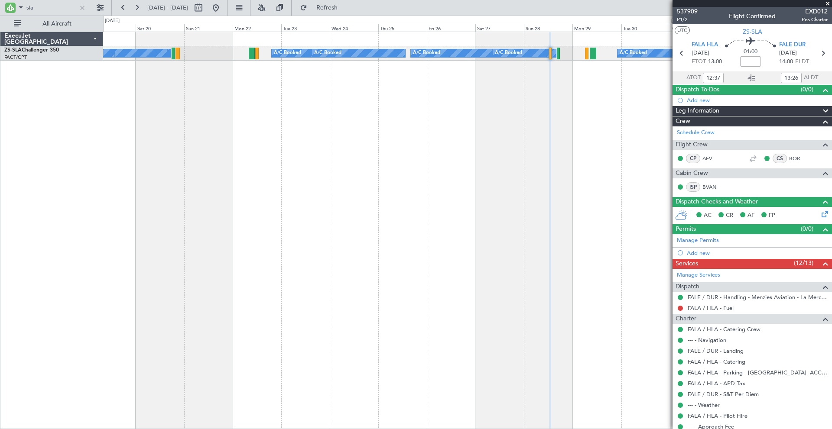
click at [473, 127] on div "A/C Booked A/C Booked A/C Booked A/C Booked A/C Booked A/C Booked A/C Booked A/…" at bounding box center [467, 231] width 729 height 398
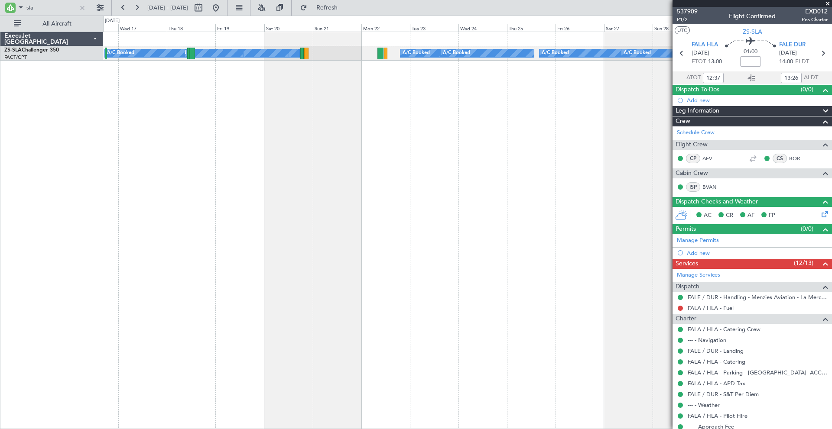
click at [334, 111] on div "A/C Booked A/C Booked A/C Booked A/C Booked A/C Booked A/C Booked A/C Booked A/…" at bounding box center [467, 231] width 729 height 398
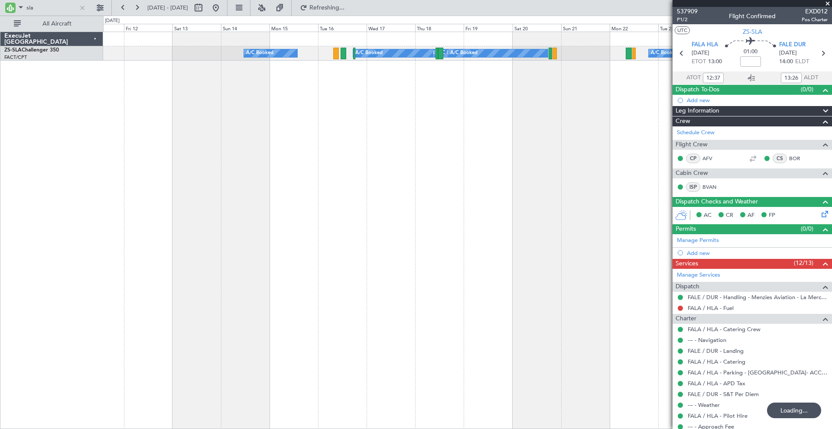
click at [463, 165] on div "A/C Booked A/C Booked A/C Booked A/C Booked A/C Booked A/C Booked A/C Booked A/…" at bounding box center [467, 231] width 729 height 398
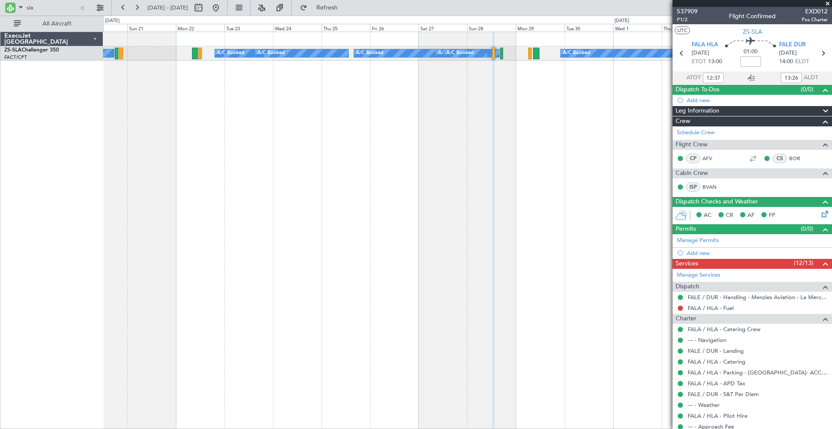
click at [100, 226] on div "A/C Booked A/C Booked A/C Booked A/C Booked A/C Booked A/C Booked A/C Booked A/…" at bounding box center [416, 223] width 832 height 414
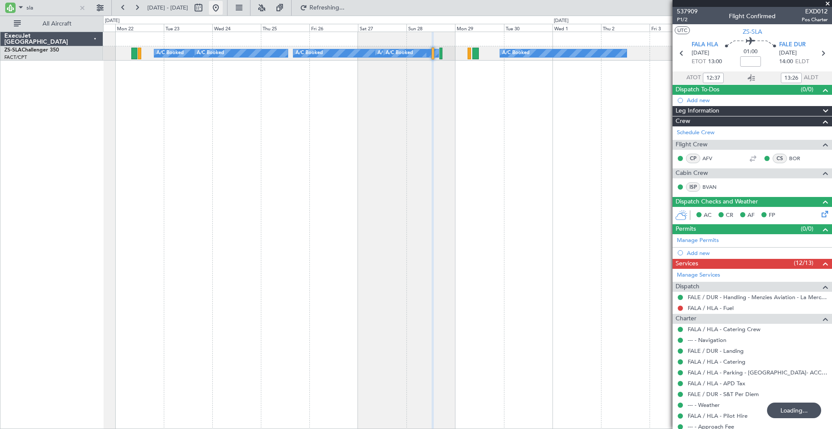
click at [223, 6] on button at bounding box center [216, 8] width 14 height 14
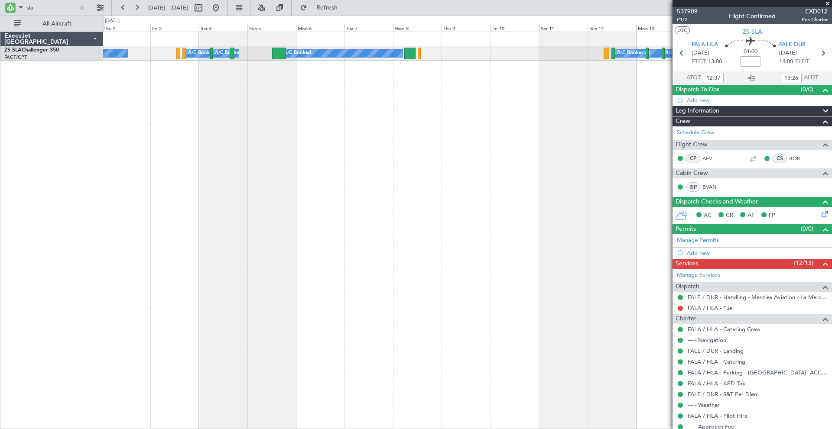
click at [504, 135] on div "A/C Booked A/C Booked A/C Booked A/C Booked A/C Booked A/C Booked A/C Booked A/…" at bounding box center [467, 231] width 729 height 398
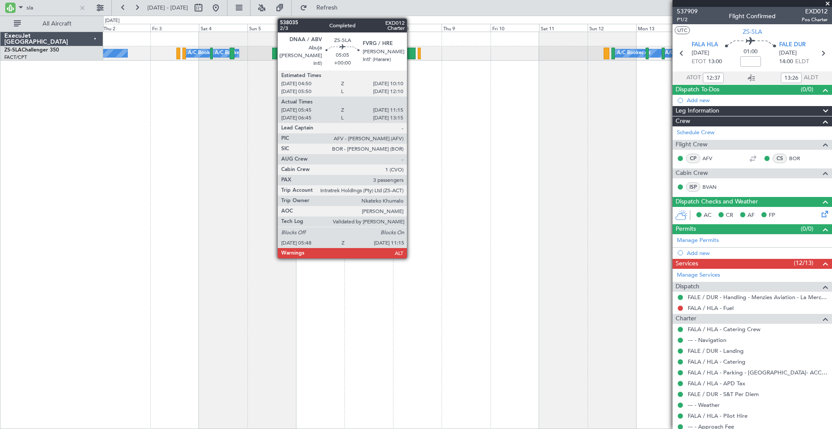
click at [411, 53] on div at bounding box center [409, 54] width 11 height 12
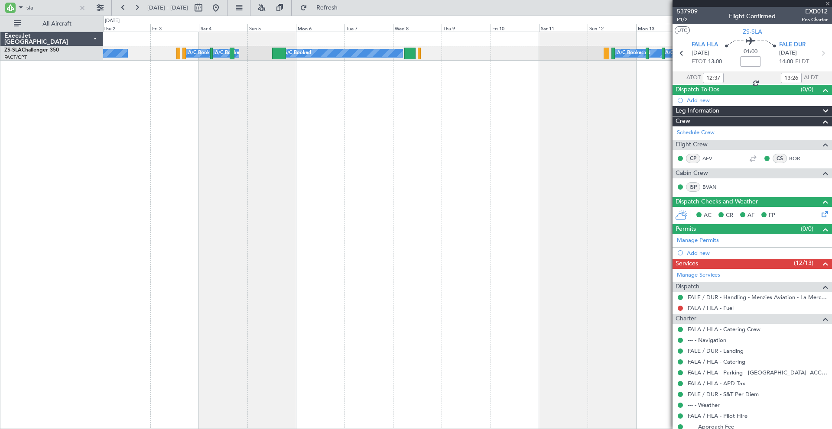
type input "05:55"
type input "11:10"
type input "3"
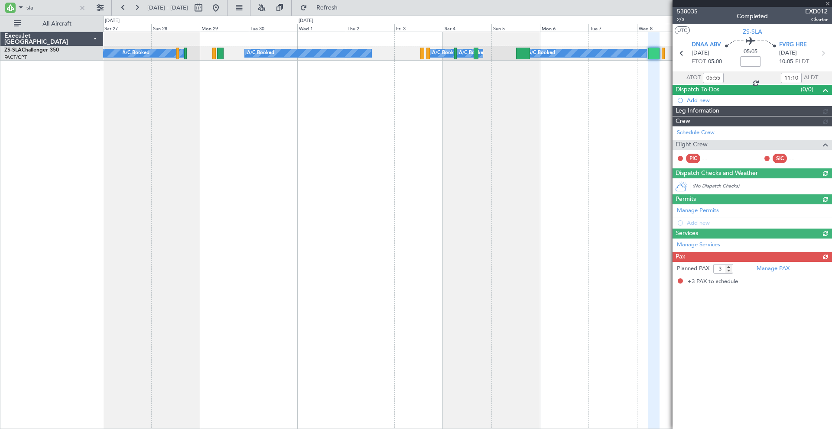
click at [528, 129] on div "A/C Booked A/C Booked A/C Booked A/C Booked A/C Booked A/C Booked A/C Booked A/…" at bounding box center [467, 231] width 729 height 398
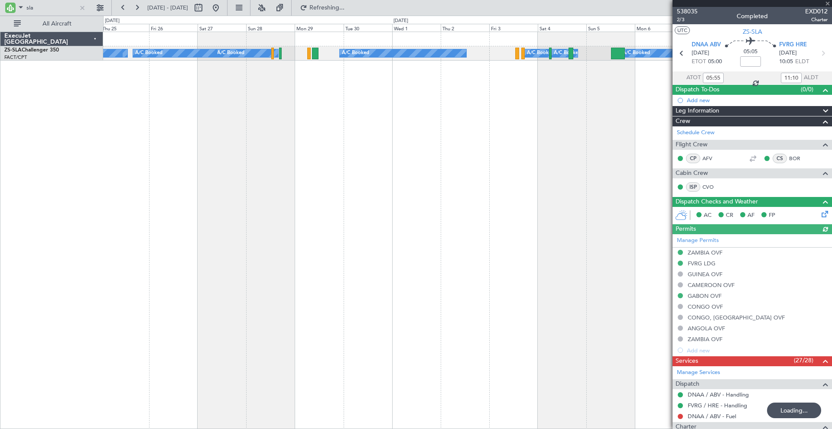
click at [827, 4] on div at bounding box center [751, 3] width 159 height 7
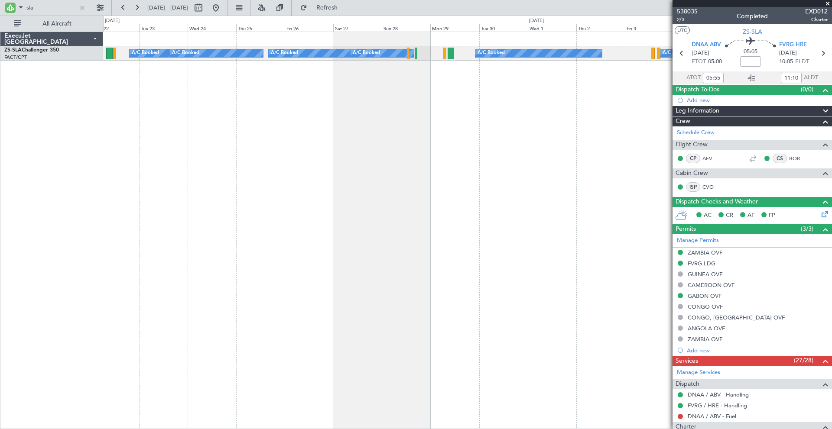
click at [443, 125] on div "A/C Booked A/C Booked A/C Booked A/C Booked A/C Booked A/C Booked A/C Booked A/…" at bounding box center [467, 231] width 729 height 398
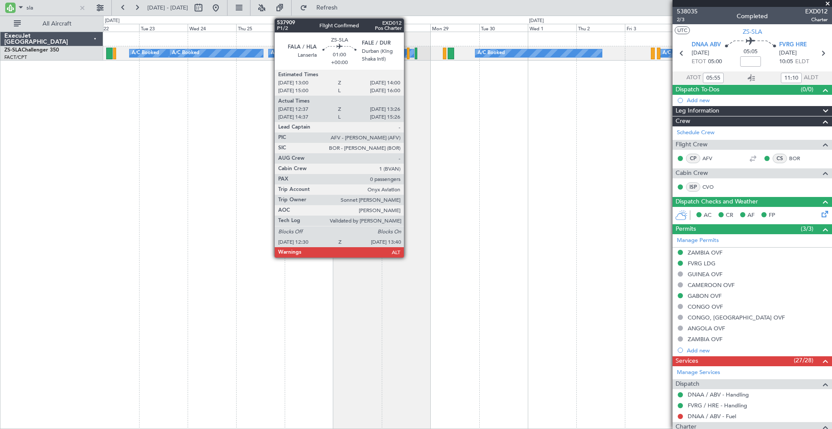
click at [408, 52] on div at bounding box center [408, 54] width 3 height 12
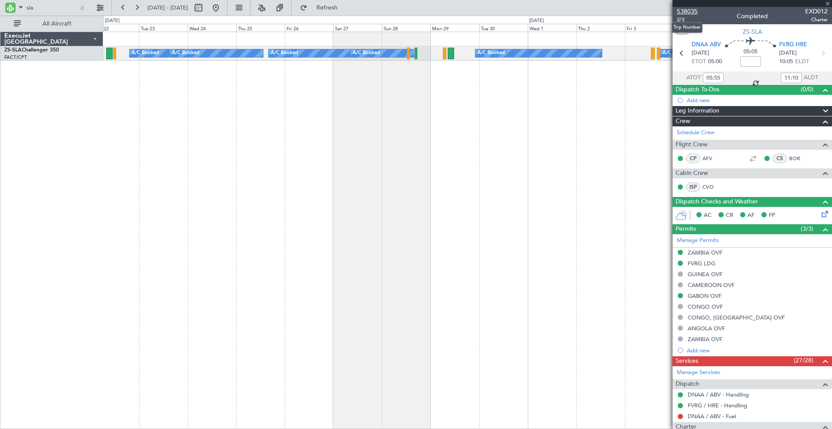
type input "12:37"
type input "13:26"
type input "0"
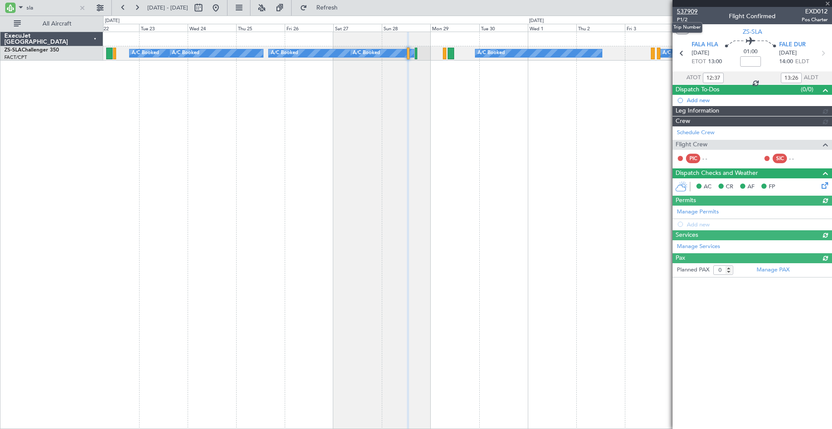
click at [682, 9] on span "537909" at bounding box center [687, 11] width 21 height 9
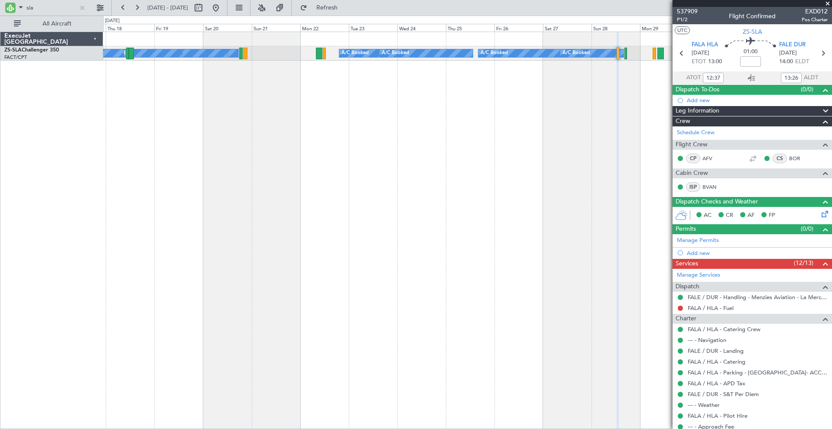
click at [458, 113] on div "A/C Booked A/C Booked A/C Booked A/C Booked A/C Booked A/C Booked A/C Booked A/…" at bounding box center [467, 231] width 729 height 398
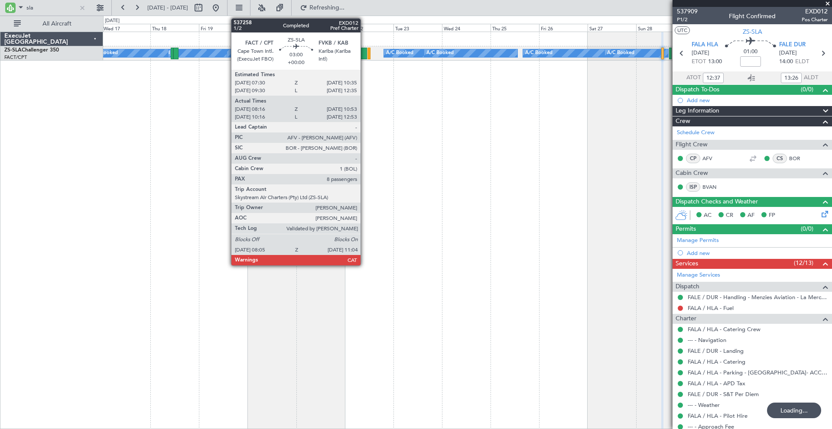
click at [459, 175] on div "A/C Booked A/C Booked A/C Booked A/C Booked A/C Booked A/C Booked A/C Booked A/…" at bounding box center [467, 231] width 729 height 398
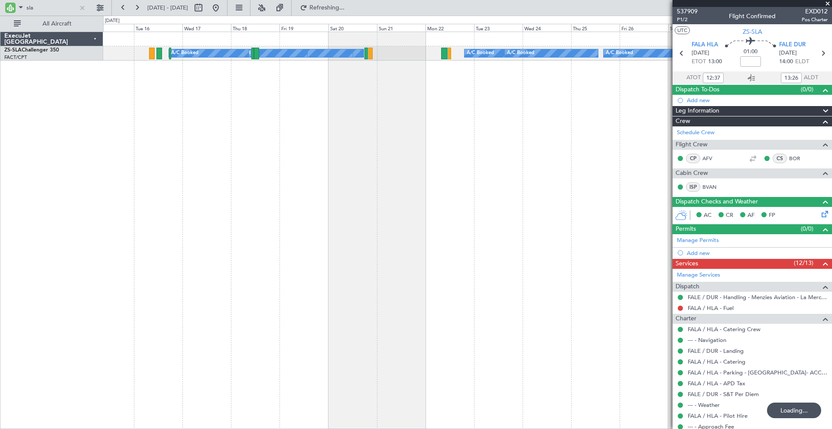
click at [544, 147] on div "A/C Booked A/C Booked A/C Booked A/C Booked A/C Booked A/C Booked A/C Booked A/…" at bounding box center [467, 231] width 729 height 398
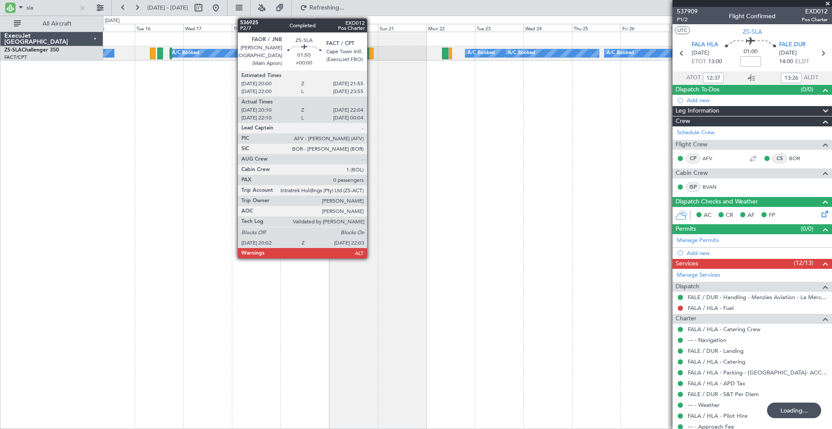
click at [371, 54] on div at bounding box center [371, 54] width 4 height 12
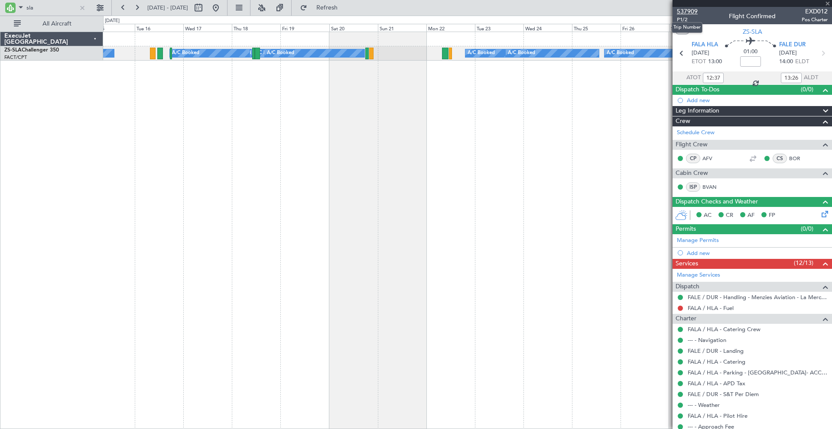
type input "20:10"
type input "21:59"
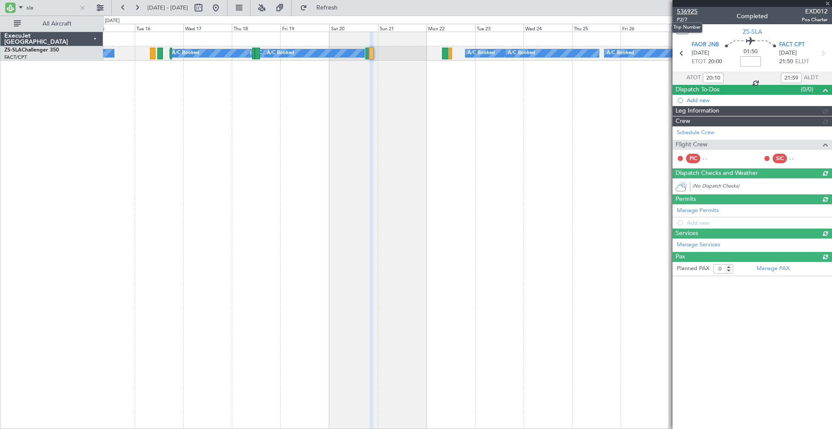
click at [683, 11] on span "536925" at bounding box center [687, 11] width 21 height 9
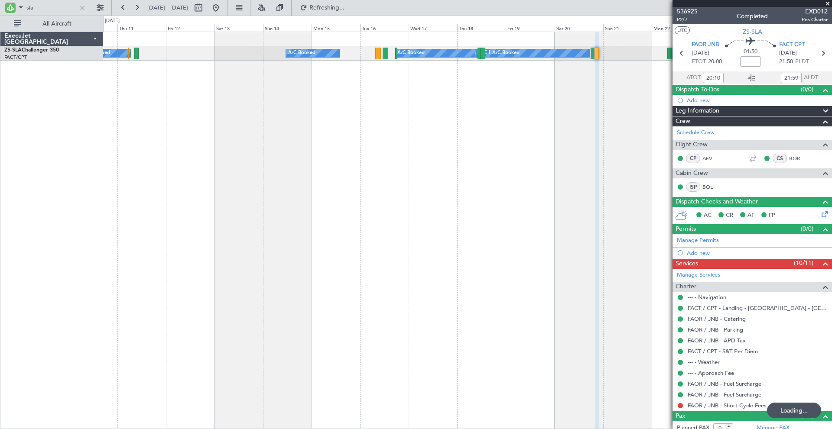
click at [467, 91] on div "A/C Booked A/C Booked A/C Booked A/C Booked A/C Booked A/C Booked A/C Booked A/…" at bounding box center [467, 231] width 729 height 398
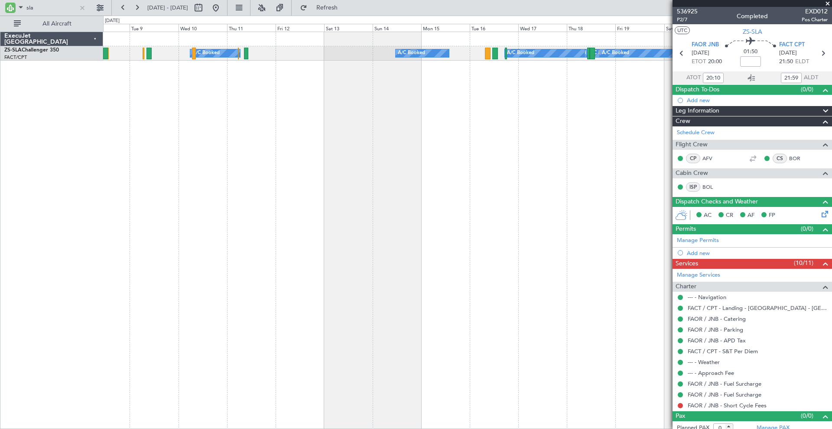
click at [308, 75] on div "A/C Booked A/C Booked A/C Booked A/C Booked A/C Booked A/C Booked A/C Booked A/…" at bounding box center [467, 231] width 729 height 398
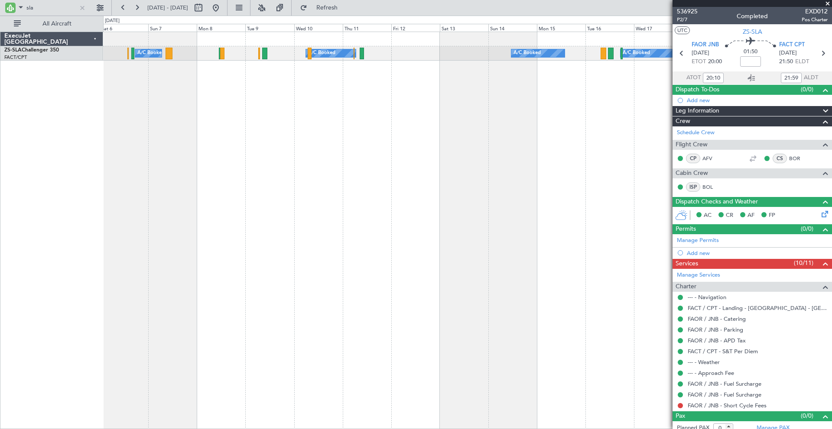
click at [425, 136] on div "A/C Booked A/C Booked A/C Booked A/C Booked A/C Booked A/C Booked A/C Booked A/…" at bounding box center [467, 231] width 729 height 398
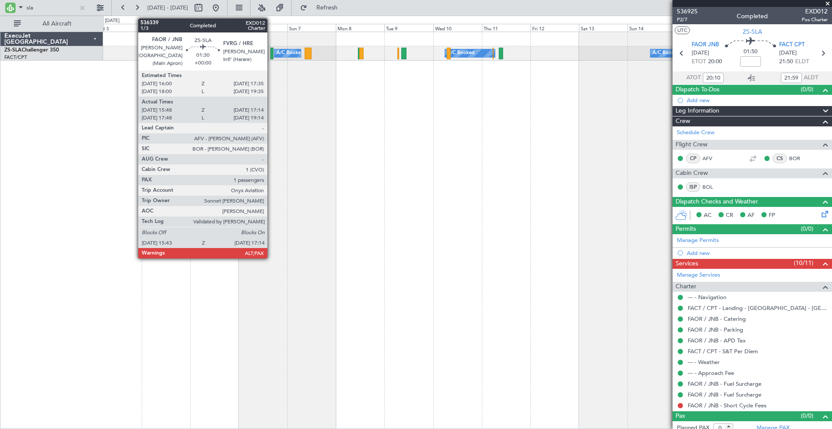
click at [271, 53] on div at bounding box center [271, 54] width 3 height 12
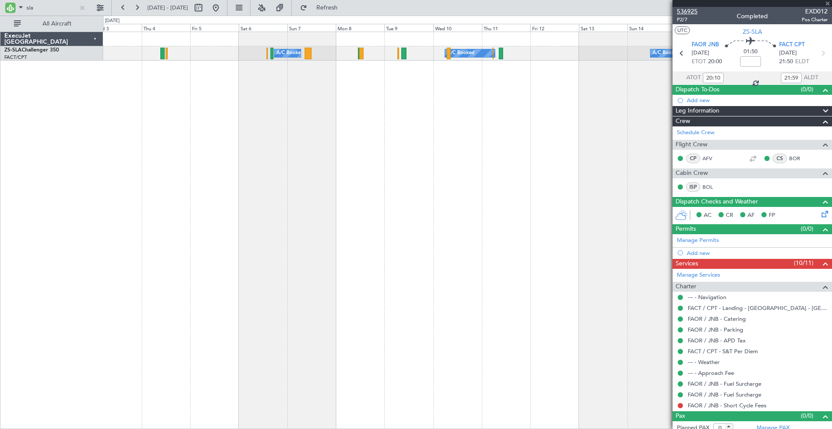
type input "15:48"
type input "17:09"
type input "1"
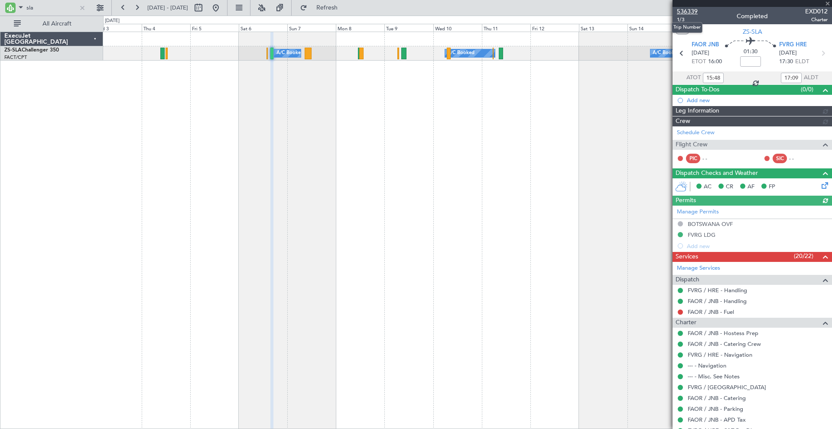
click at [690, 11] on span "536339" at bounding box center [687, 11] width 21 height 9
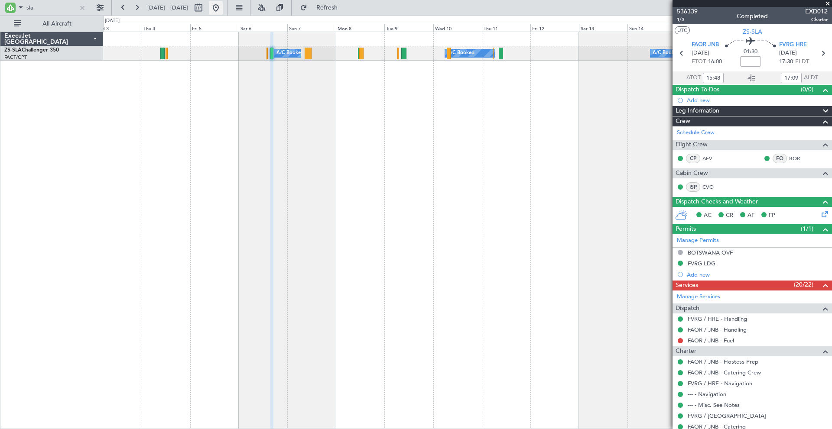
click at [223, 6] on button at bounding box center [216, 8] width 14 height 14
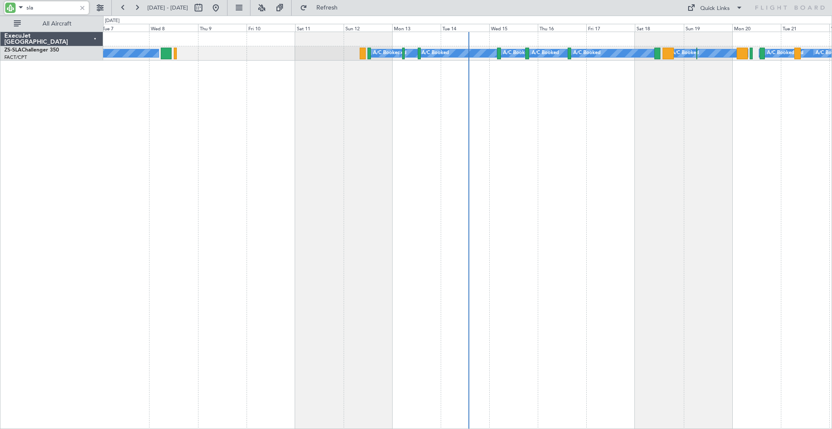
click at [42, 4] on input "sla" at bounding box center [51, 7] width 50 height 13
type input "s"
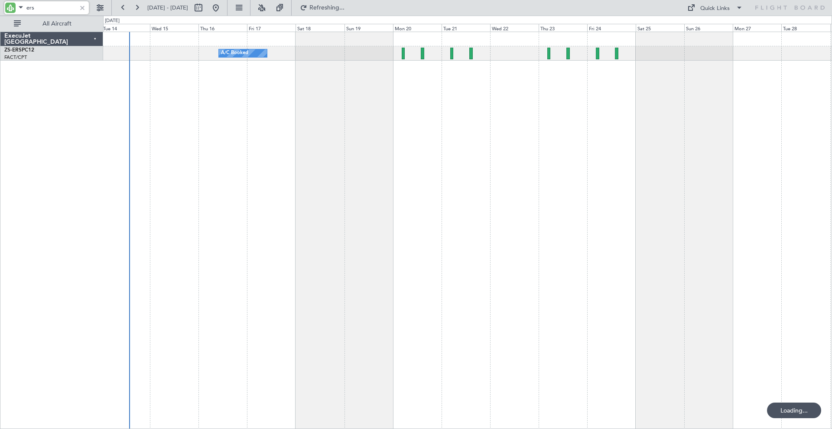
click at [395, 210] on div "A/C Booked" at bounding box center [467, 231] width 729 height 398
click at [99, 7] on button at bounding box center [100, 8] width 14 height 14
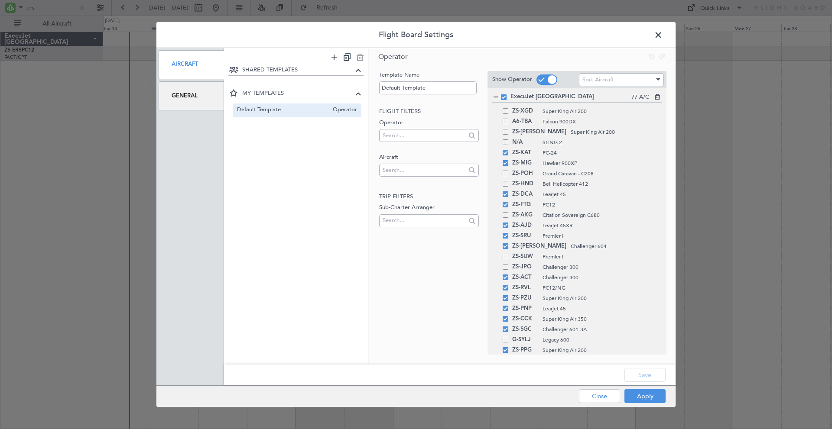
click at [186, 94] on div "General" at bounding box center [191, 95] width 65 height 29
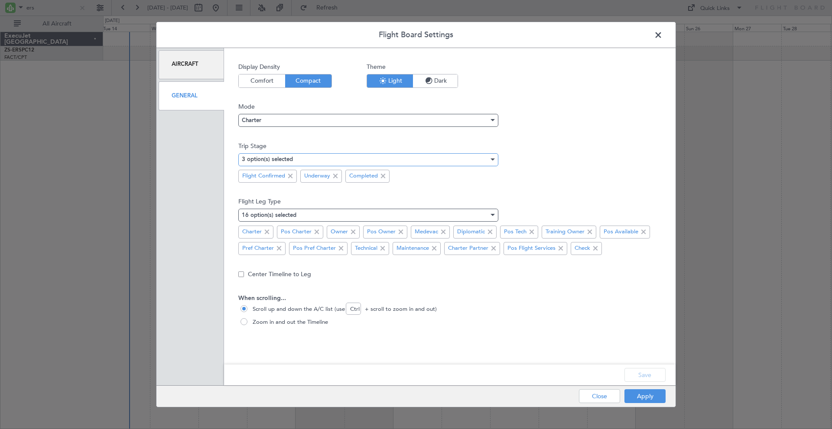
click at [466, 160] on div "3 option(s) selected" at bounding box center [365, 159] width 247 height 13
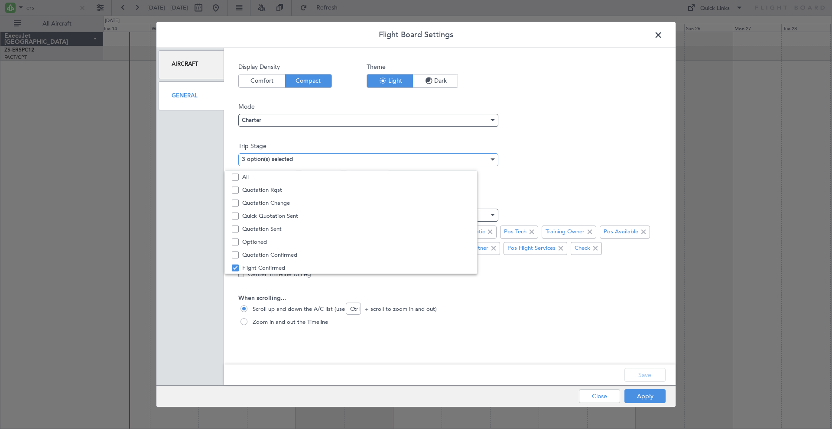
scroll to position [27, 0]
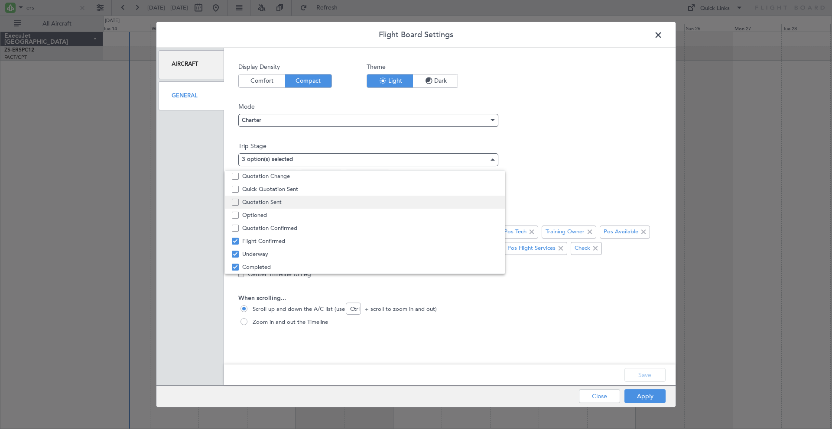
click at [275, 201] on span "Quotation Sent" at bounding box center [370, 202] width 256 height 13
click at [593, 200] on div at bounding box center [416, 214] width 832 height 429
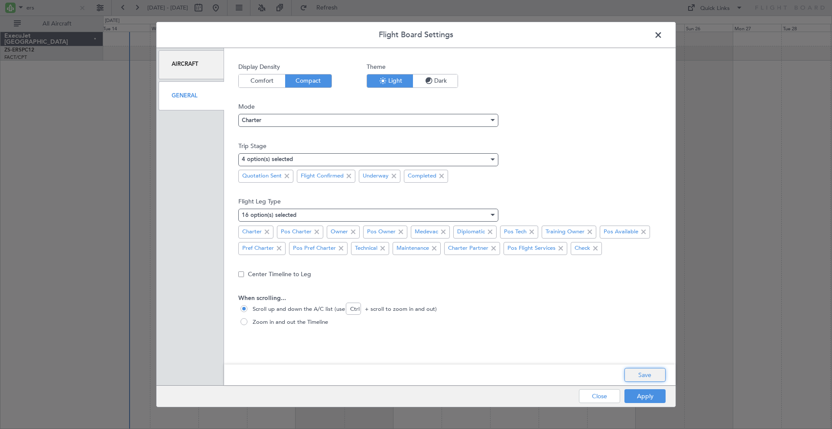
click at [638, 374] on button "Save" at bounding box center [644, 375] width 41 height 14
click at [641, 397] on button "Apply" at bounding box center [644, 396] width 41 height 14
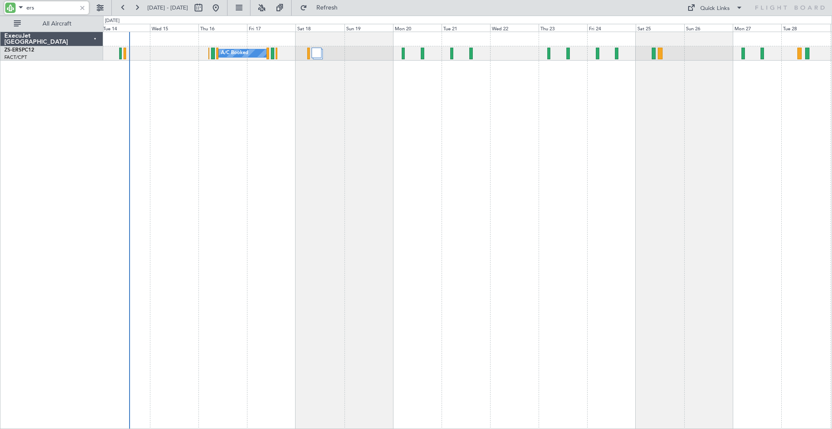
click at [52, 8] on input "ers" at bounding box center [51, 7] width 50 height 13
type input "e"
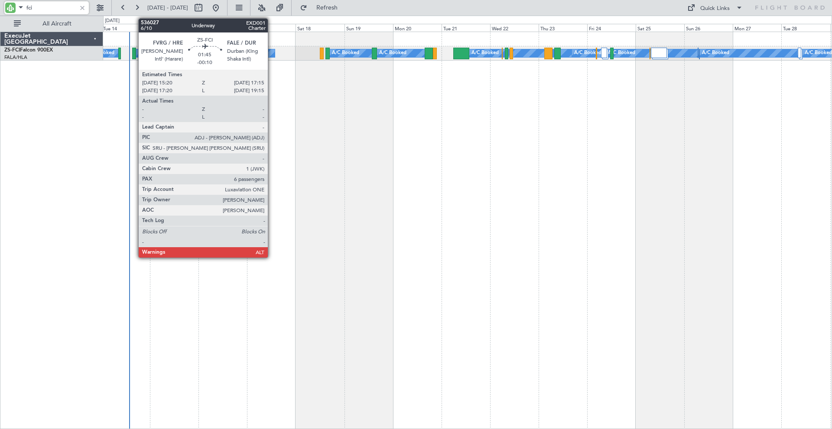
click at [134, 54] on div at bounding box center [134, 54] width 4 height 12
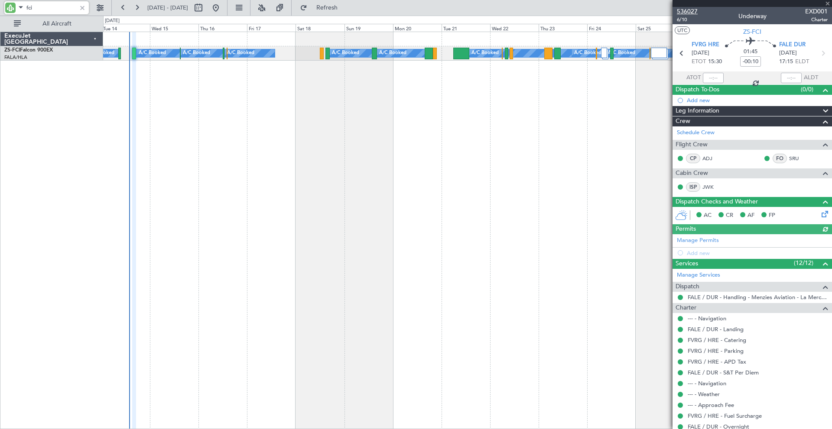
click at [683, 11] on span "536027" at bounding box center [687, 11] width 21 height 9
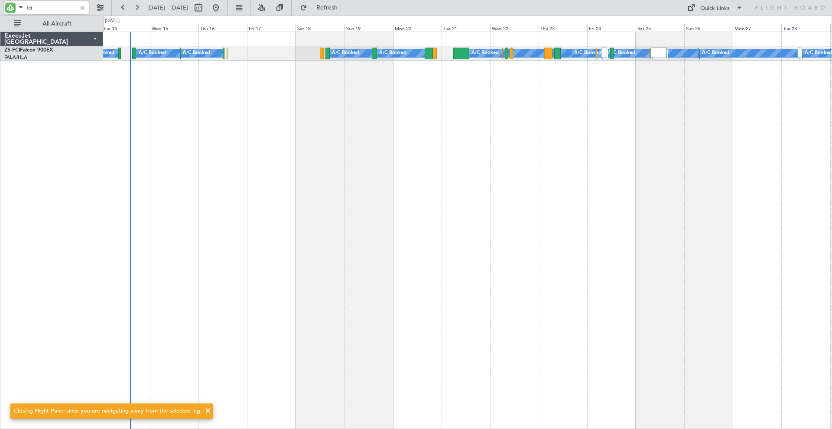
click at [65, 9] on input "fci" at bounding box center [51, 7] width 50 height 13
type input "f"
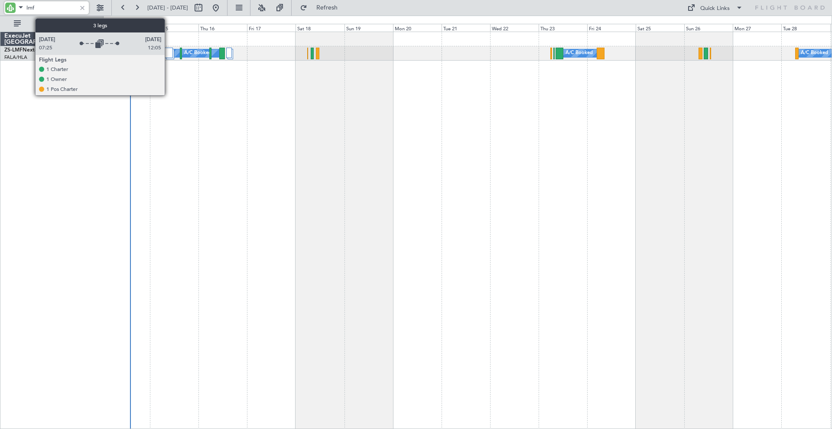
click at [168, 53] on div at bounding box center [169, 53] width 8 height 10
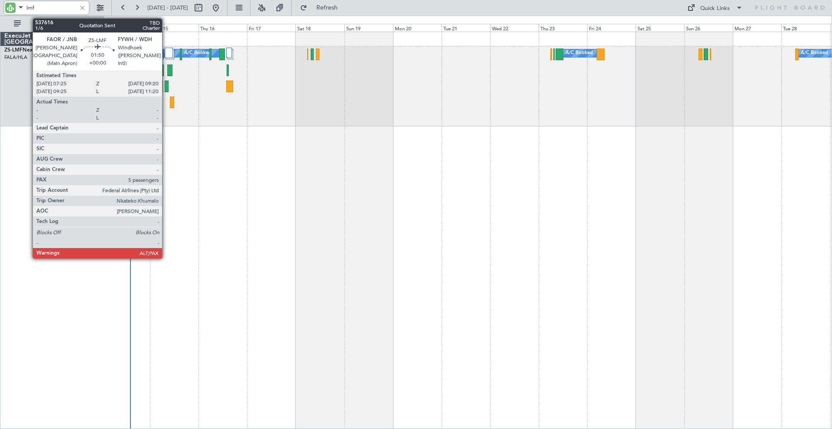
click at [166, 84] on div at bounding box center [167, 87] width 4 height 12
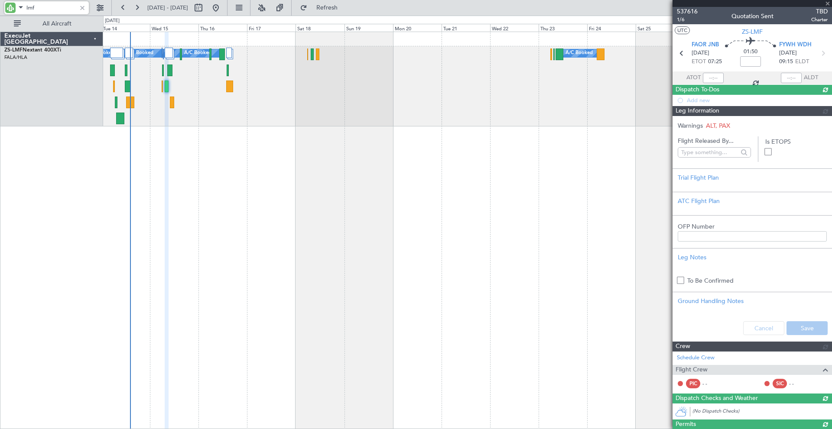
type input "lmf"
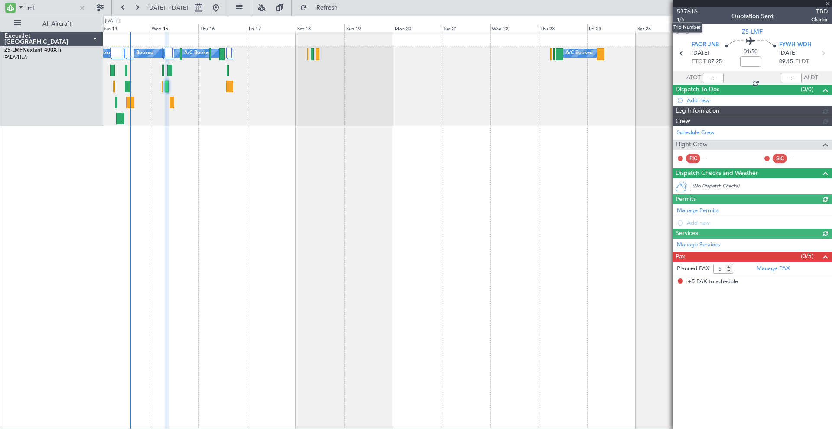
click at [687, 12] on span "537616" at bounding box center [687, 11] width 21 height 9
